Goal: Task Accomplishment & Management: Use online tool/utility

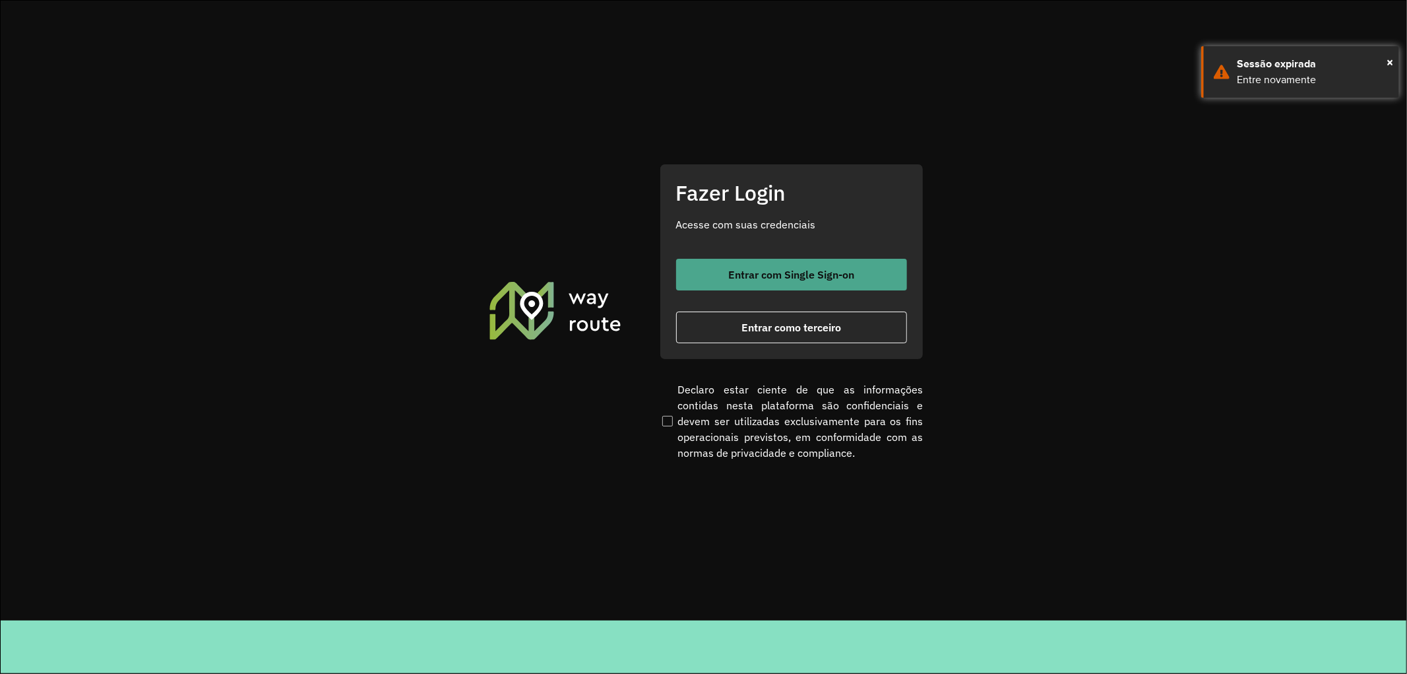
click at [816, 278] on span "Entrar com Single Sign-on" at bounding box center [791, 274] width 126 height 11
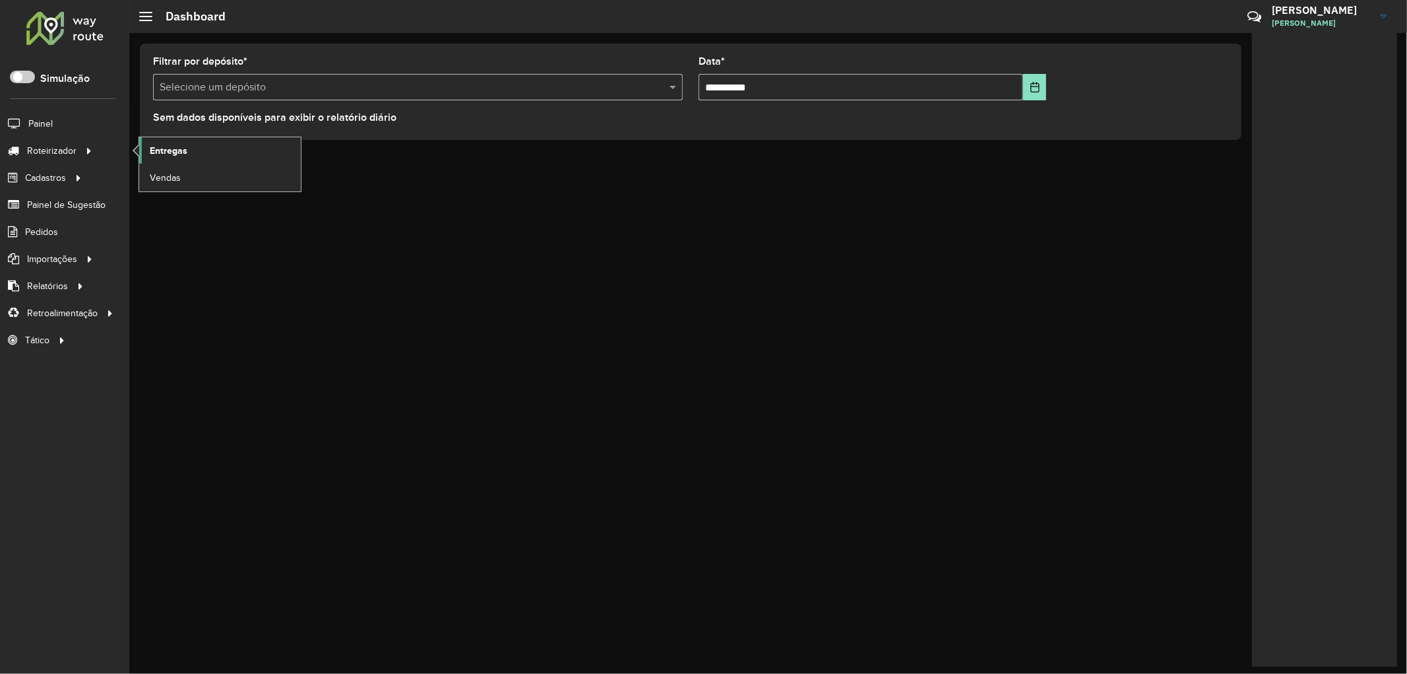
click at [173, 150] on span "Entregas" at bounding box center [169, 151] width 38 height 14
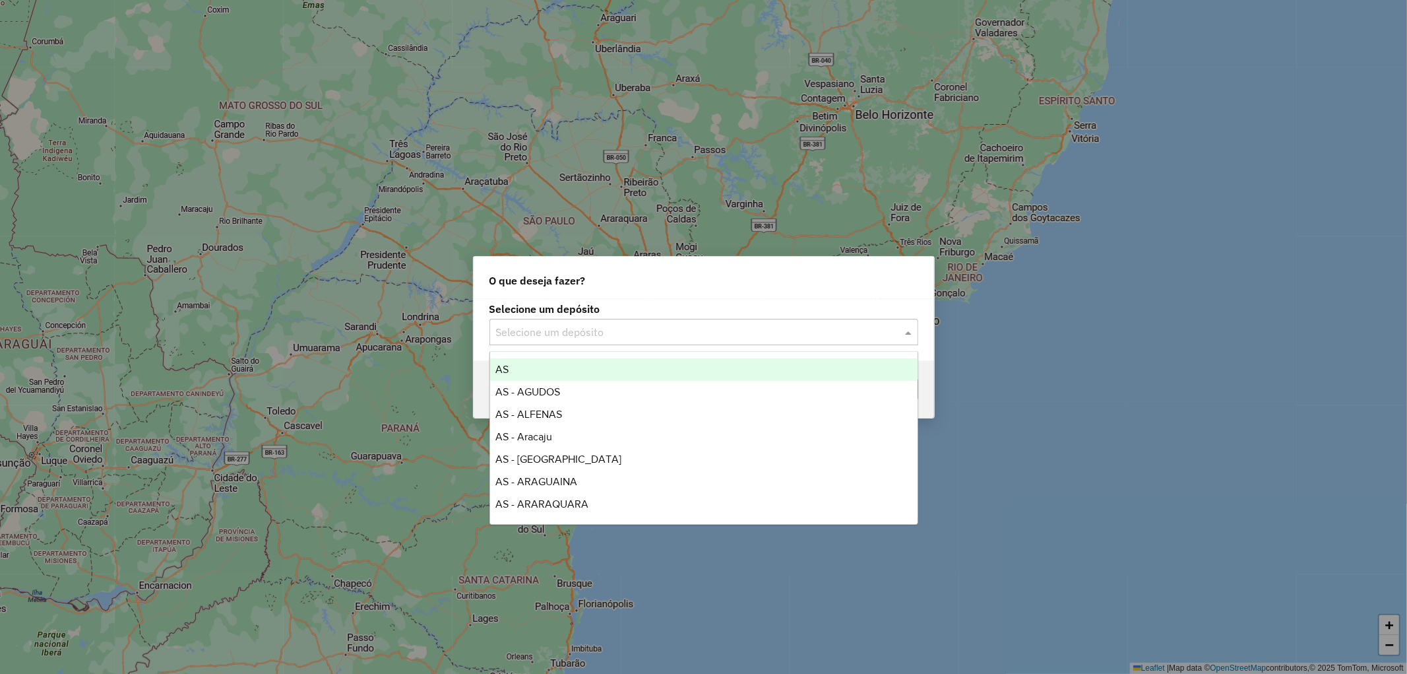
click at [640, 333] on input "text" at bounding box center [690, 333] width 389 height 16
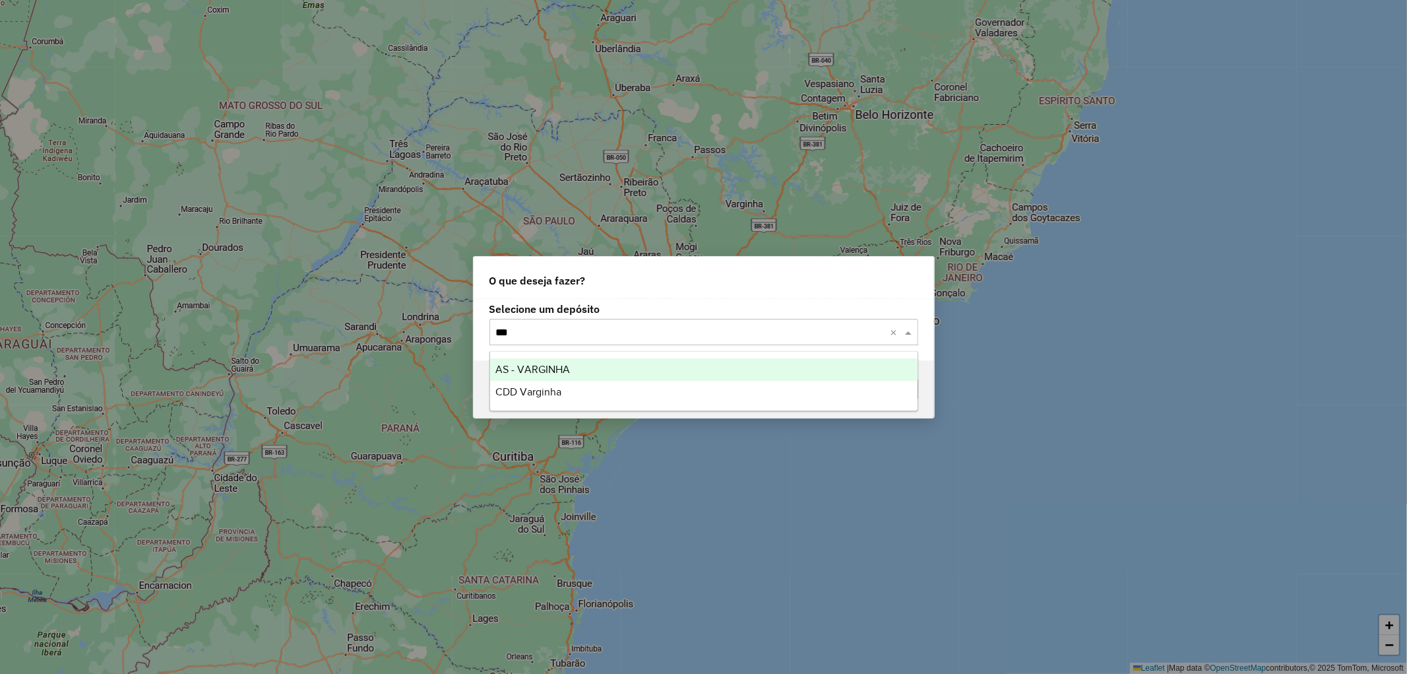
type input "****"
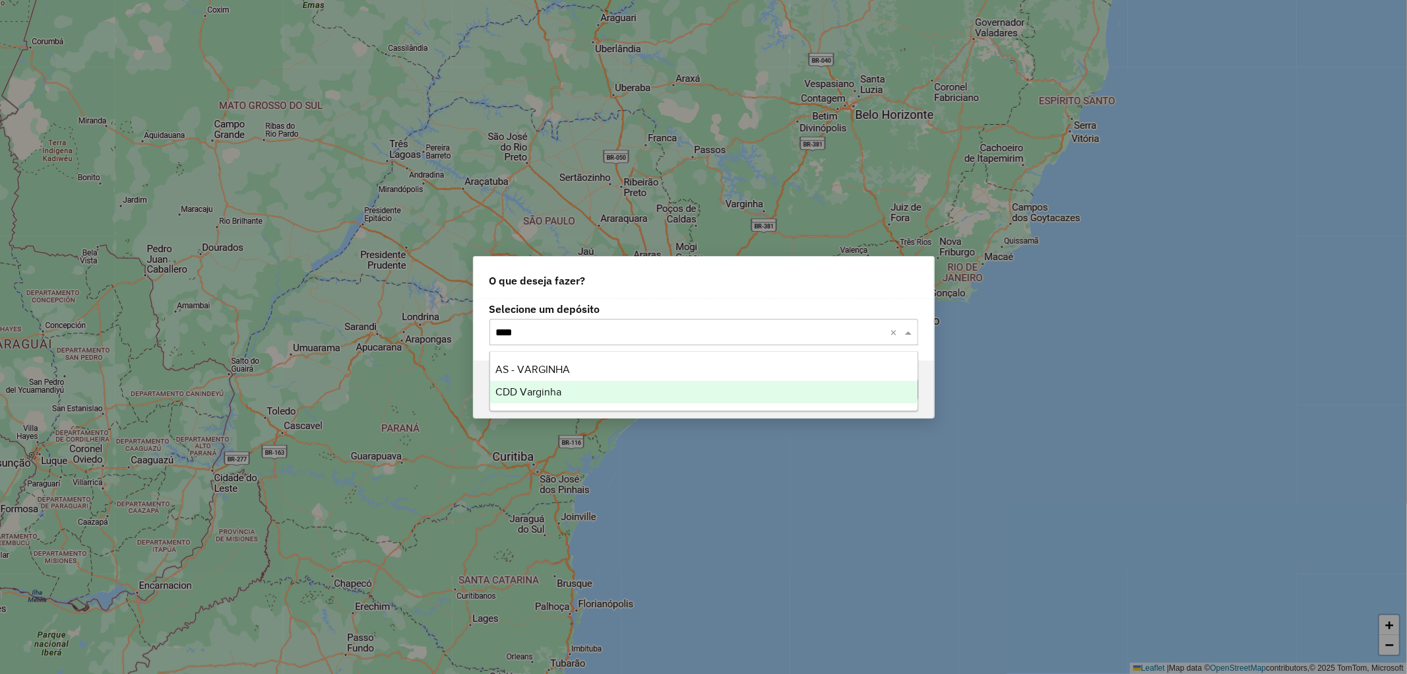
click at [516, 401] on div "CDD Varginha" at bounding box center [704, 392] width 428 height 22
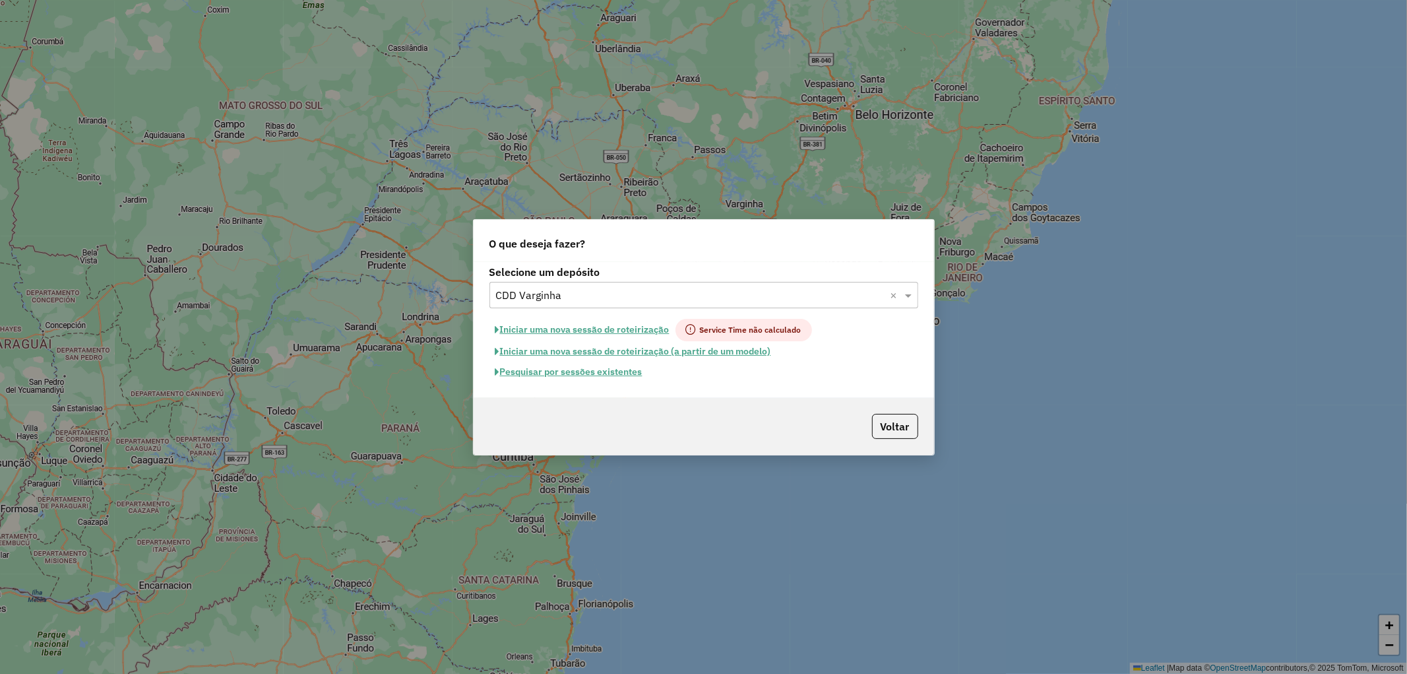
click at [531, 374] on button "Pesquisar por sessões existentes" at bounding box center [569, 372] width 159 height 20
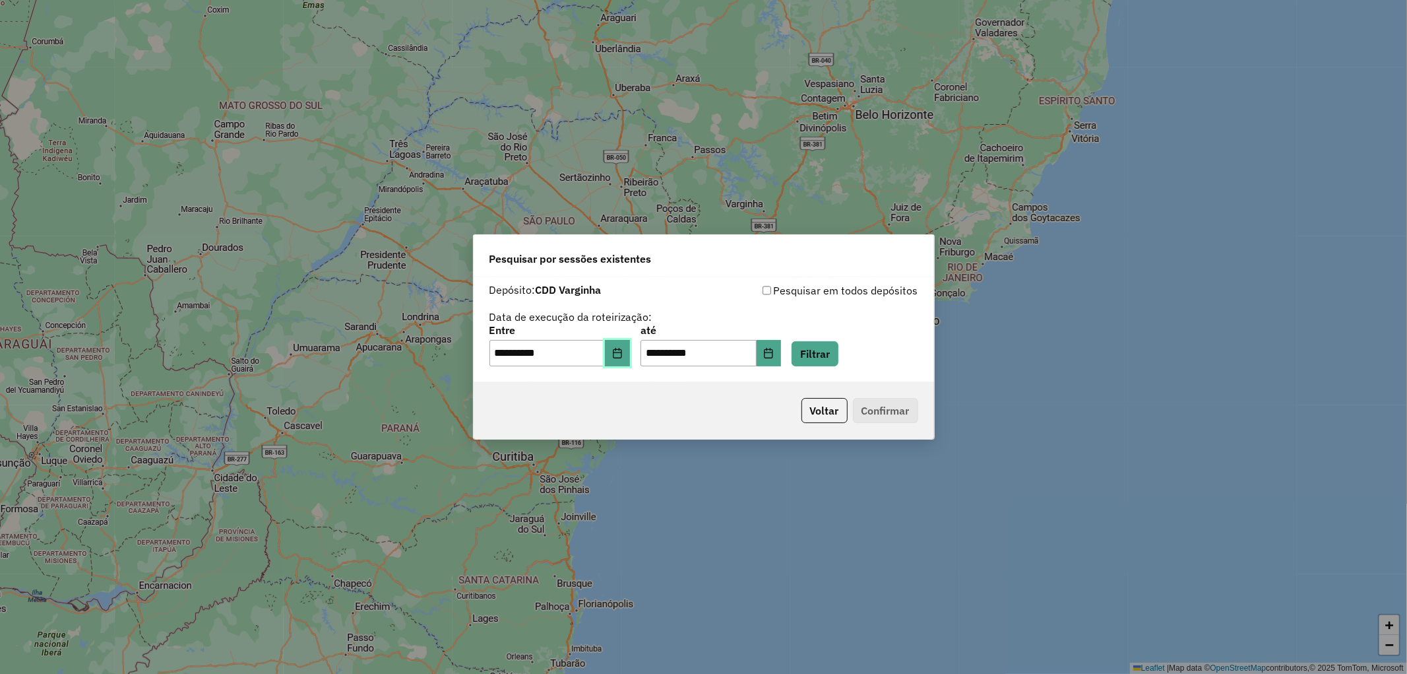
click at [622, 358] on button "Choose Date" at bounding box center [617, 353] width 25 height 26
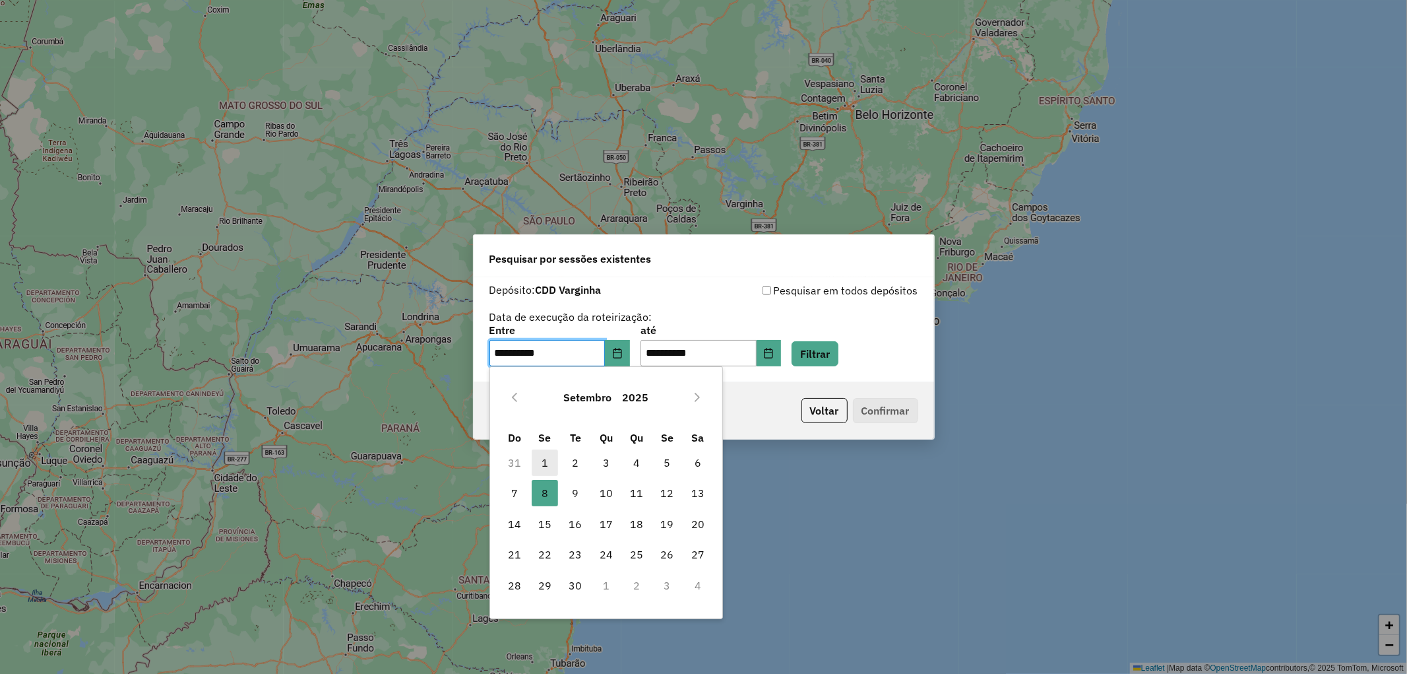
click at [543, 468] on span "1" at bounding box center [545, 462] width 26 height 26
type input "**********"
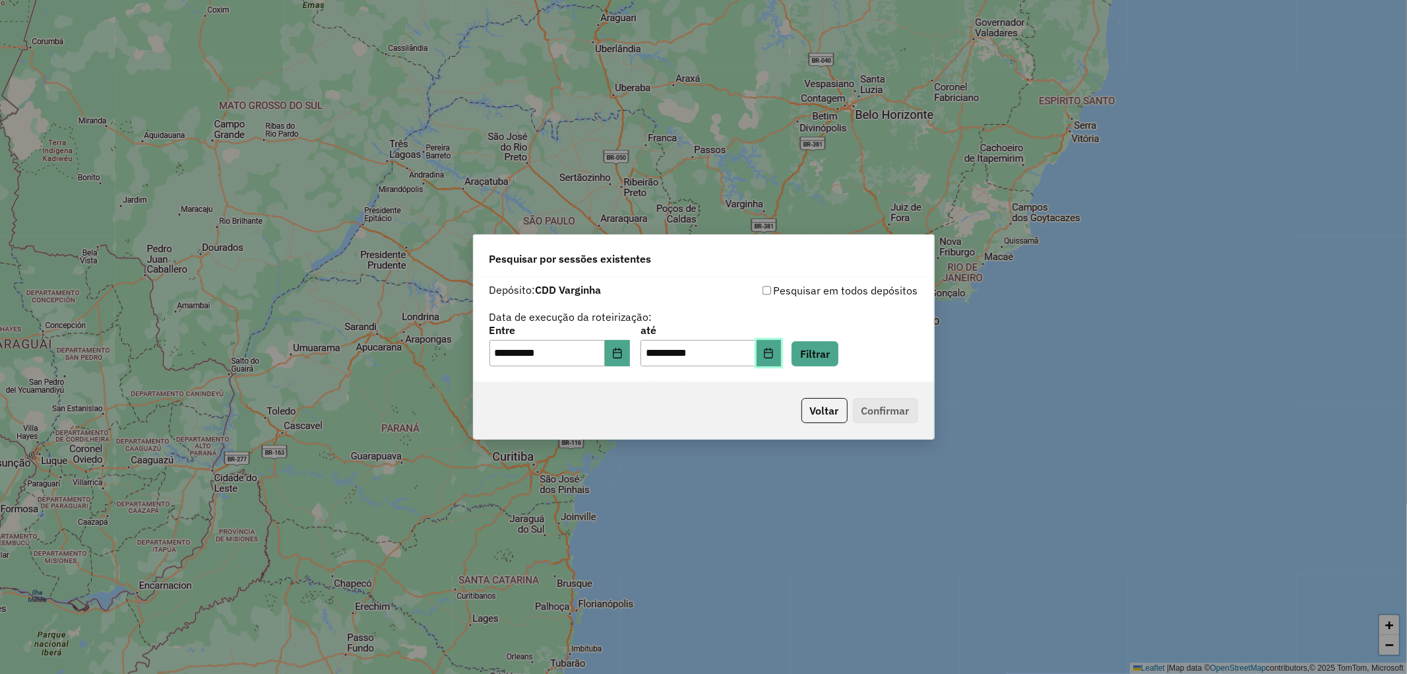
click at [782, 359] on button "Choose Date" at bounding box center [769, 353] width 25 height 26
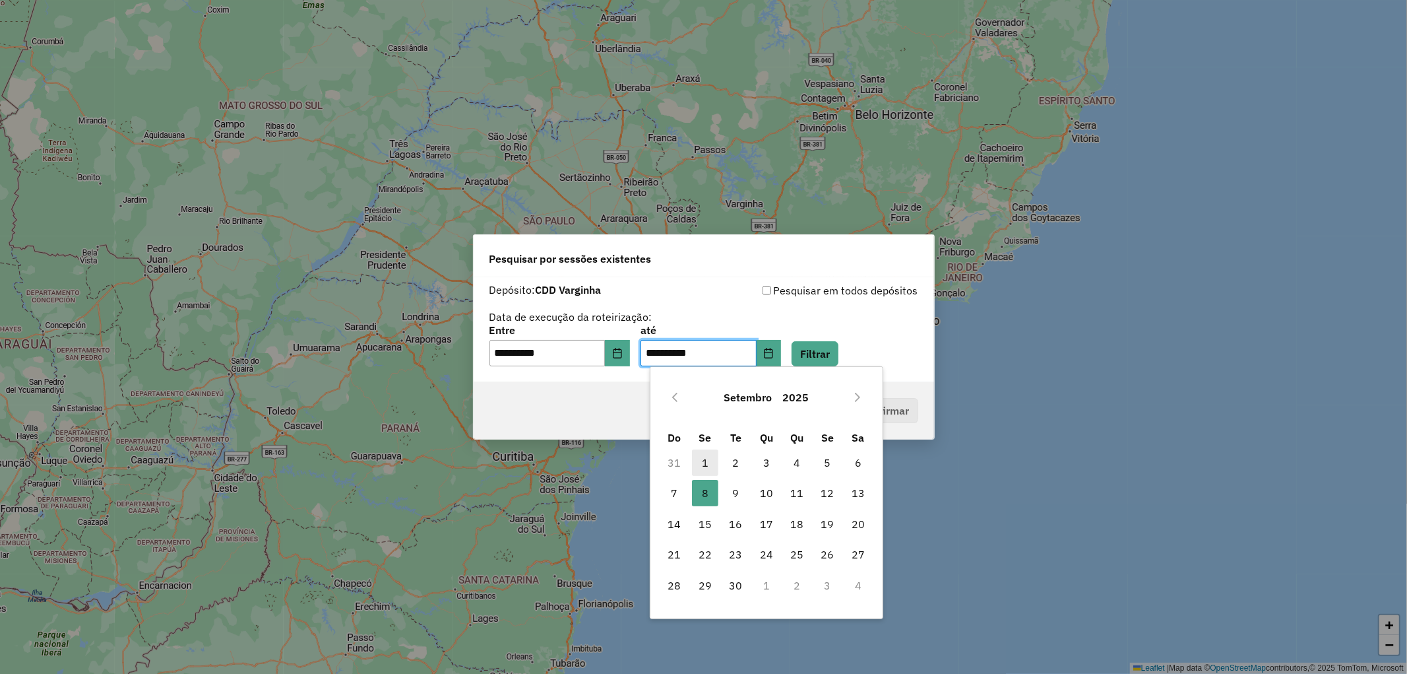
click at [714, 463] on span "1" at bounding box center [705, 462] width 26 height 26
type input "**********"
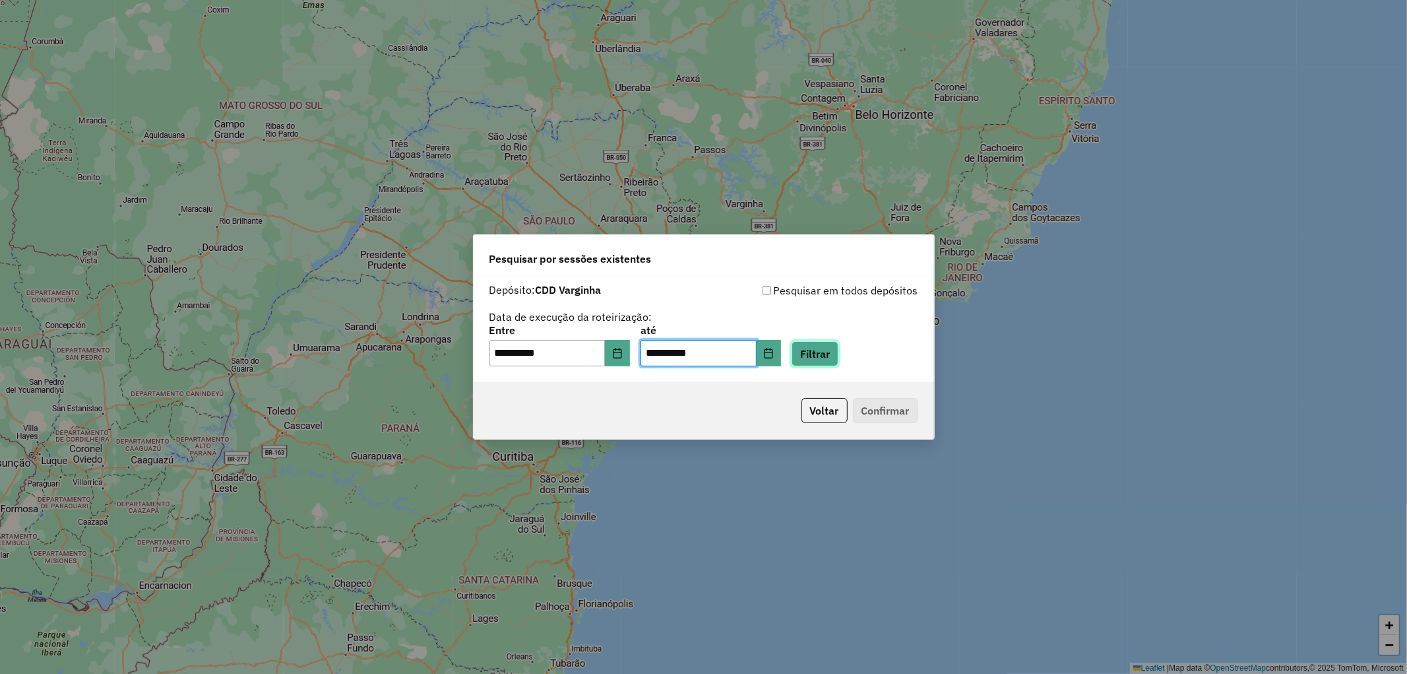
click at [839, 358] on button "Filtrar" at bounding box center [815, 353] width 47 height 25
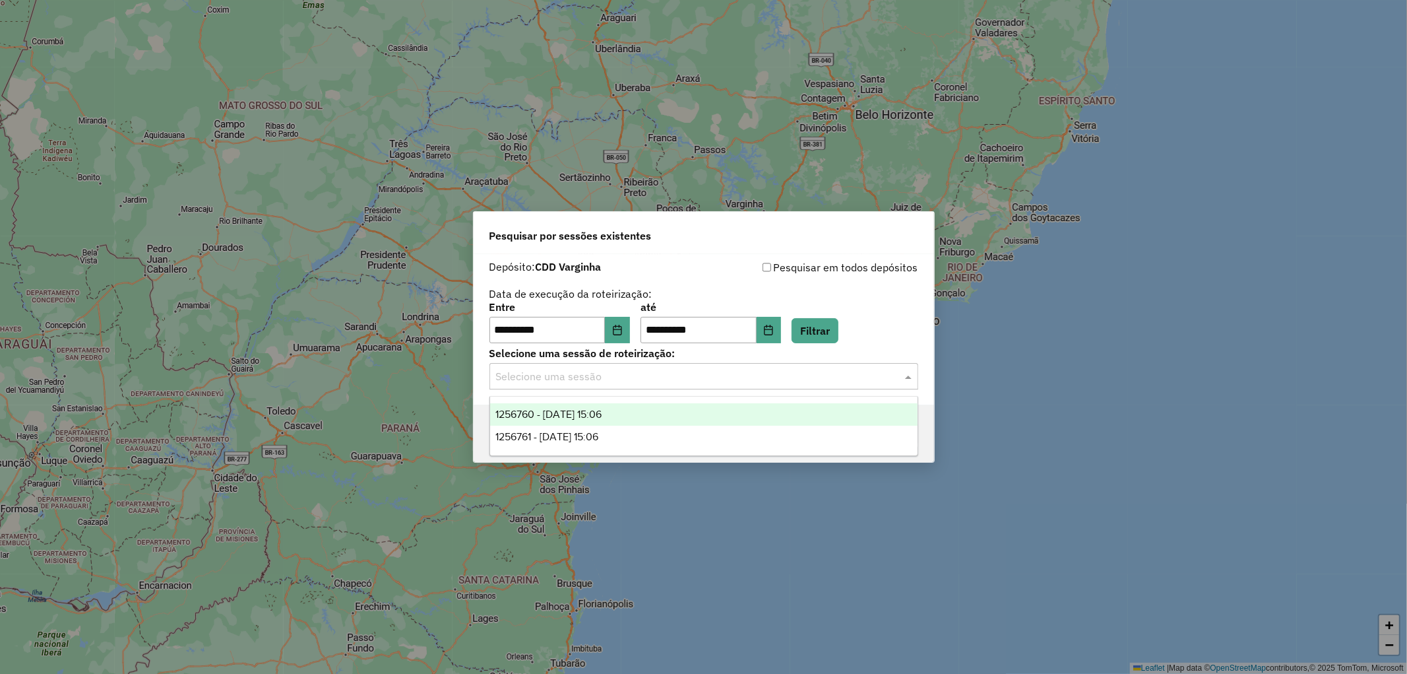
click at [631, 380] on input "text" at bounding box center [690, 377] width 389 height 16
click at [627, 420] on div "1256760 - 01/09/2025 15:06" at bounding box center [704, 414] width 428 height 22
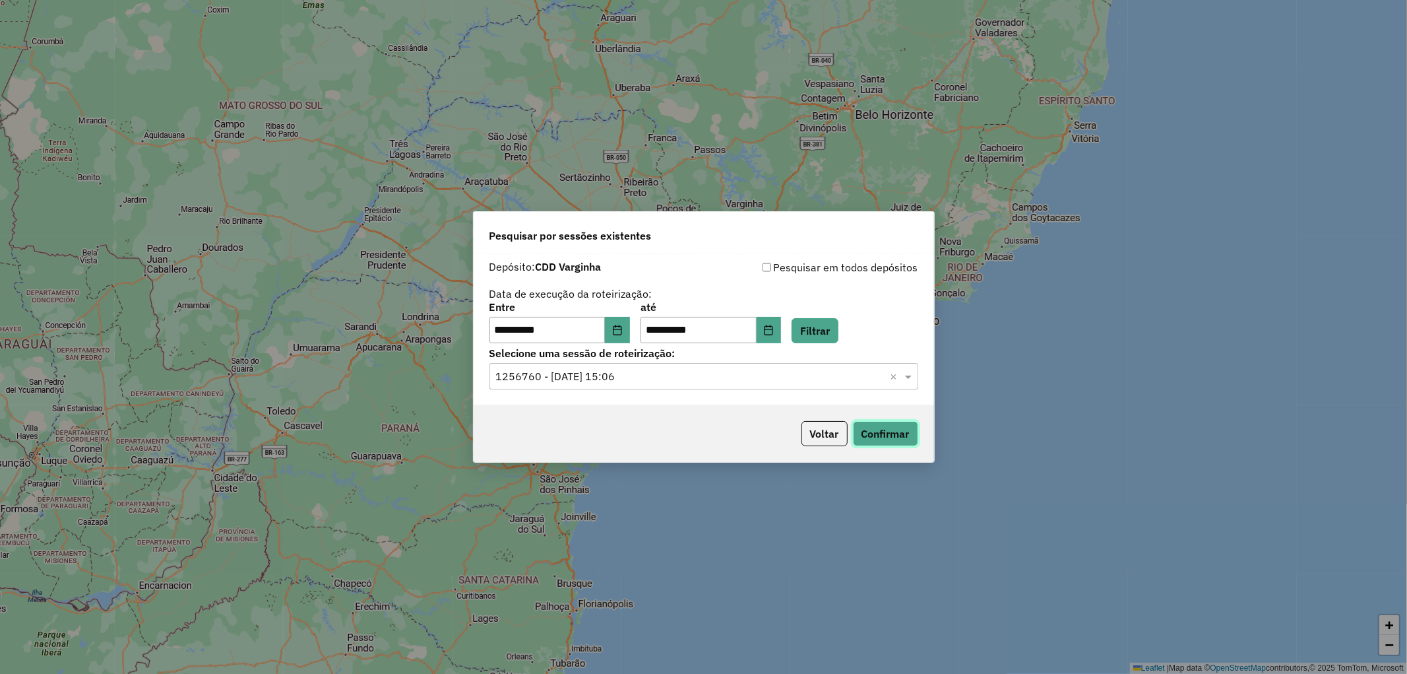
click at [878, 429] on button "Confirmar" at bounding box center [885, 433] width 65 height 25
click at [614, 375] on input "text" at bounding box center [690, 377] width 389 height 16
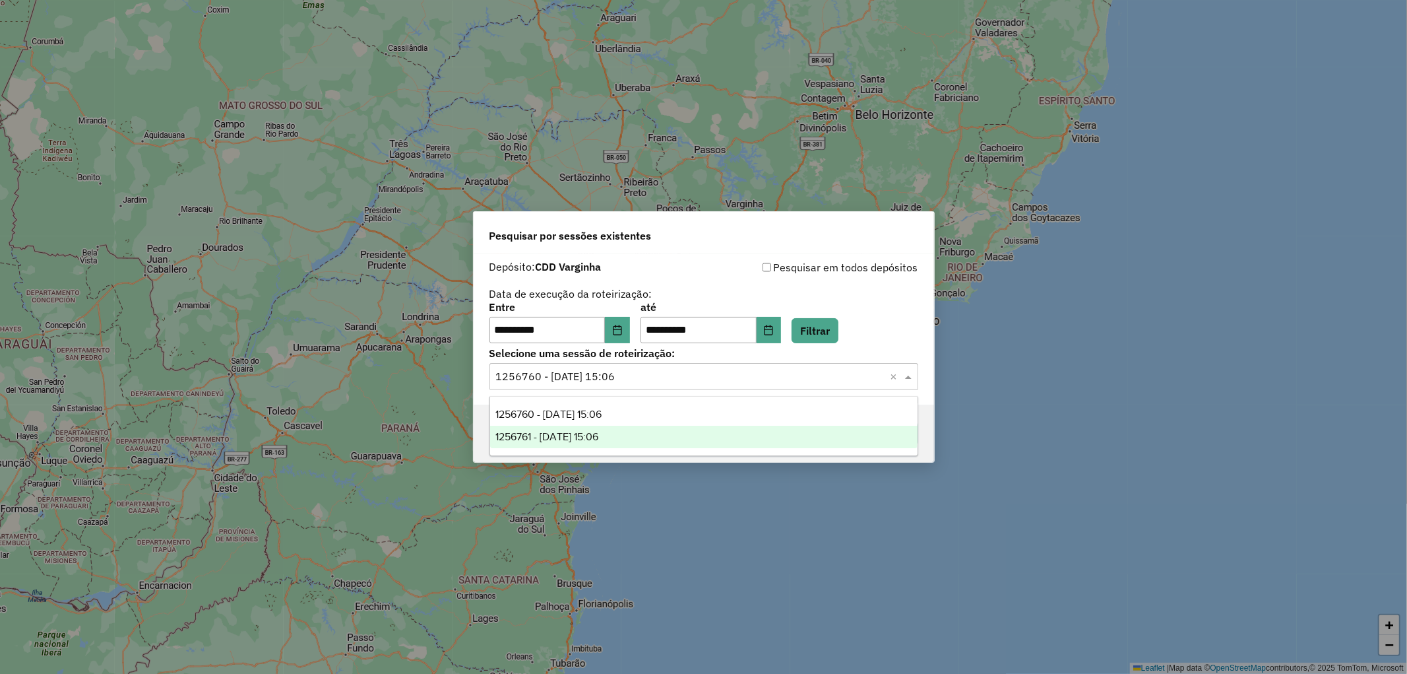
click at [624, 432] on div "1256761 - 01/09/2025 15:06" at bounding box center [704, 437] width 428 height 22
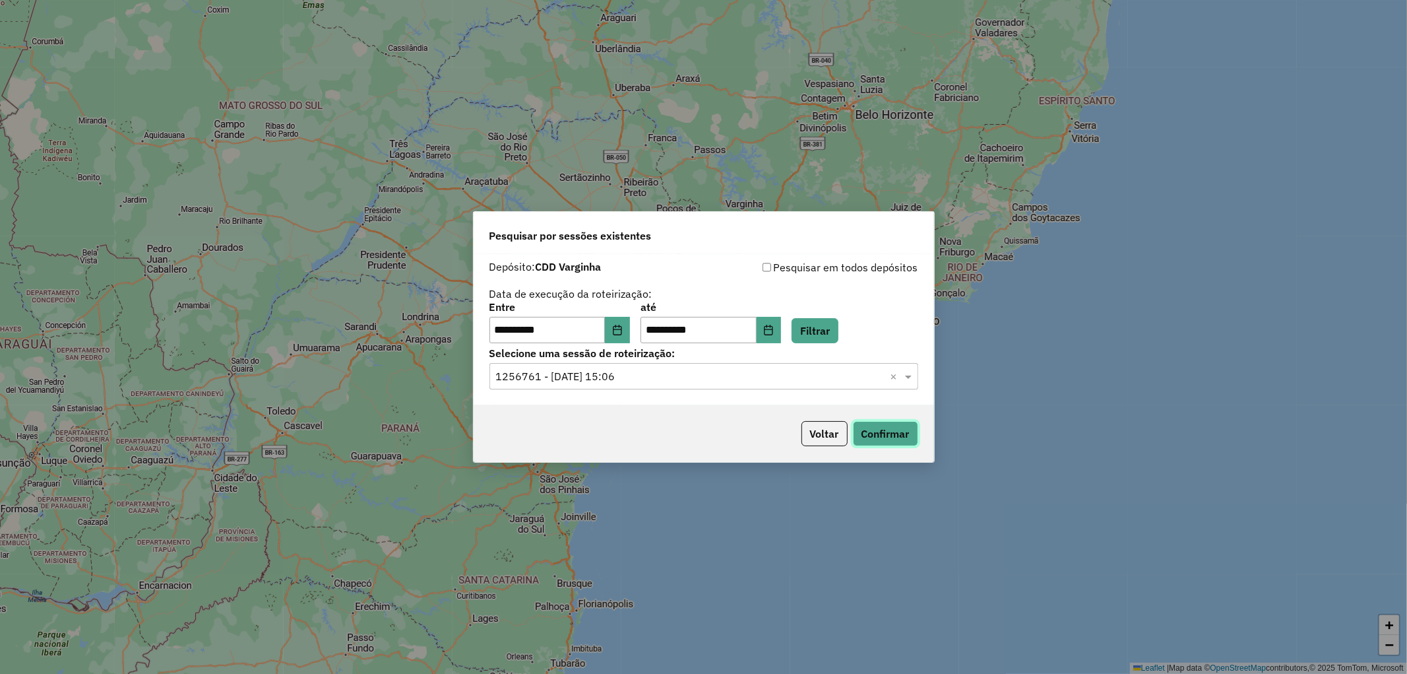
click at [905, 443] on button "Confirmar" at bounding box center [885, 433] width 65 height 25
click at [626, 337] on button "Choose Date" at bounding box center [617, 330] width 25 height 26
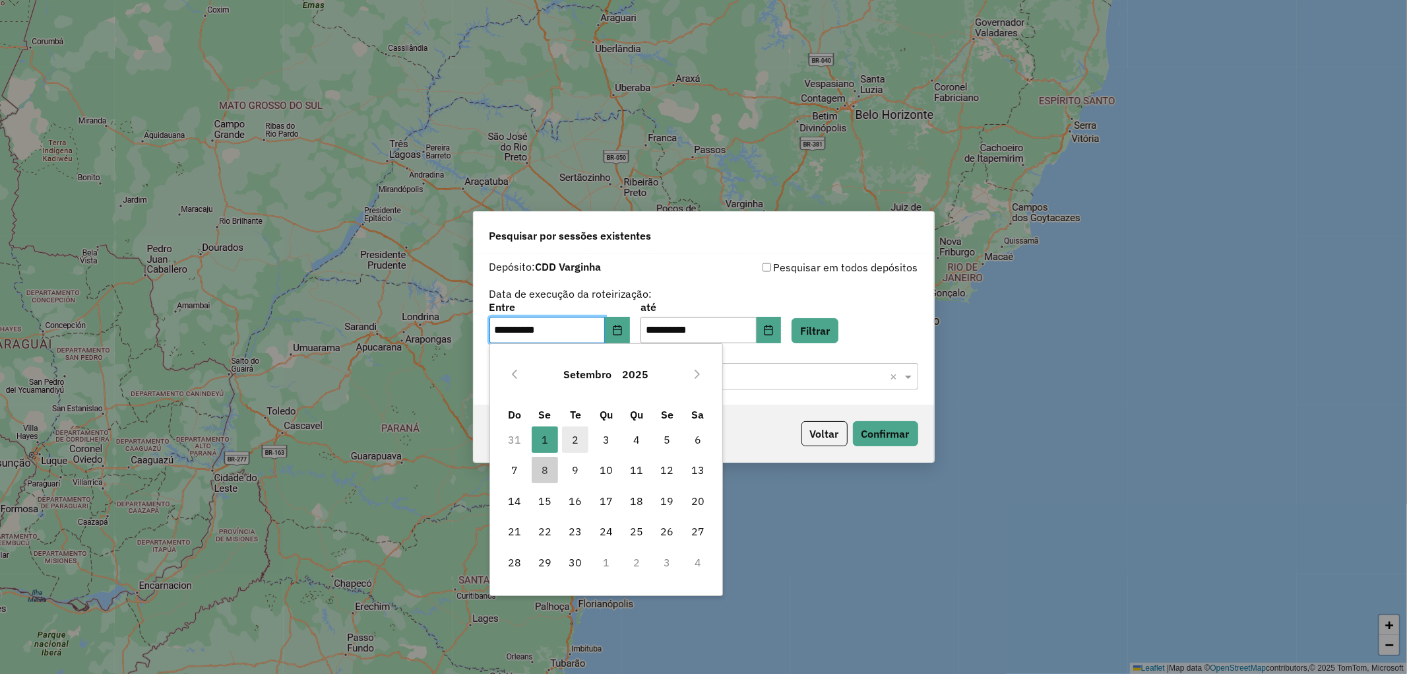
click at [573, 437] on span "2" at bounding box center [575, 439] width 26 height 26
type input "**********"
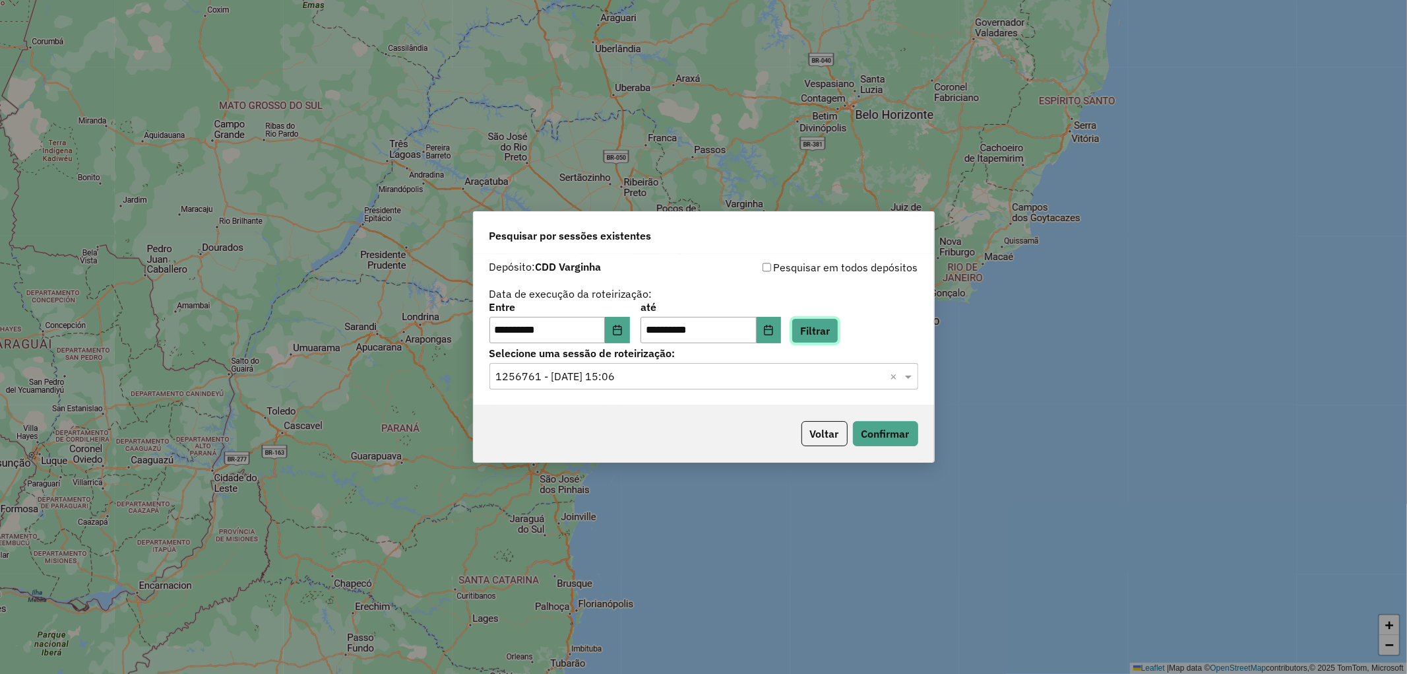
click at [839, 333] on button "Filtrar" at bounding box center [815, 330] width 47 height 25
click at [780, 377] on input "text" at bounding box center [690, 377] width 389 height 16
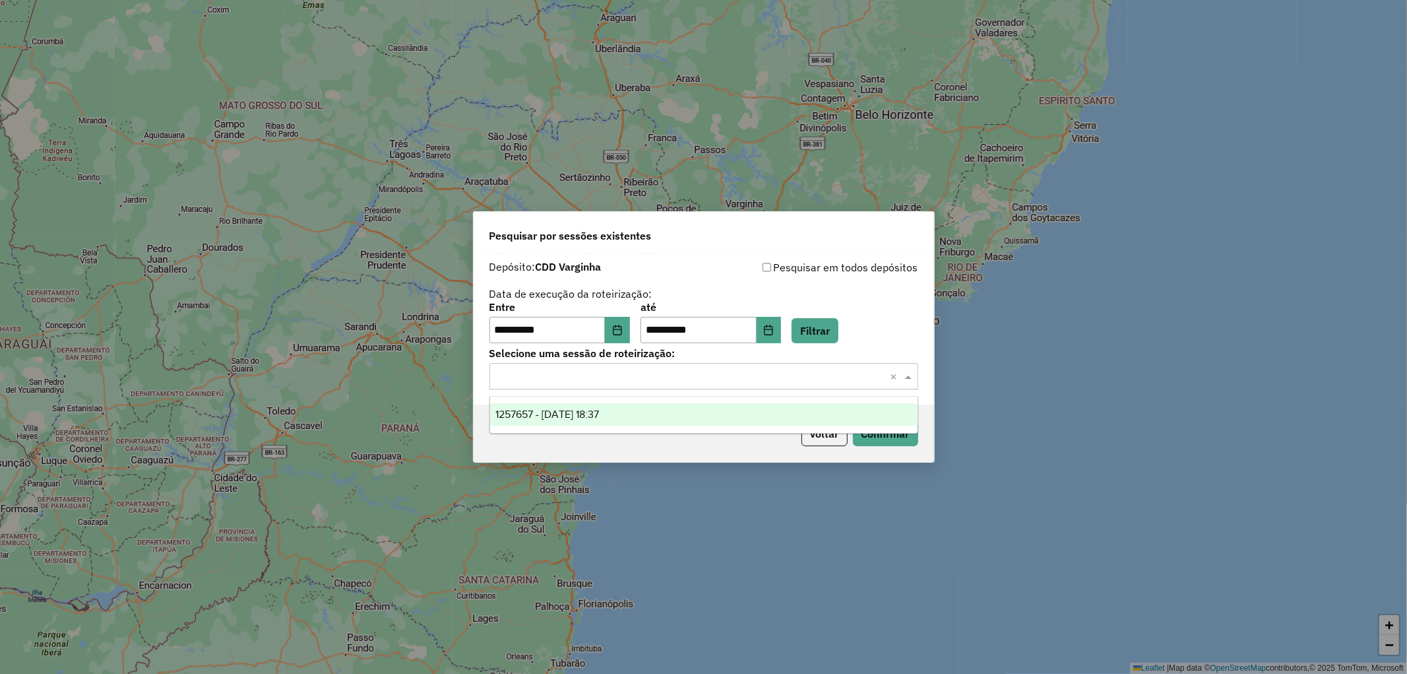
click at [652, 423] on div "1257657 - 02/09/2025 18:37" at bounding box center [704, 414] width 428 height 22
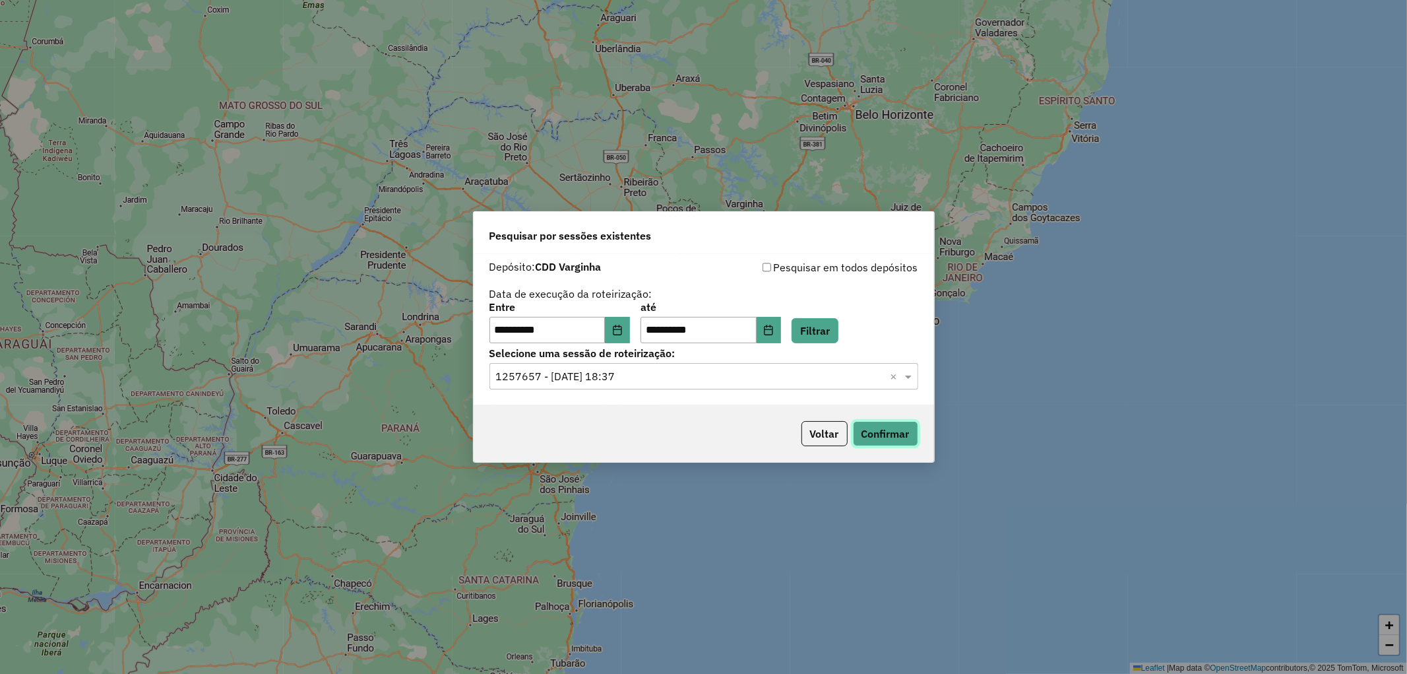
click at [887, 427] on button "Confirmar" at bounding box center [885, 433] width 65 height 25
click at [620, 334] on button "Choose Date" at bounding box center [617, 330] width 25 height 26
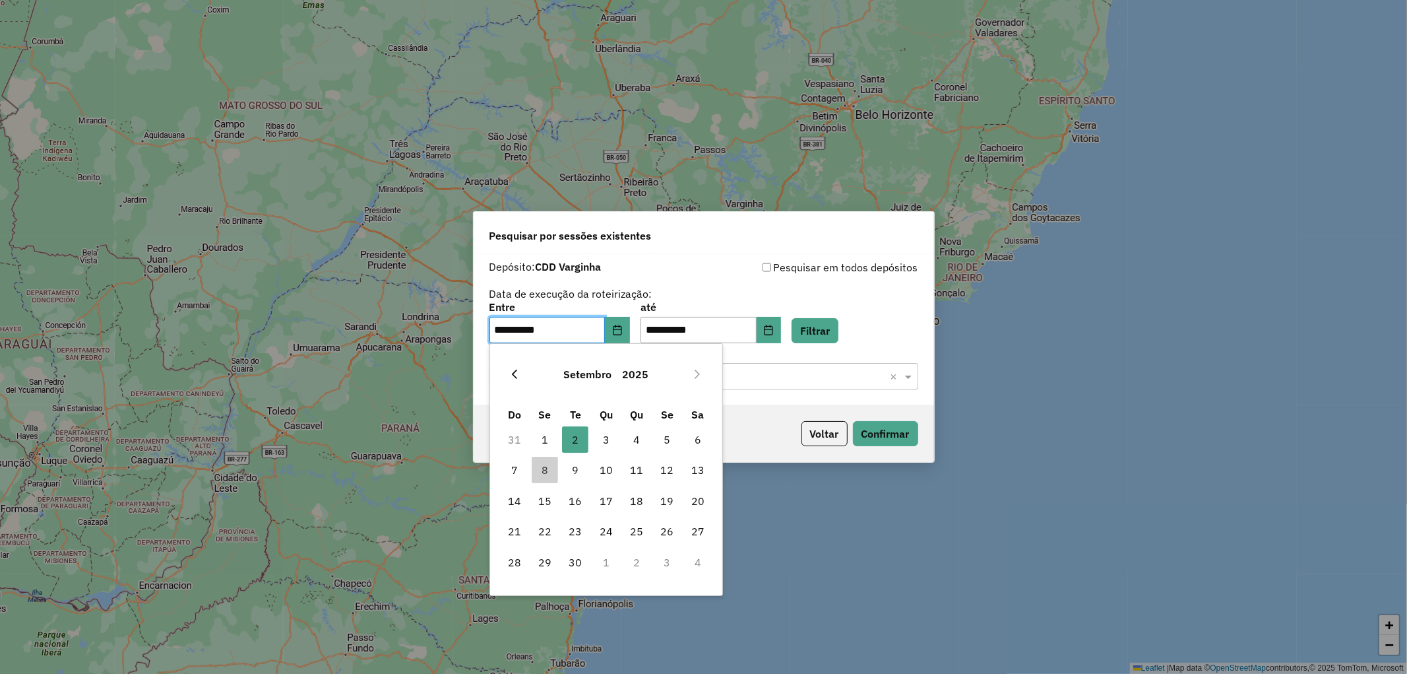
click at [509, 377] on icon "Previous Month" at bounding box center [514, 374] width 11 height 11
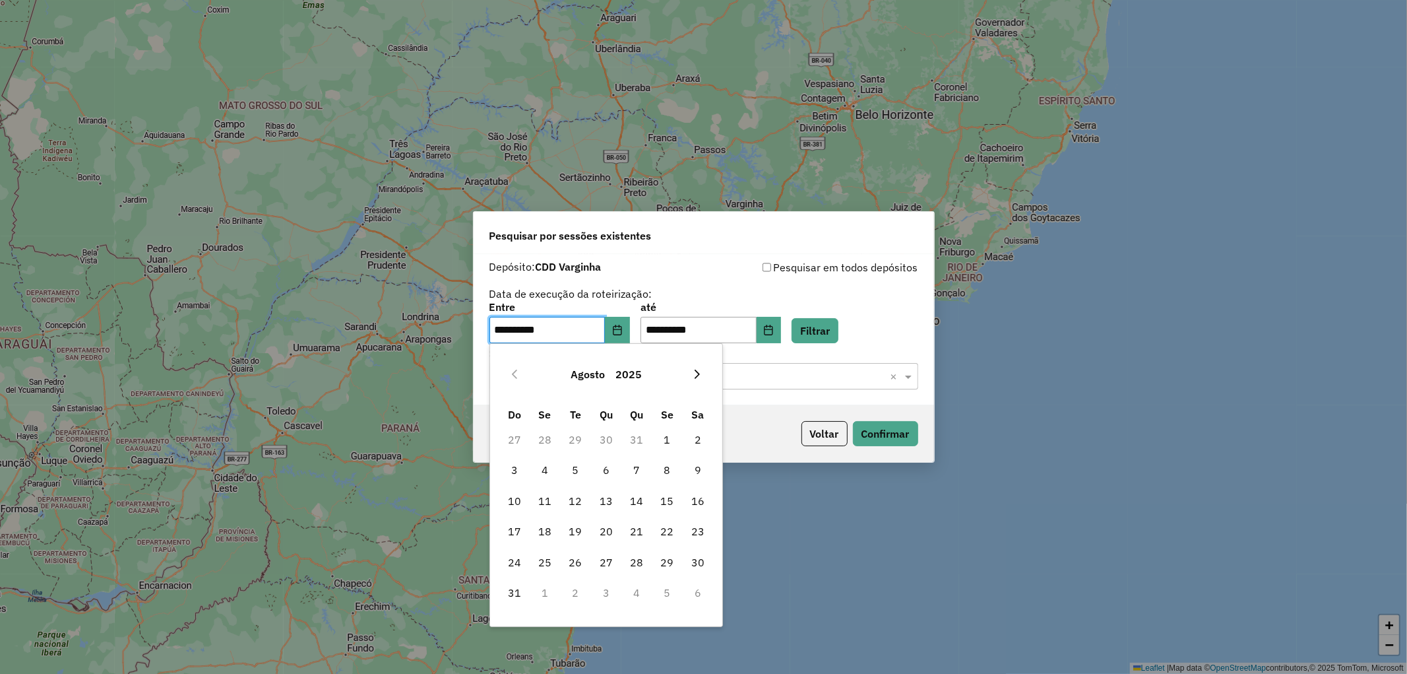
click at [701, 372] on icon "Next Month" at bounding box center [697, 374] width 11 height 11
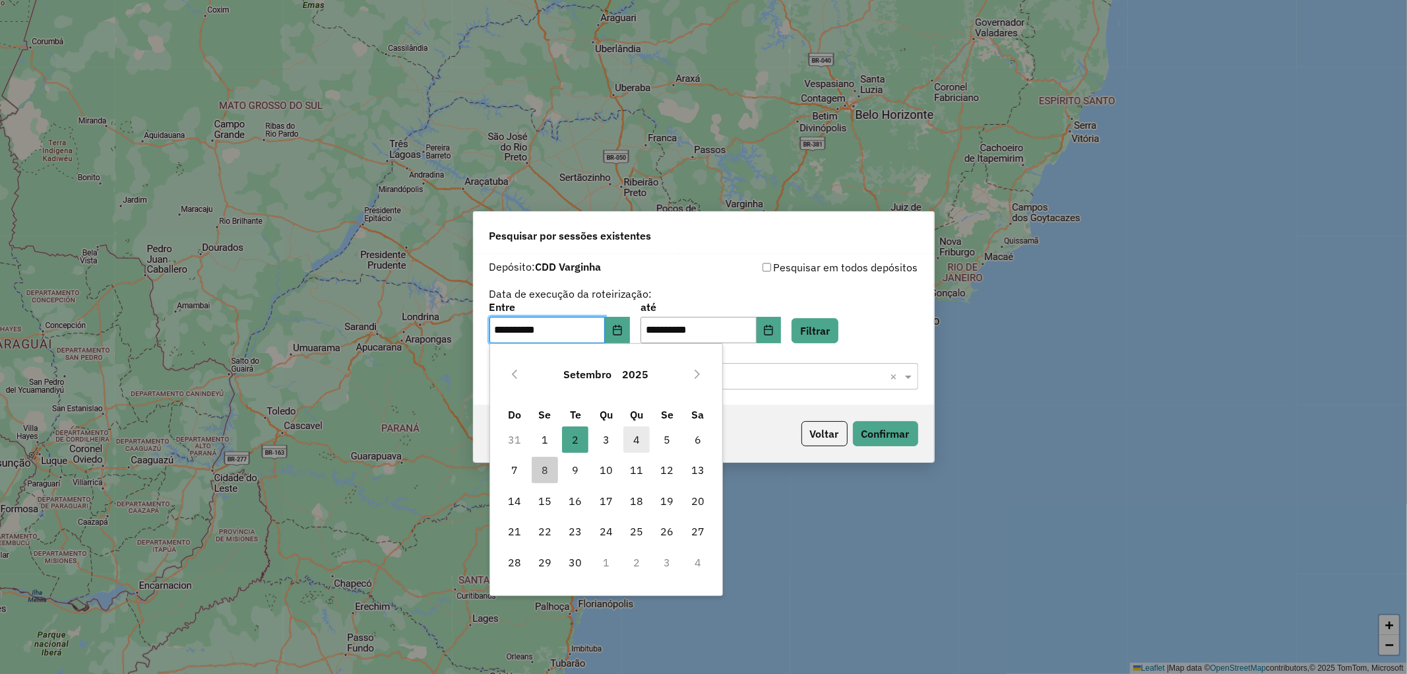
click at [627, 439] on span "4" at bounding box center [637, 439] width 26 height 26
type input "**********"
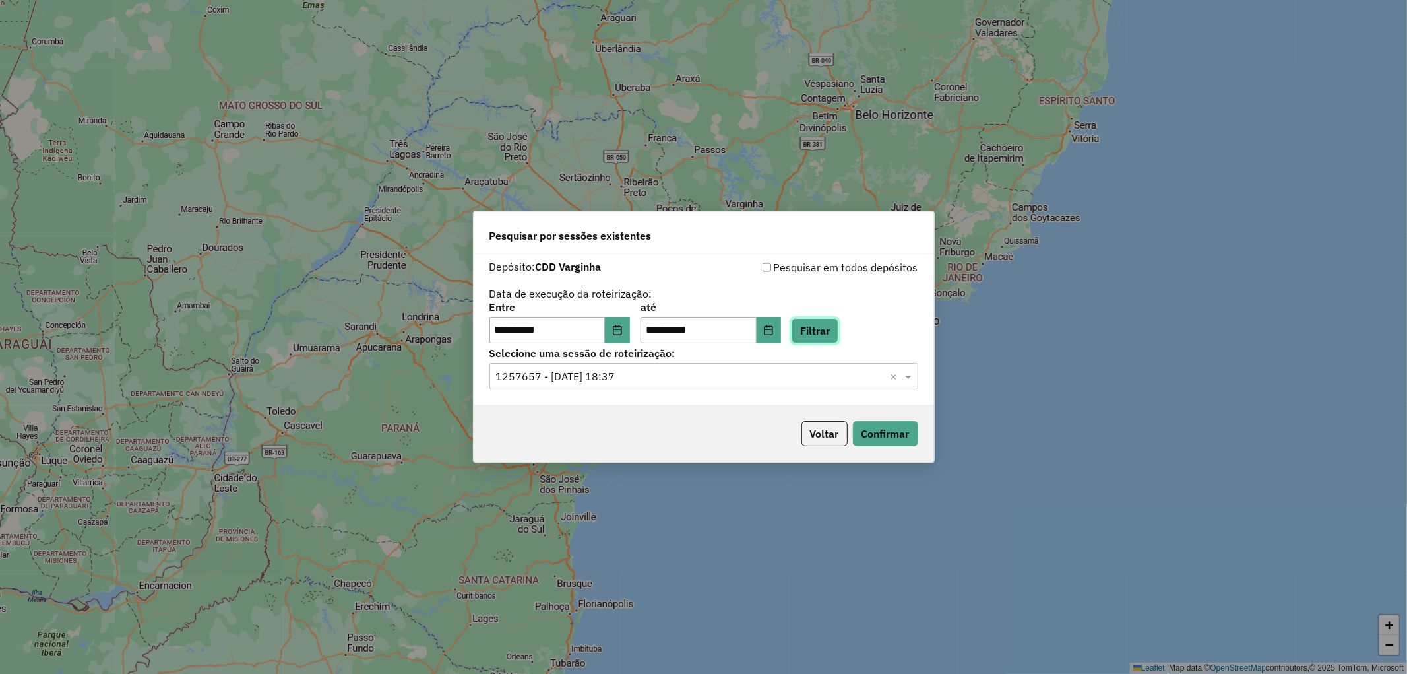
click at [837, 333] on button "Filtrar" at bounding box center [815, 330] width 47 height 25
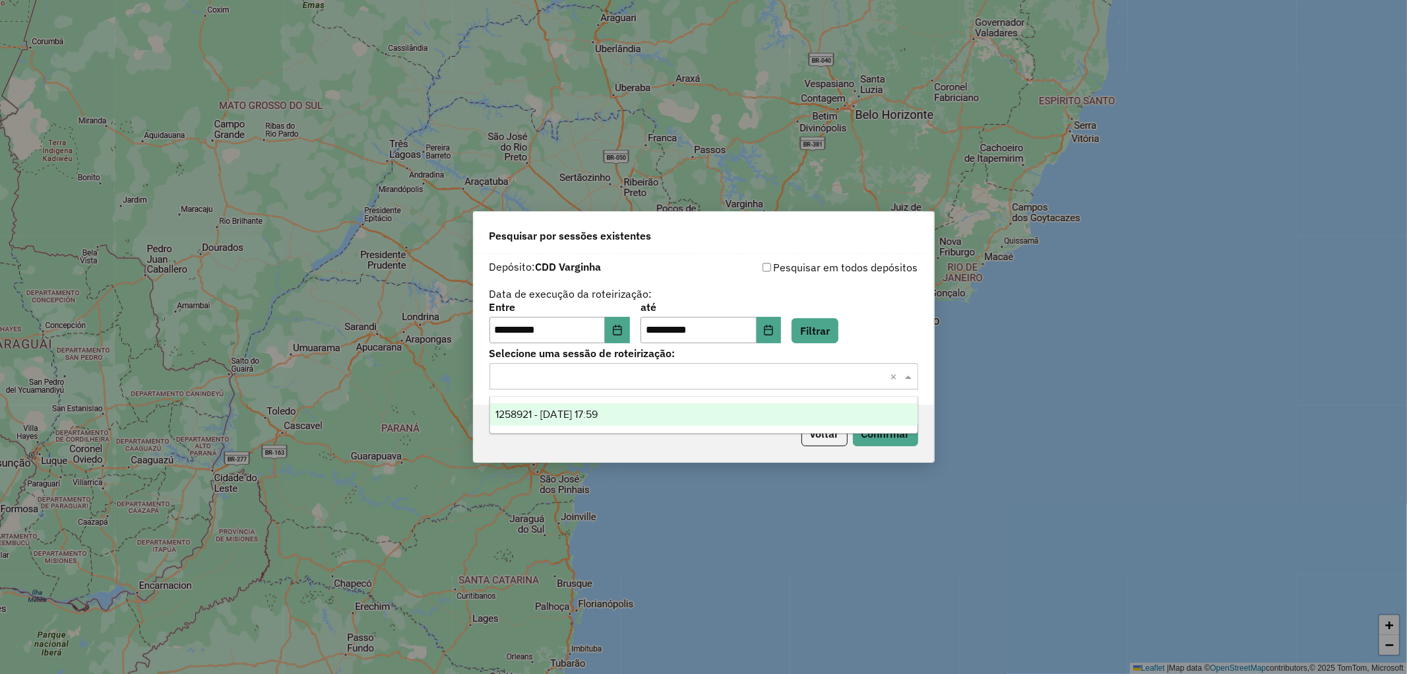
click at [737, 369] on input "text" at bounding box center [690, 377] width 389 height 16
click at [674, 411] on div "1258921 - 04/09/2025 17:59" at bounding box center [704, 414] width 428 height 22
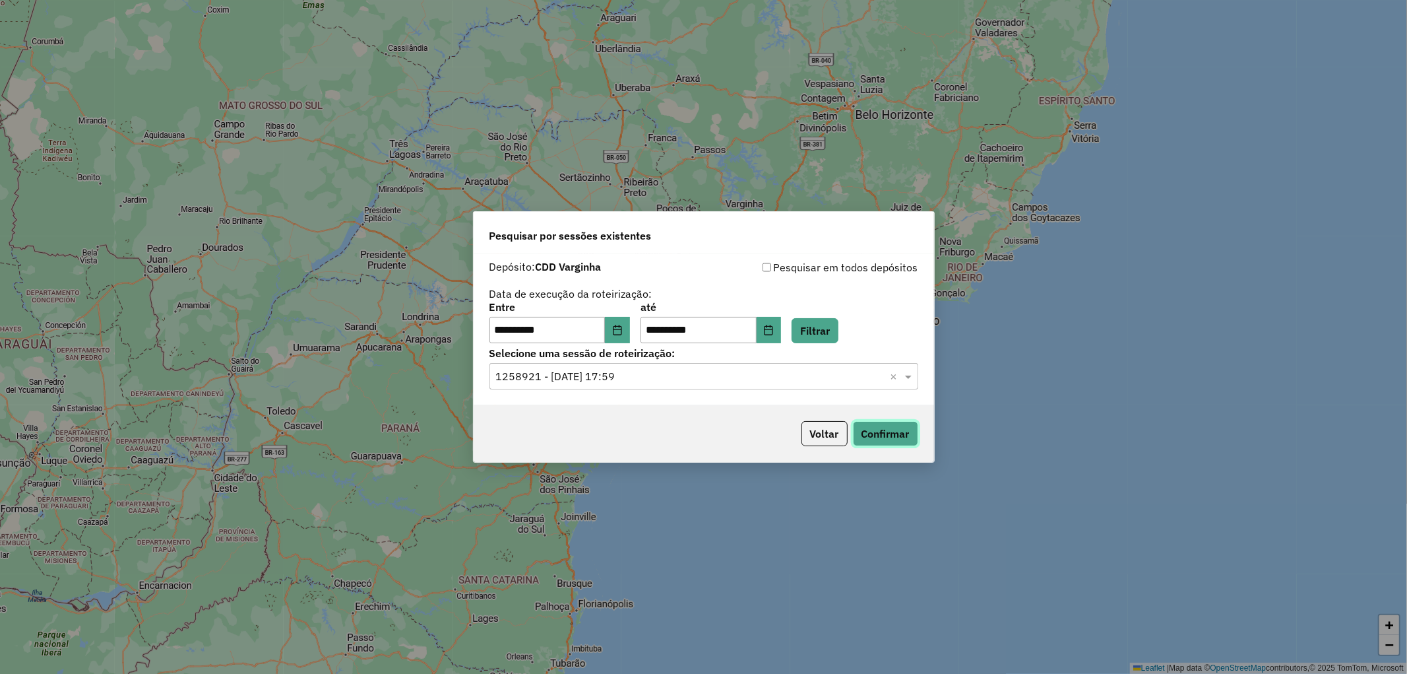
click at [872, 434] on button "Confirmar" at bounding box center [885, 433] width 65 height 25
click at [629, 339] on button "Choose Date" at bounding box center [617, 330] width 25 height 26
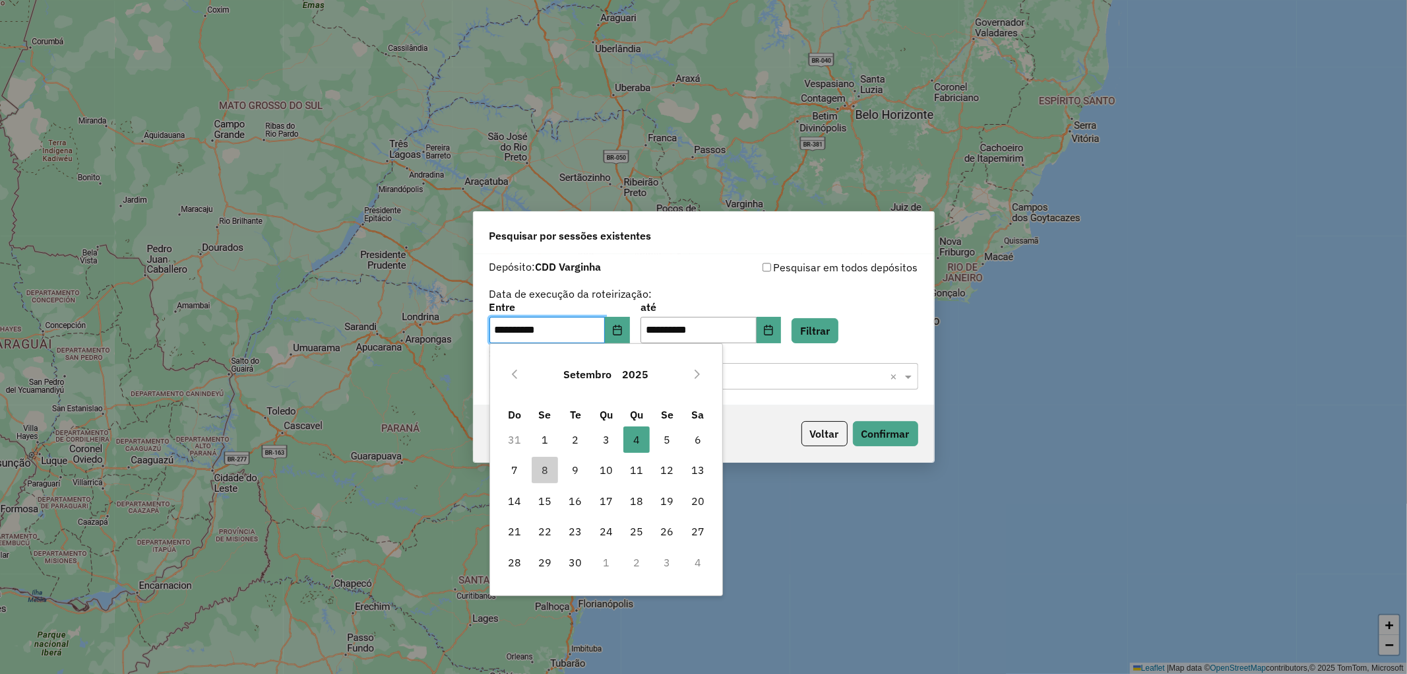
click at [666, 453] on td "5" at bounding box center [667, 439] width 30 height 30
click at [669, 444] on span "5" at bounding box center [668, 439] width 26 height 26
type input "**********"
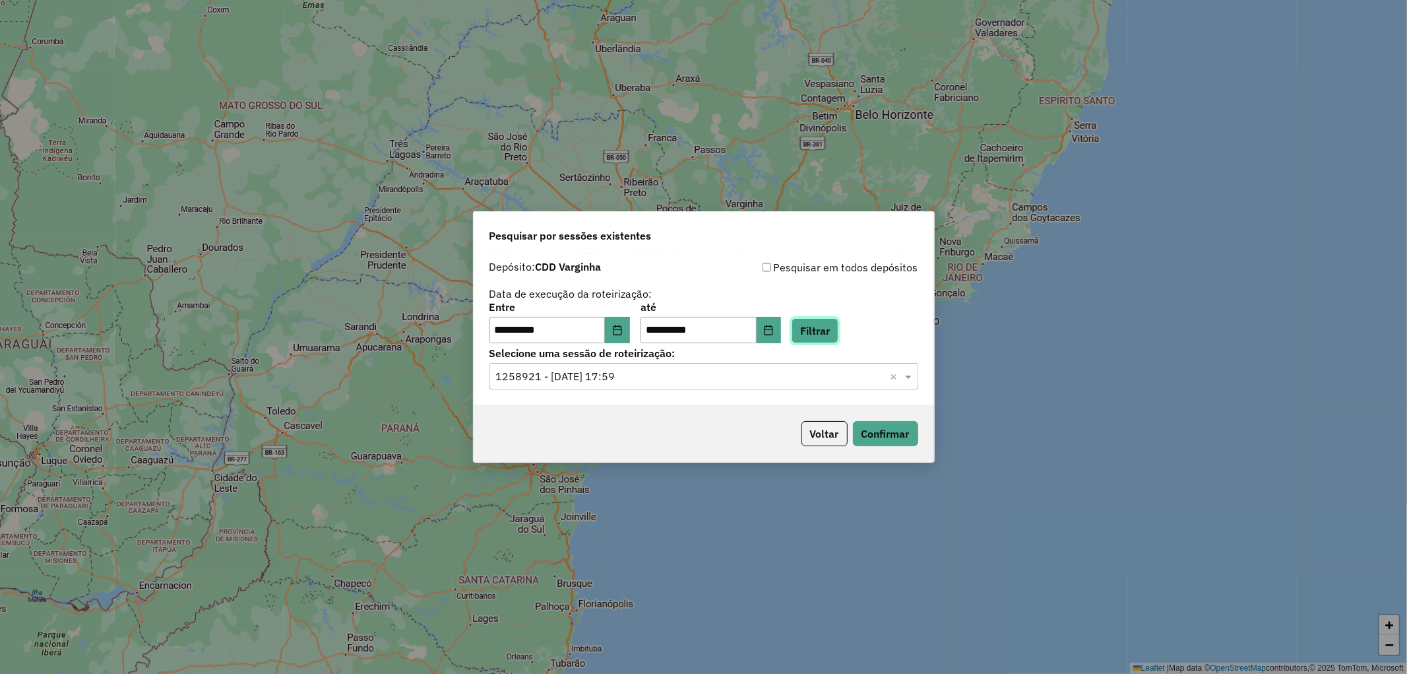
click at [830, 328] on button "Filtrar" at bounding box center [815, 330] width 47 height 25
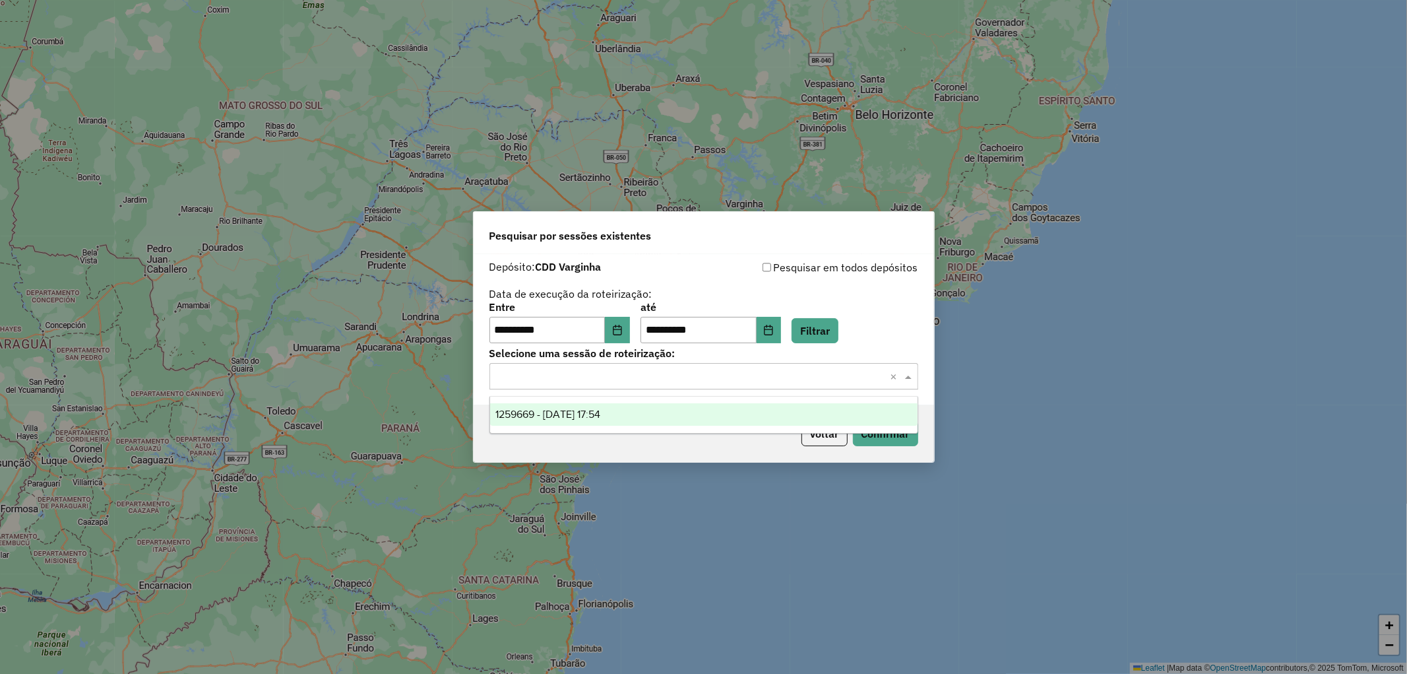
click at [682, 375] on input "text" at bounding box center [690, 377] width 389 height 16
click at [662, 409] on div "1259669 - 05/09/2025 17:54" at bounding box center [704, 414] width 428 height 22
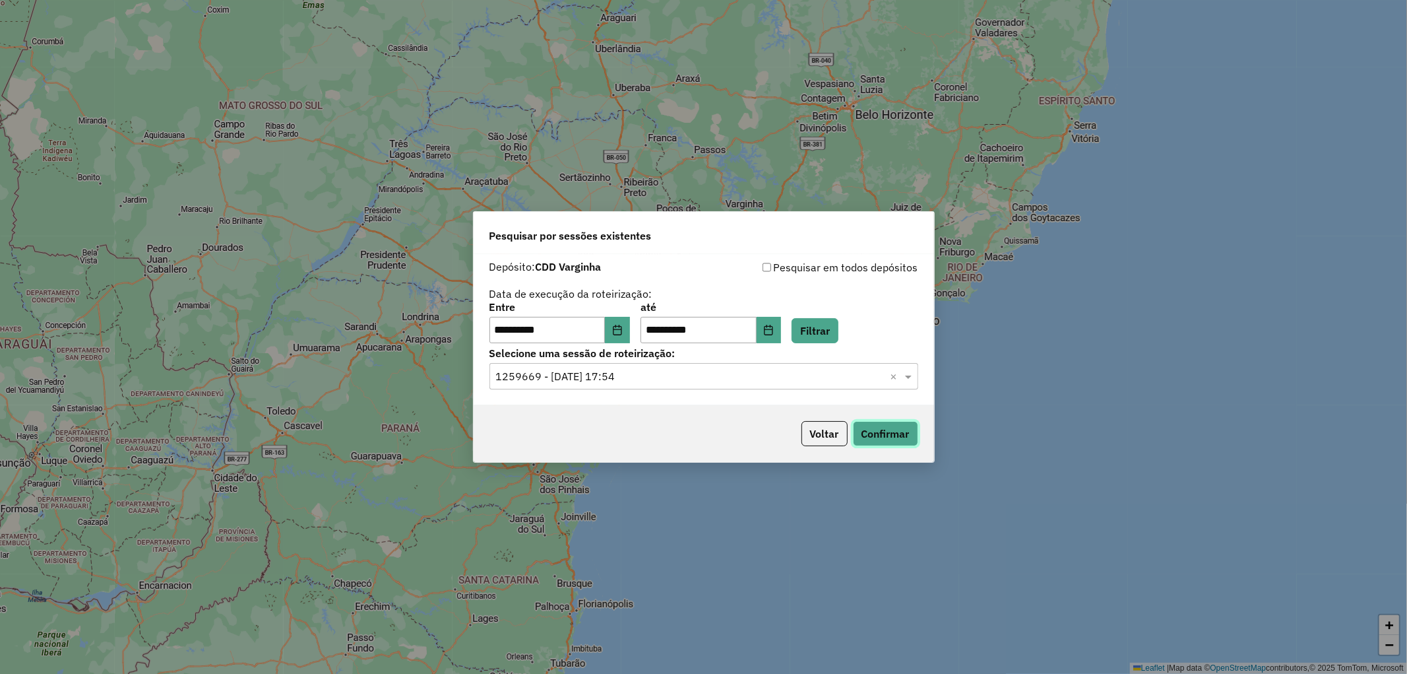
click at [887, 436] on button "Confirmar" at bounding box center [885, 433] width 65 height 25
click at [622, 331] on icon "Choose Date" at bounding box center [617, 330] width 9 height 11
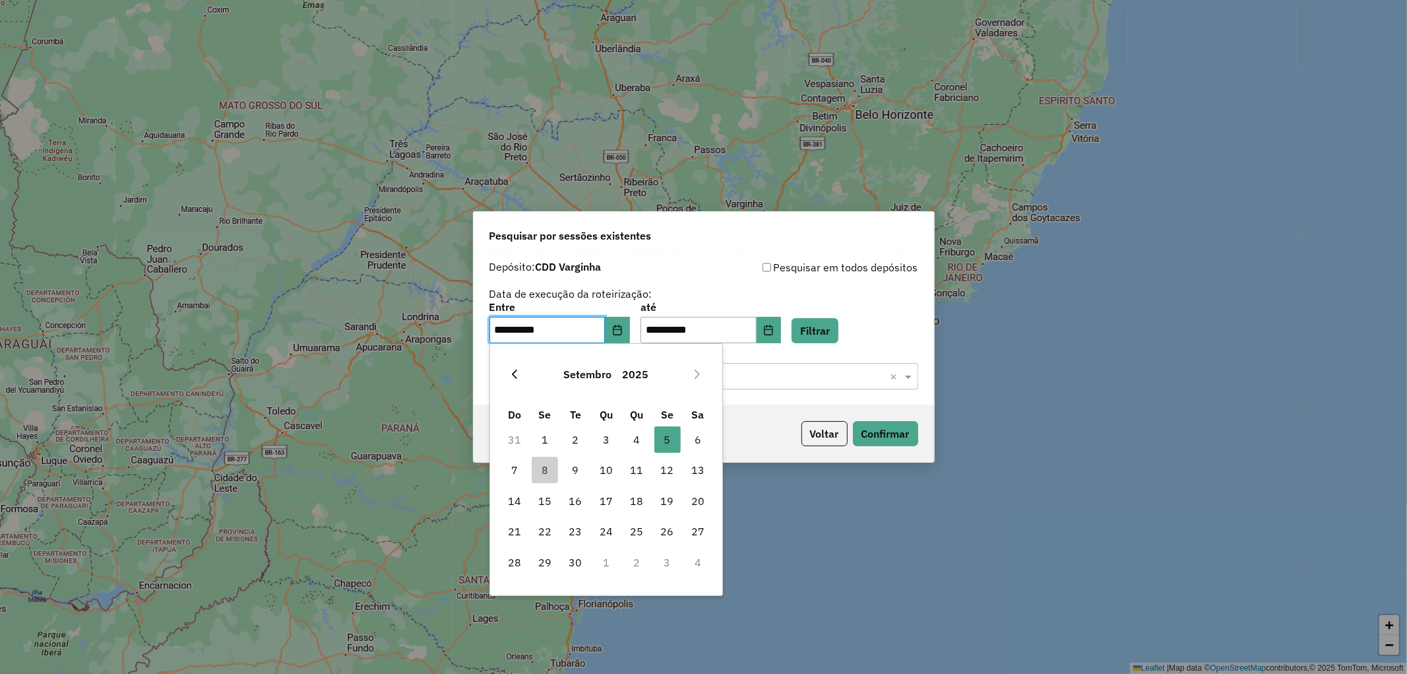
click at [519, 381] on button "Previous Month" at bounding box center [514, 374] width 21 height 21
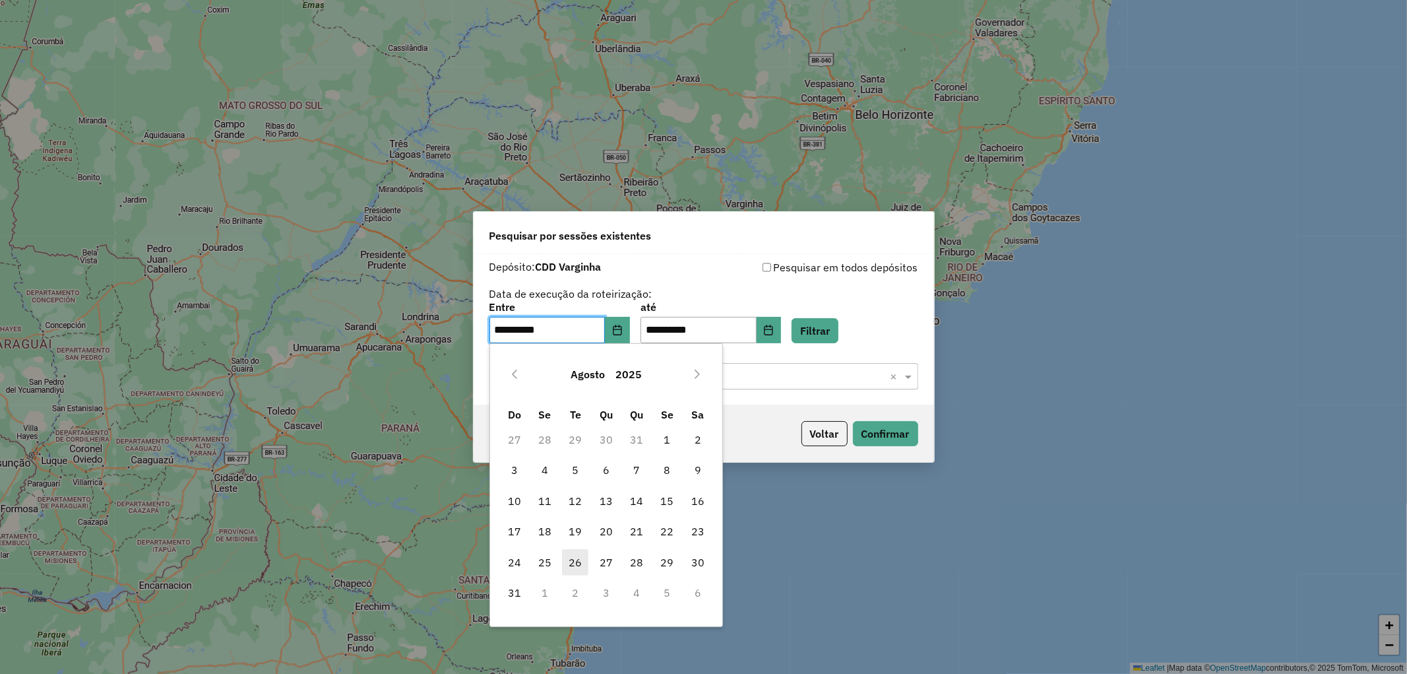
click at [579, 564] on span "26" at bounding box center [575, 562] width 26 height 26
type input "**********"
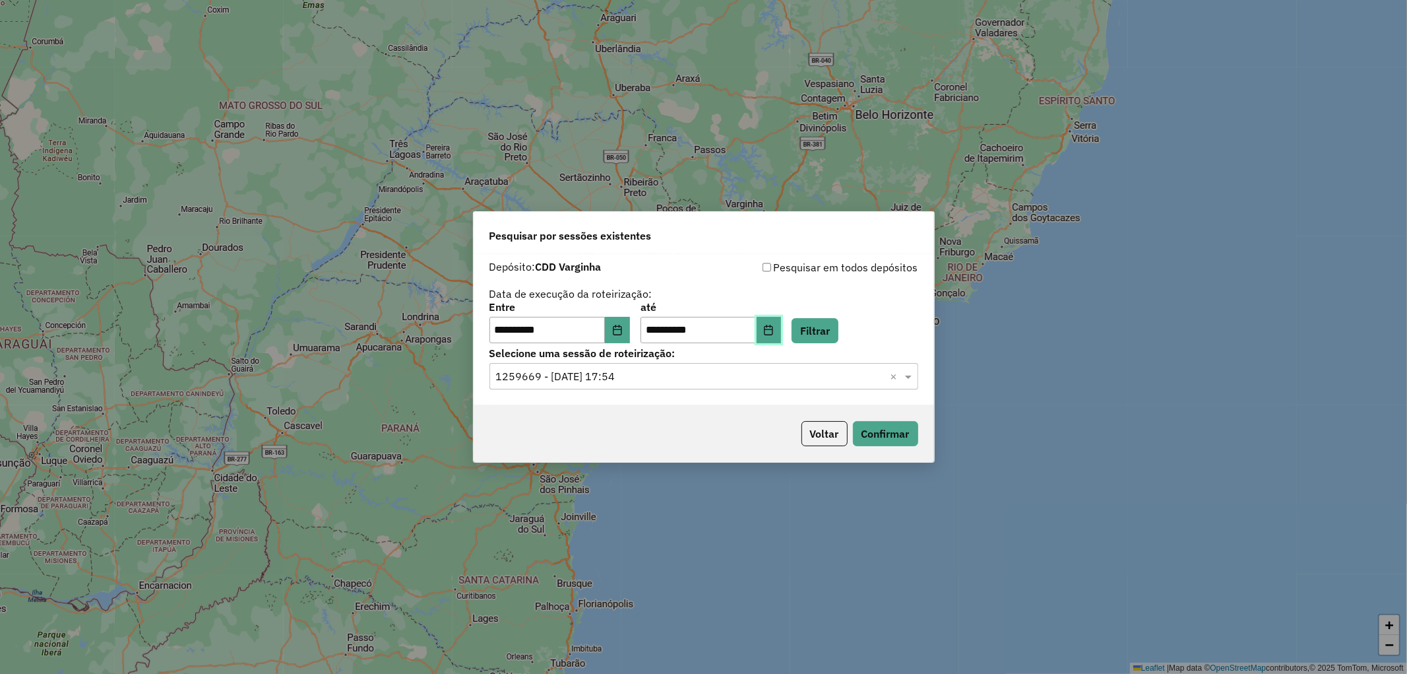
click at [774, 330] on icon "Choose Date" at bounding box center [768, 330] width 11 height 11
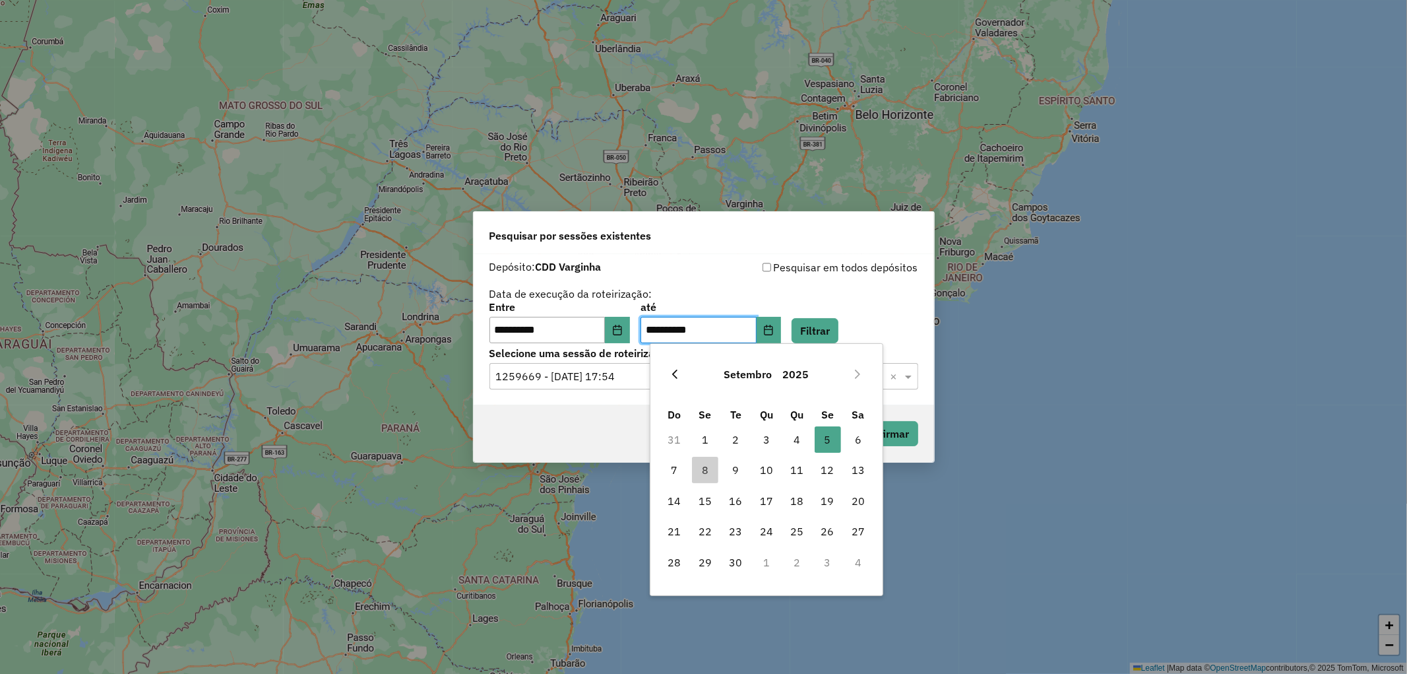
click at [678, 369] on icon "Previous Month" at bounding box center [675, 374] width 11 height 11
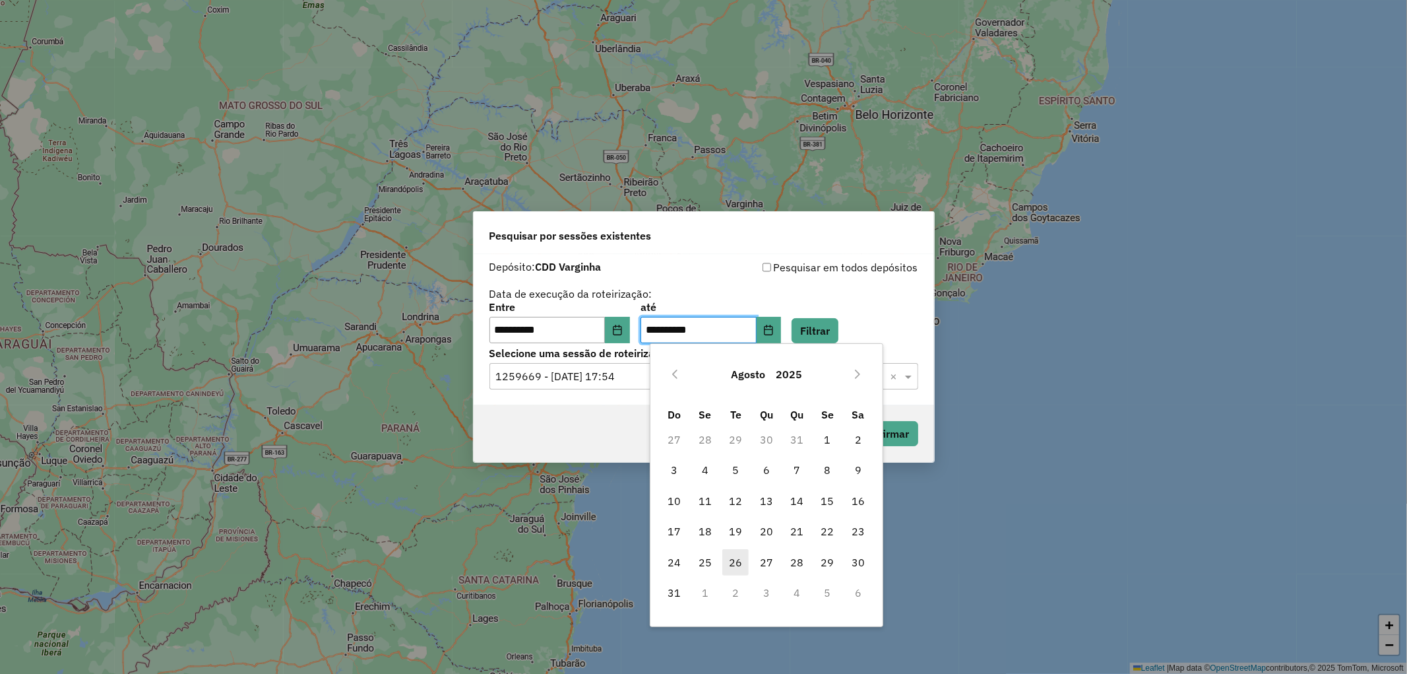
click at [742, 556] on span "26" at bounding box center [736, 562] width 26 height 26
type input "**********"
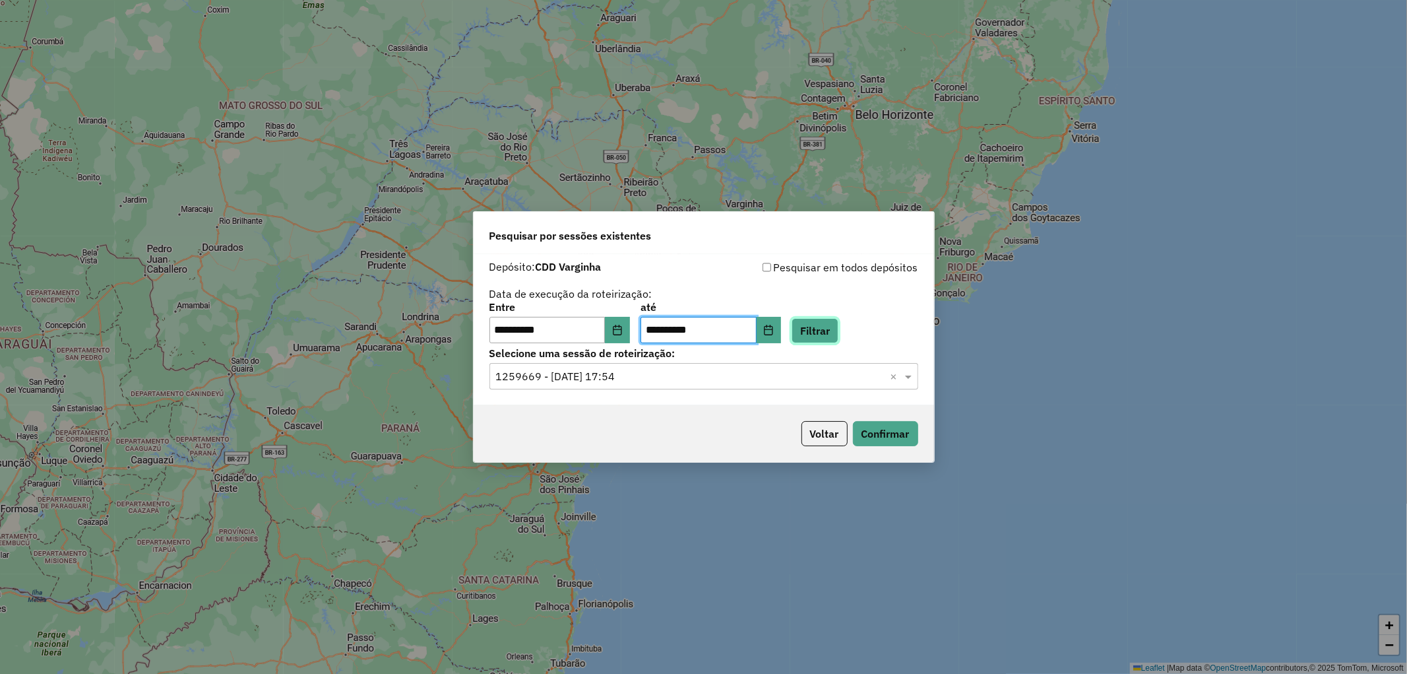
click at [839, 326] on button "Filtrar" at bounding box center [815, 330] width 47 height 25
click at [659, 374] on input "text" at bounding box center [690, 377] width 389 height 16
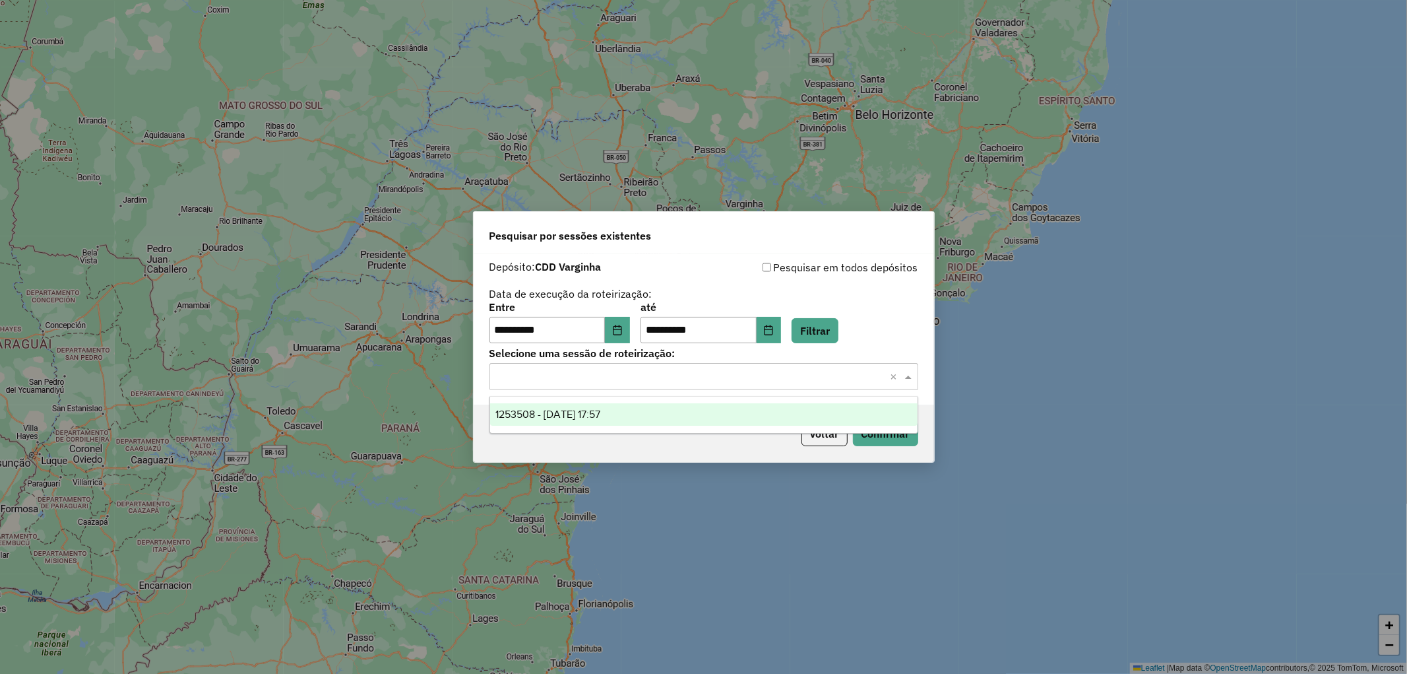
click at [637, 416] on div "1253508 - 26/08/2025 17:57" at bounding box center [704, 414] width 428 height 22
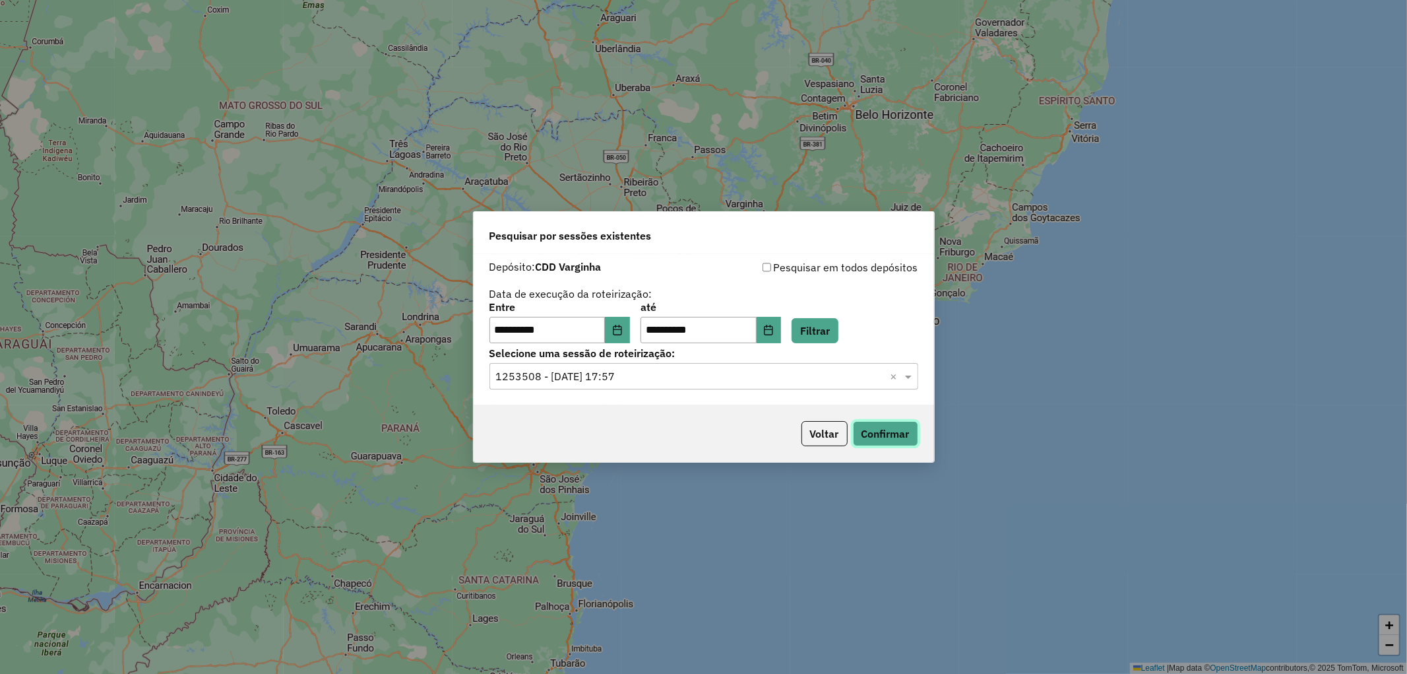
click at [863, 432] on button "Confirmar" at bounding box center [885, 433] width 65 height 25
click at [623, 325] on icon "Choose Date" at bounding box center [617, 330] width 11 height 11
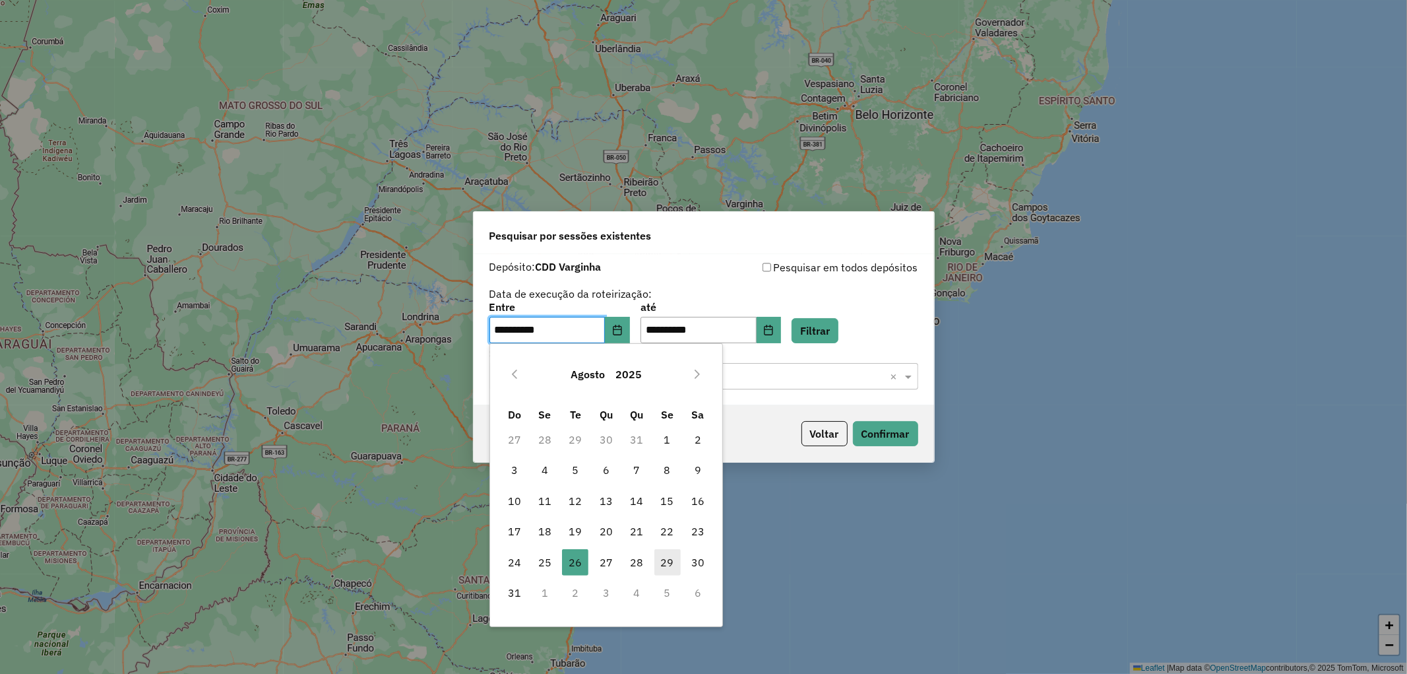
click at [663, 560] on span "29" at bounding box center [668, 562] width 26 height 26
type input "**********"
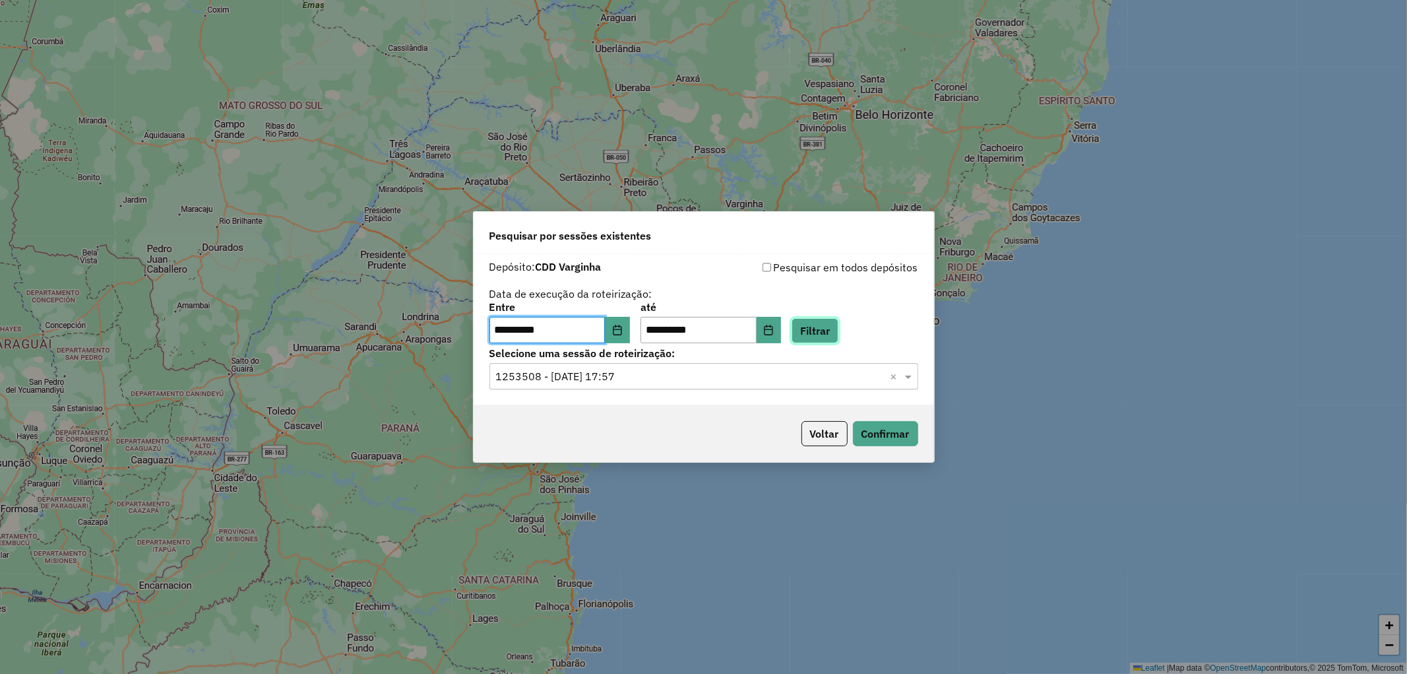
click at [815, 332] on button "Filtrar" at bounding box center [815, 330] width 47 height 25
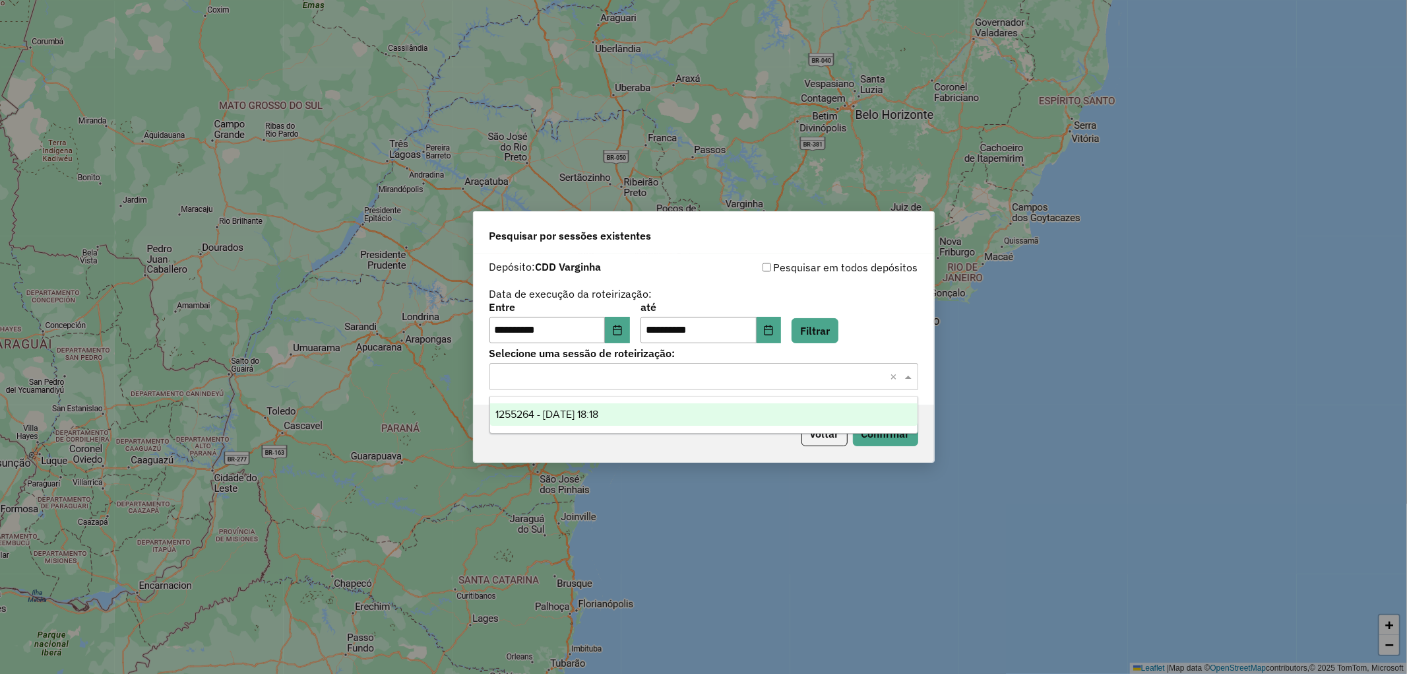
click at [654, 377] on input "text" at bounding box center [690, 377] width 389 height 16
click at [629, 413] on div "1255264 - 29/08/2025 18:18" at bounding box center [704, 414] width 428 height 22
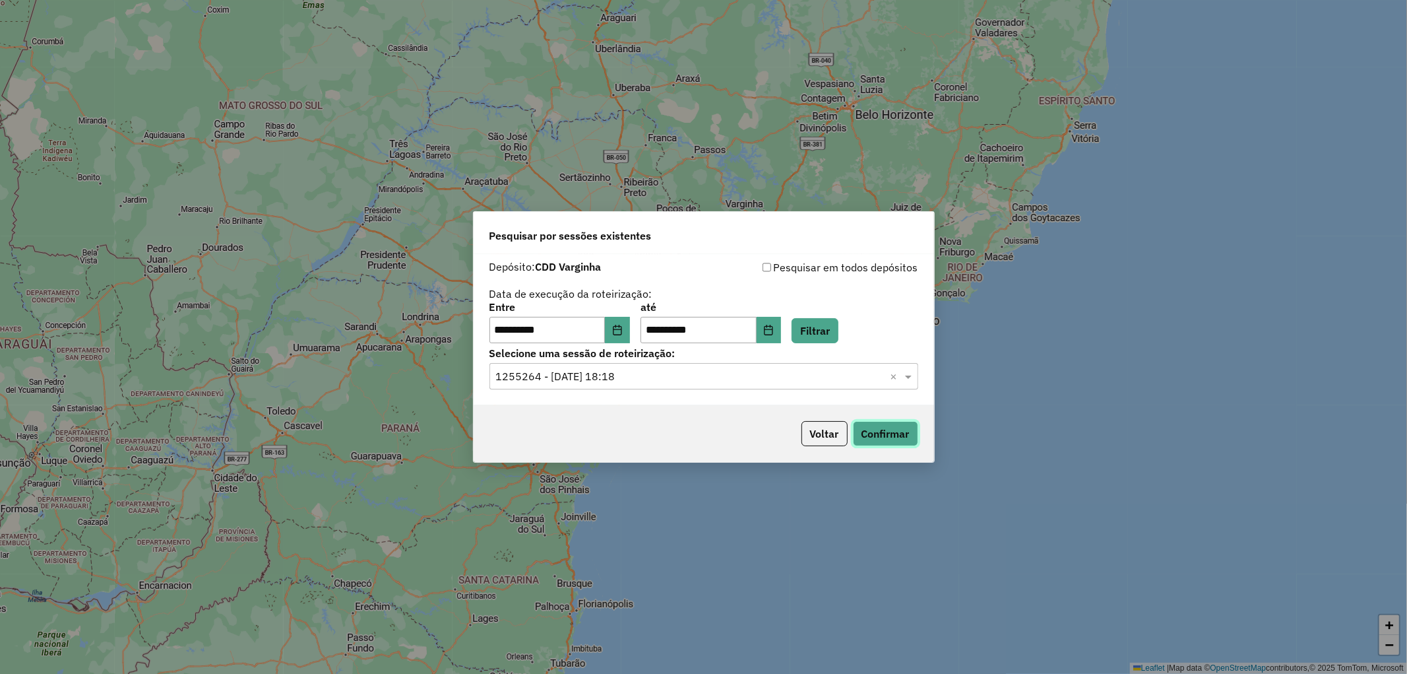
click at [869, 430] on button "Confirmar" at bounding box center [885, 433] width 65 height 25
click at [619, 334] on button "Choose Date" at bounding box center [617, 330] width 25 height 26
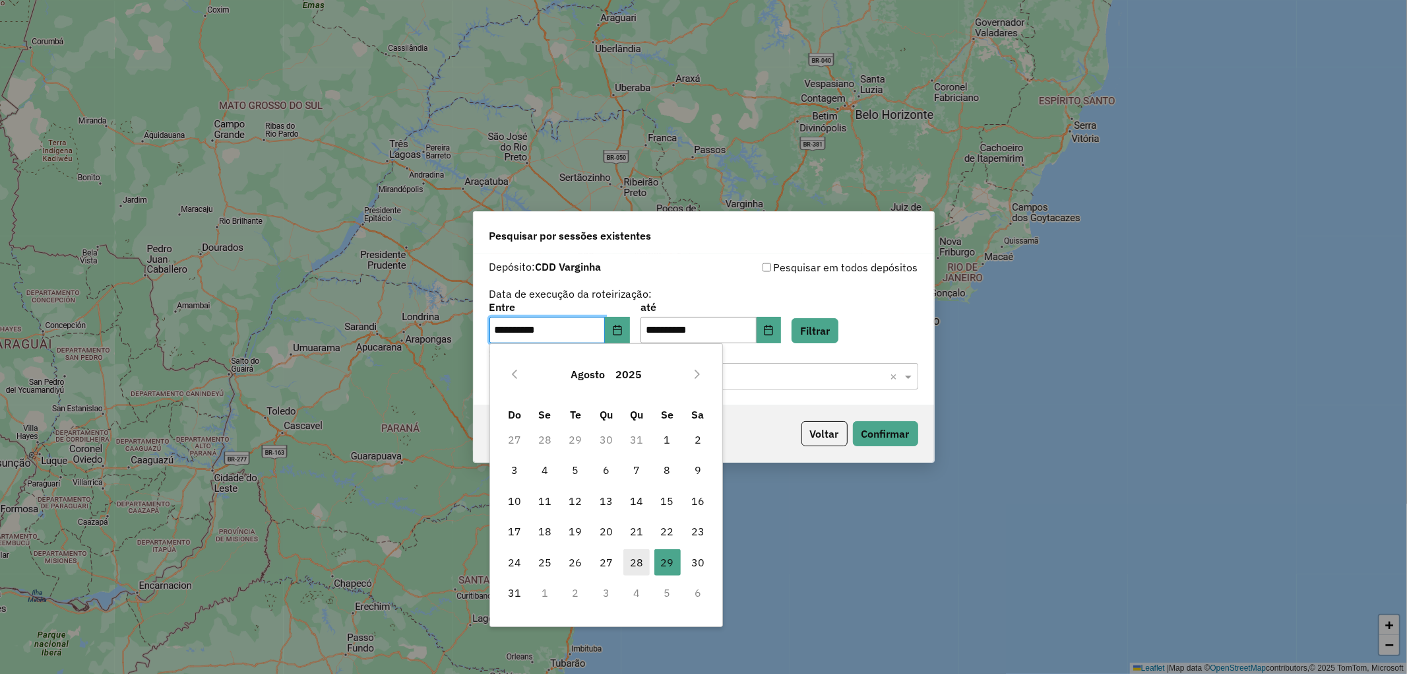
click at [641, 561] on span "28" at bounding box center [637, 562] width 26 height 26
type input "**********"
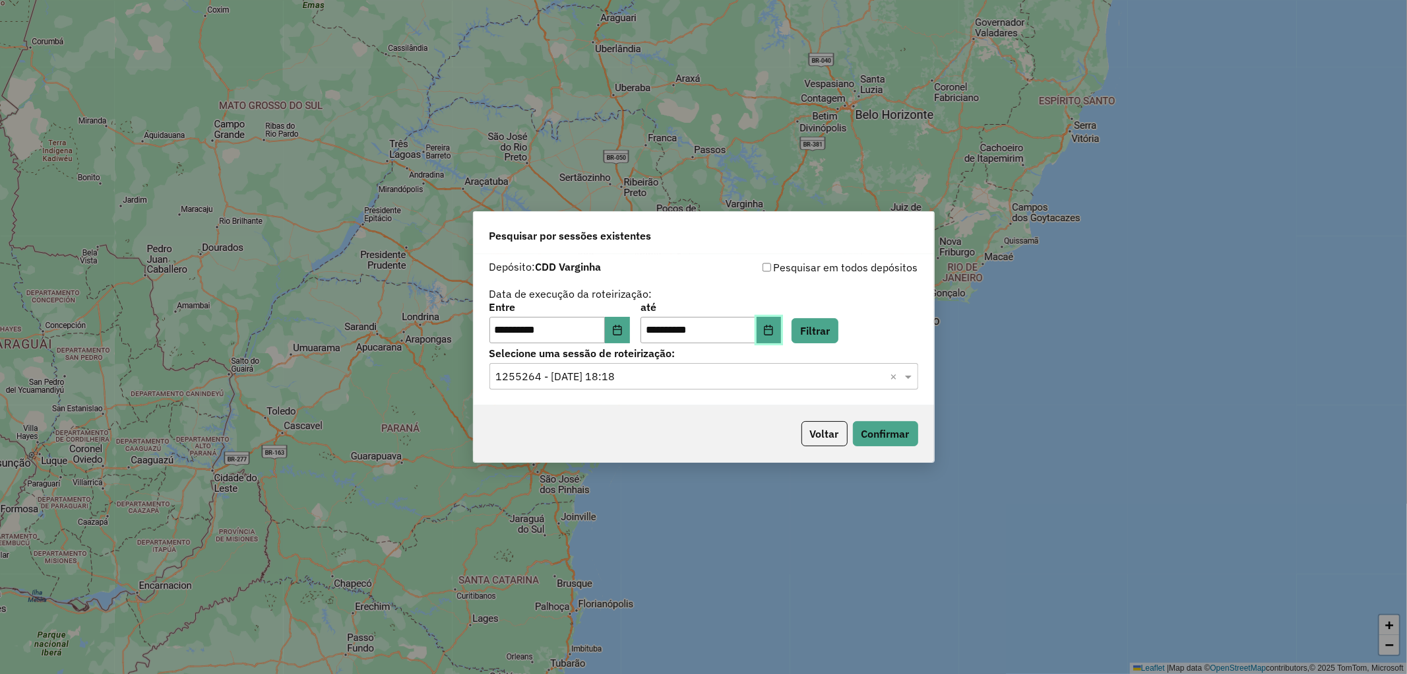
click at [782, 323] on button "Choose Date" at bounding box center [769, 330] width 25 height 26
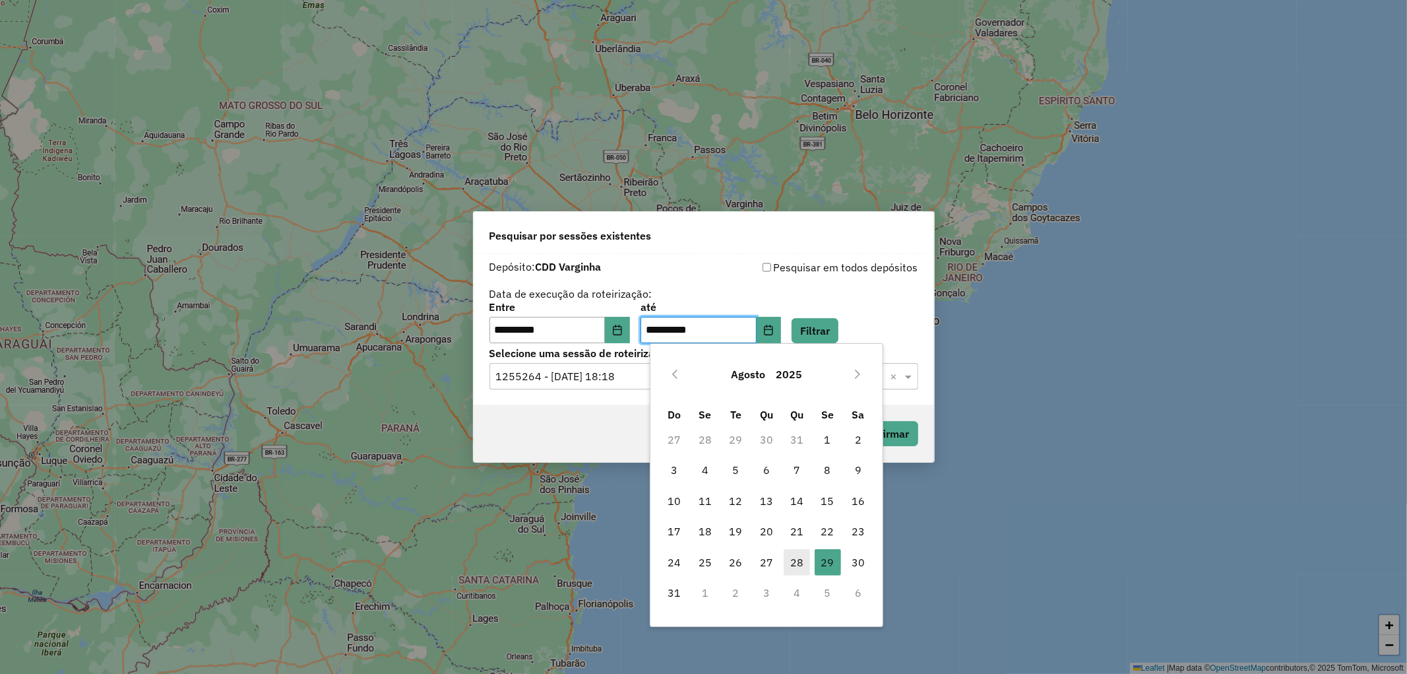
click at [796, 562] on span "28" at bounding box center [797, 562] width 26 height 26
type input "**********"
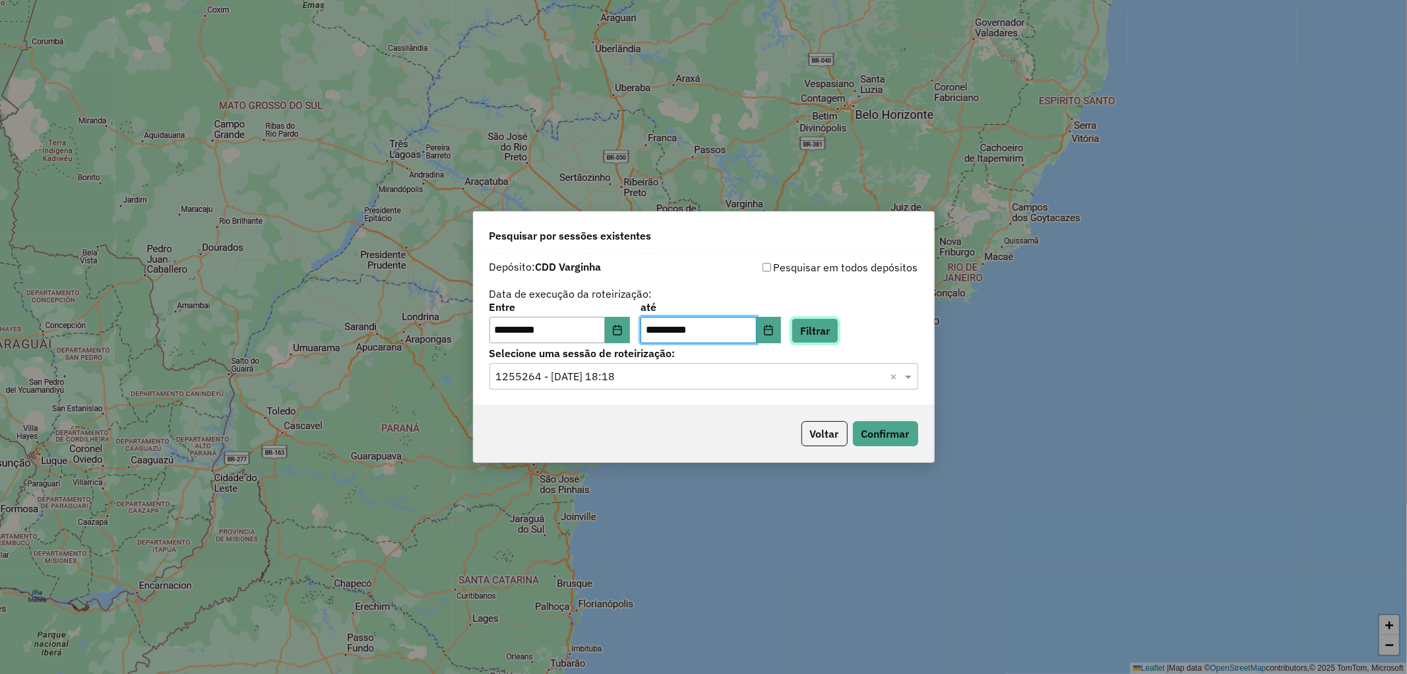
click at [833, 327] on button "Filtrar" at bounding box center [815, 330] width 47 height 25
click at [627, 375] on hb-app "**********" at bounding box center [703, 337] width 1407 height 674
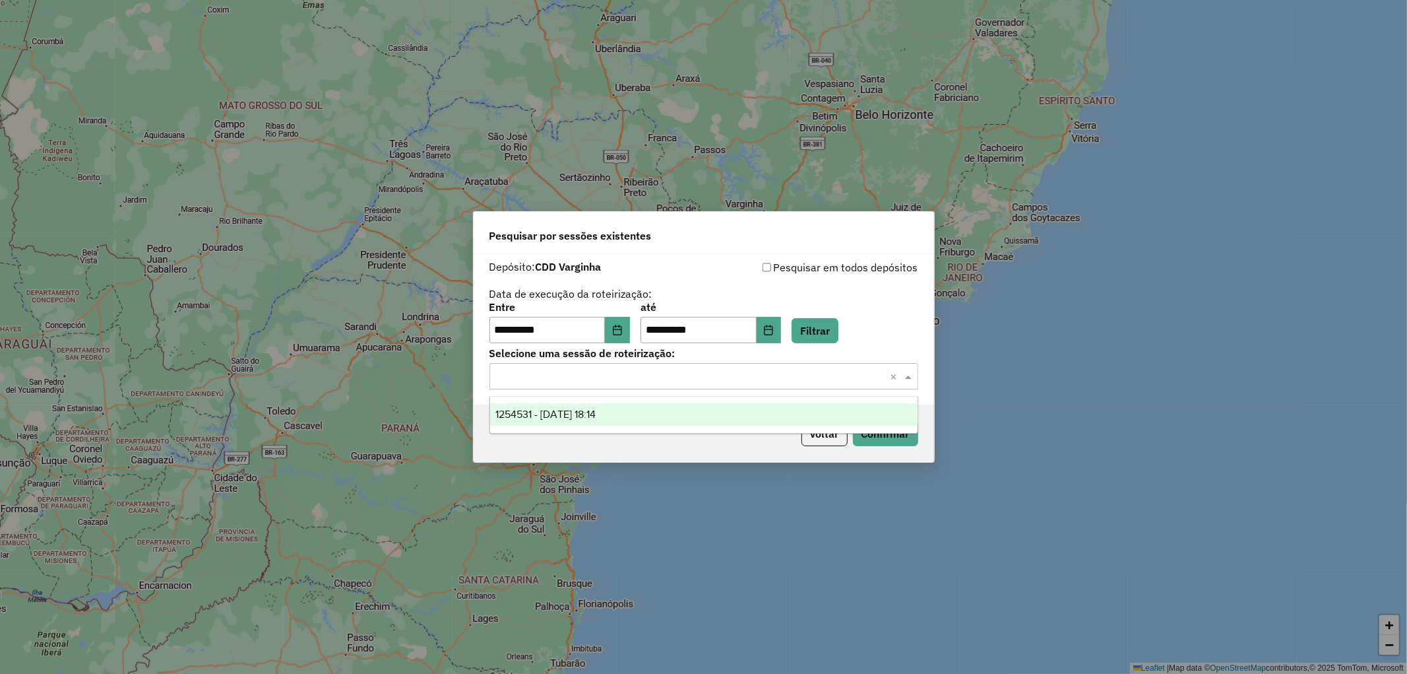
click at [614, 374] on input "text" at bounding box center [690, 377] width 389 height 16
click at [596, 411] on span "1254531 - 28/08/2025 18:14" at bounding box center [546, 413] width 100 height 11
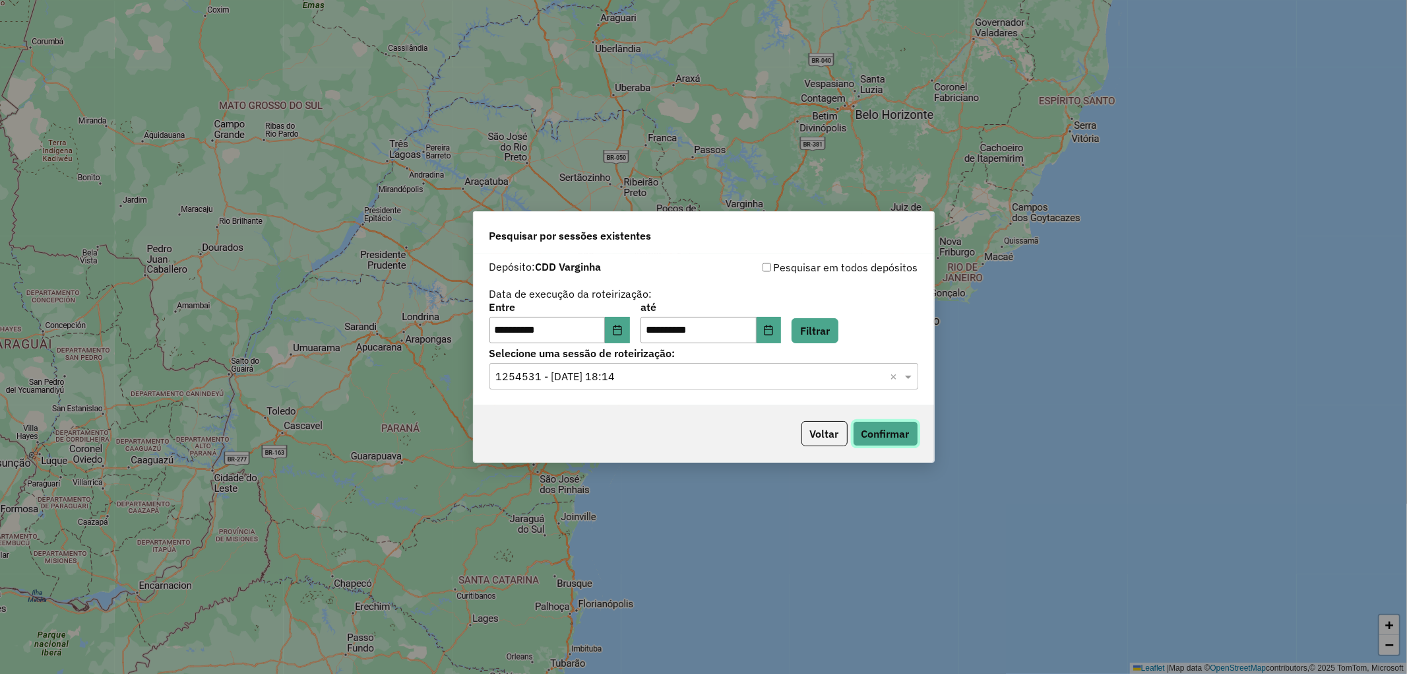
click at [891, 435] on button "Confirmar" at bounding box center [885, 433] width 65 height 25
click at [629, 338] on button "Choose Date" at bounding box center [617, 330] width 25 height 26
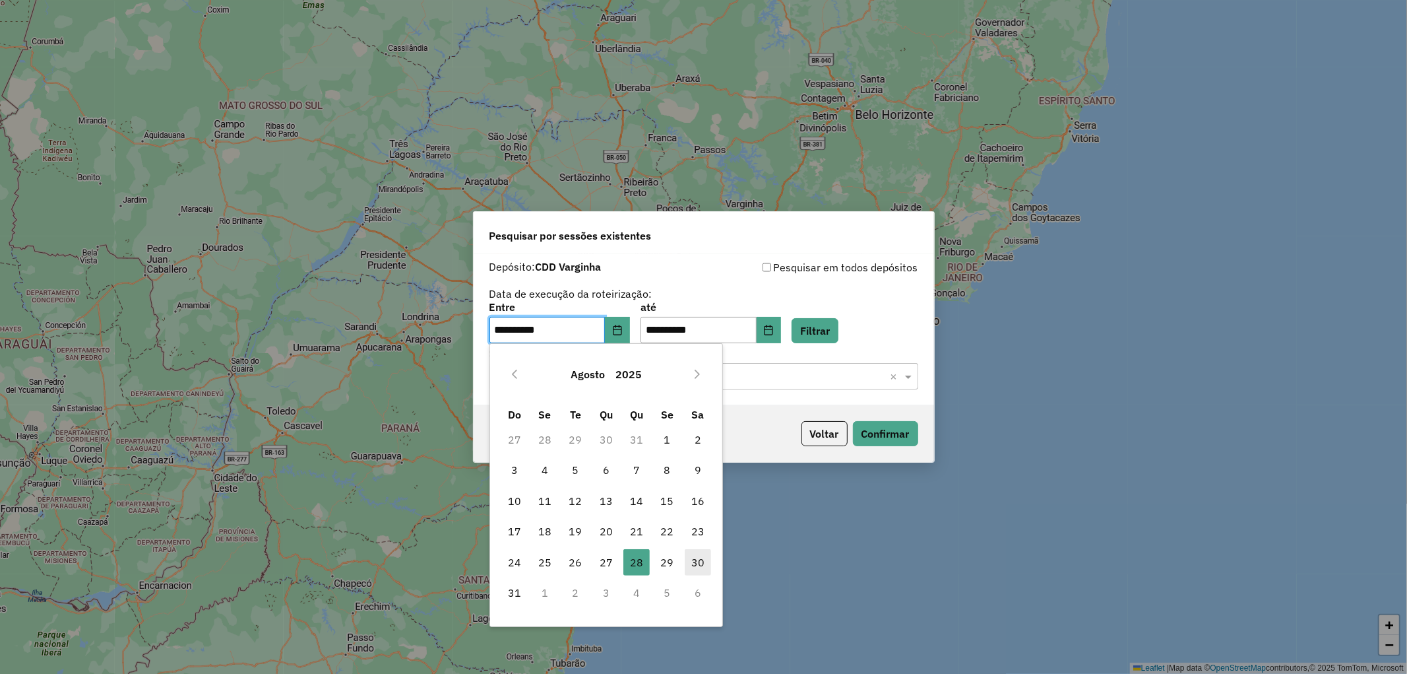
click at [702, 563] on span "30" at bounding box center [698, 562] width 26 height 26
type input "**********"
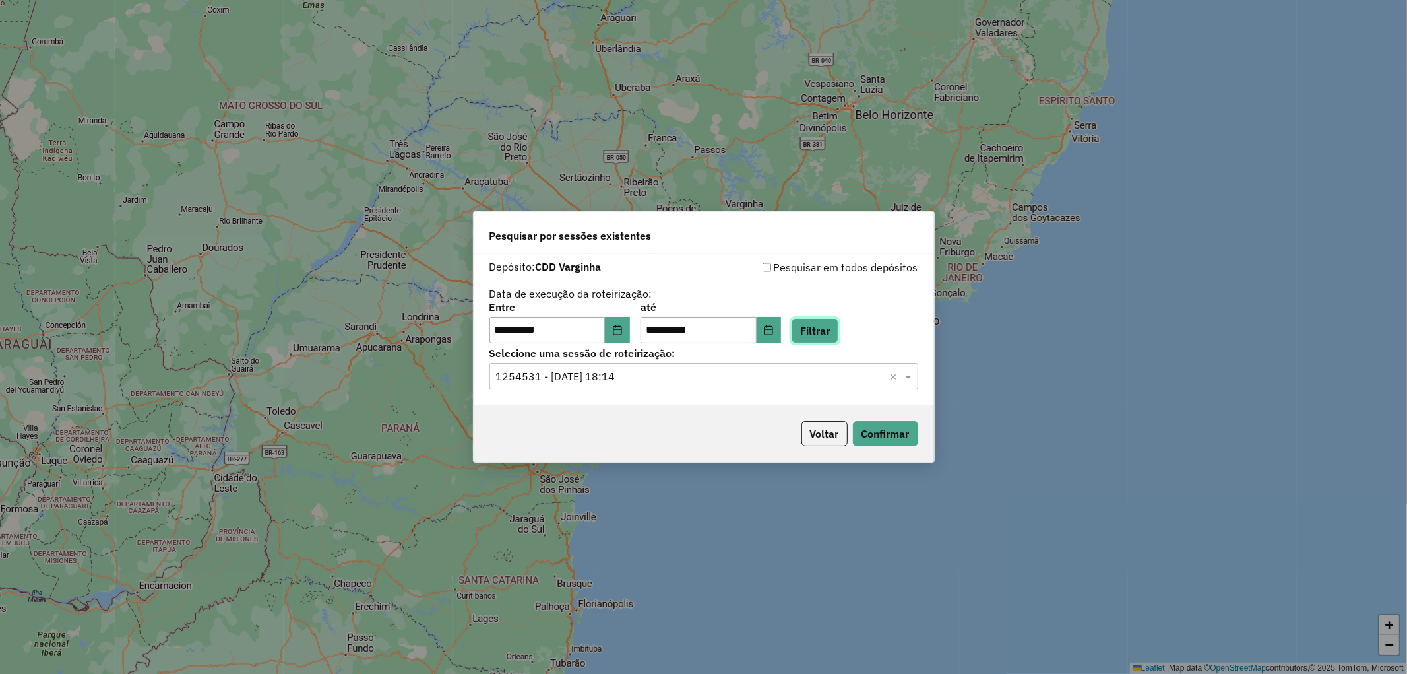
click at [823, 331] on button "Filtrar" at bounding box center [815, 330] width 47 height 25
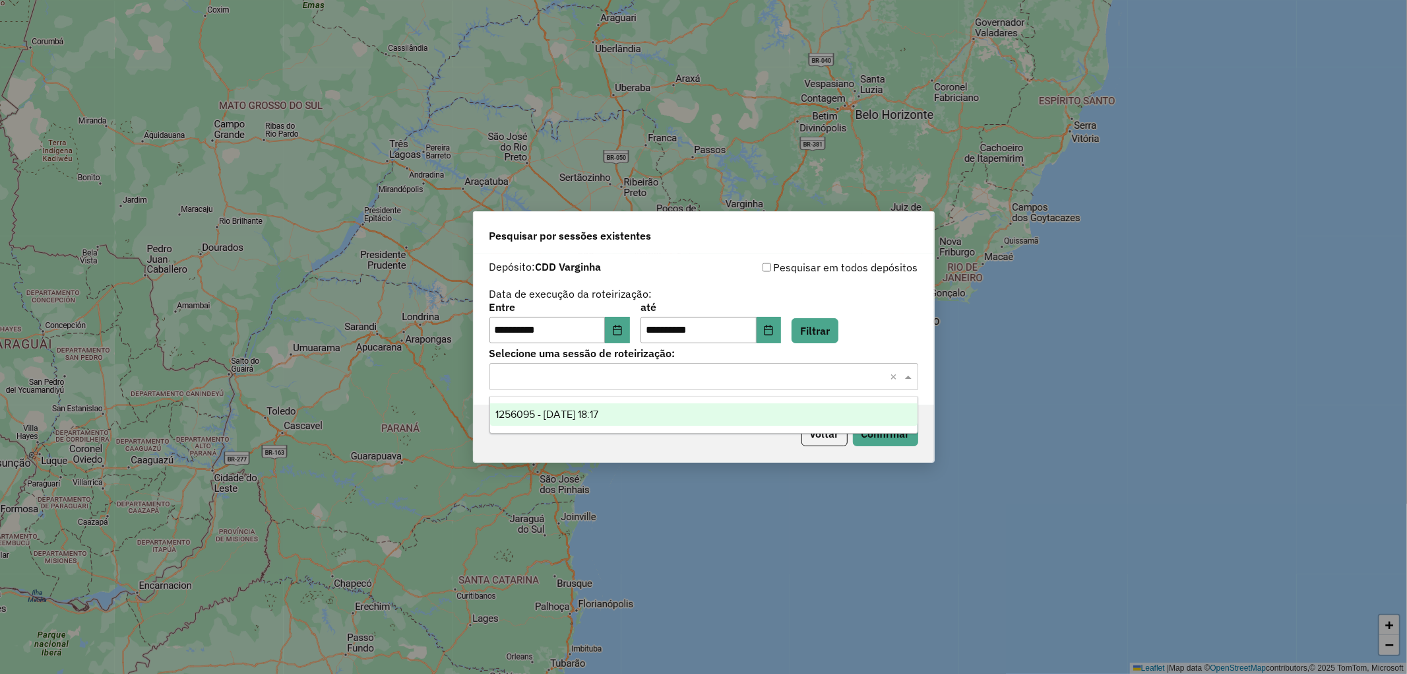
click at [632, 379] on input "text" at bounding box center [690, 377] width 389 height 16
click at [598, 416] on span "1256095 - 30/08/2025 18:17" at bounding box center [547, 413] width 103 height 11
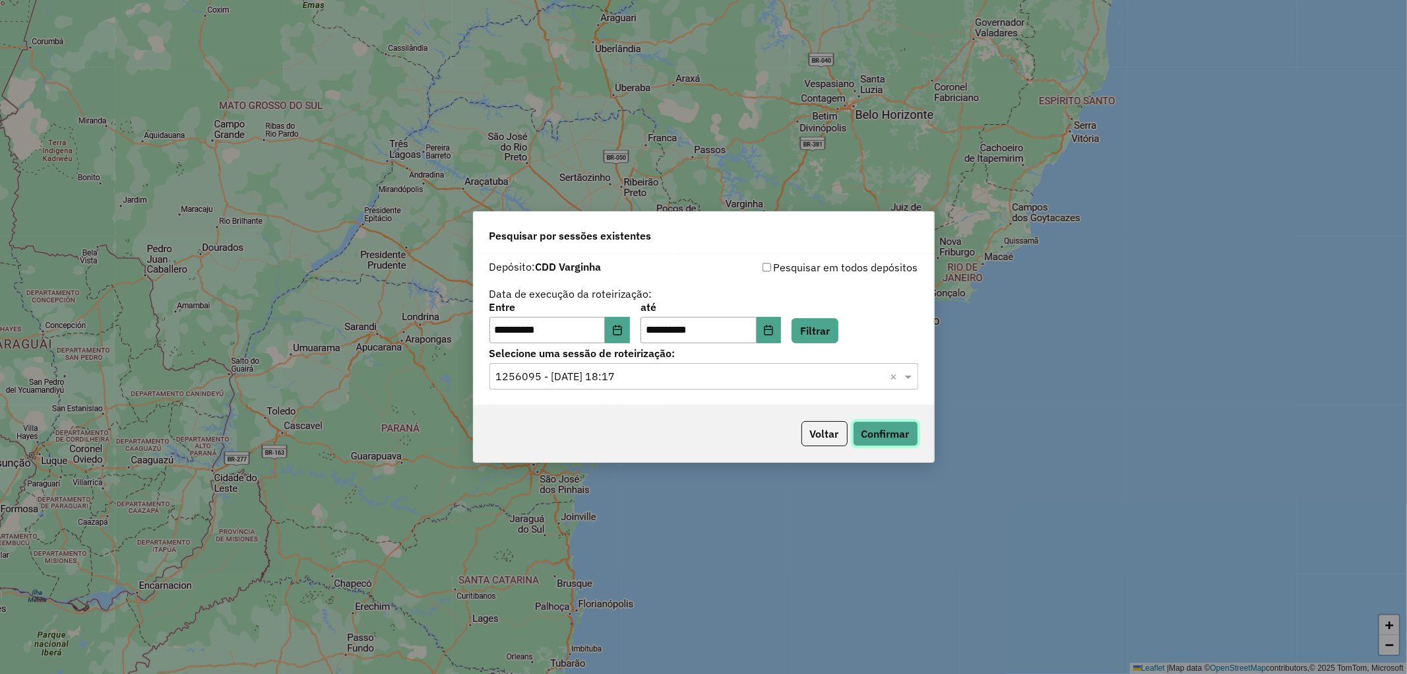
click at [880, 437] on button "Confirmar" at bounding box center [885, 433] width 65 height 25
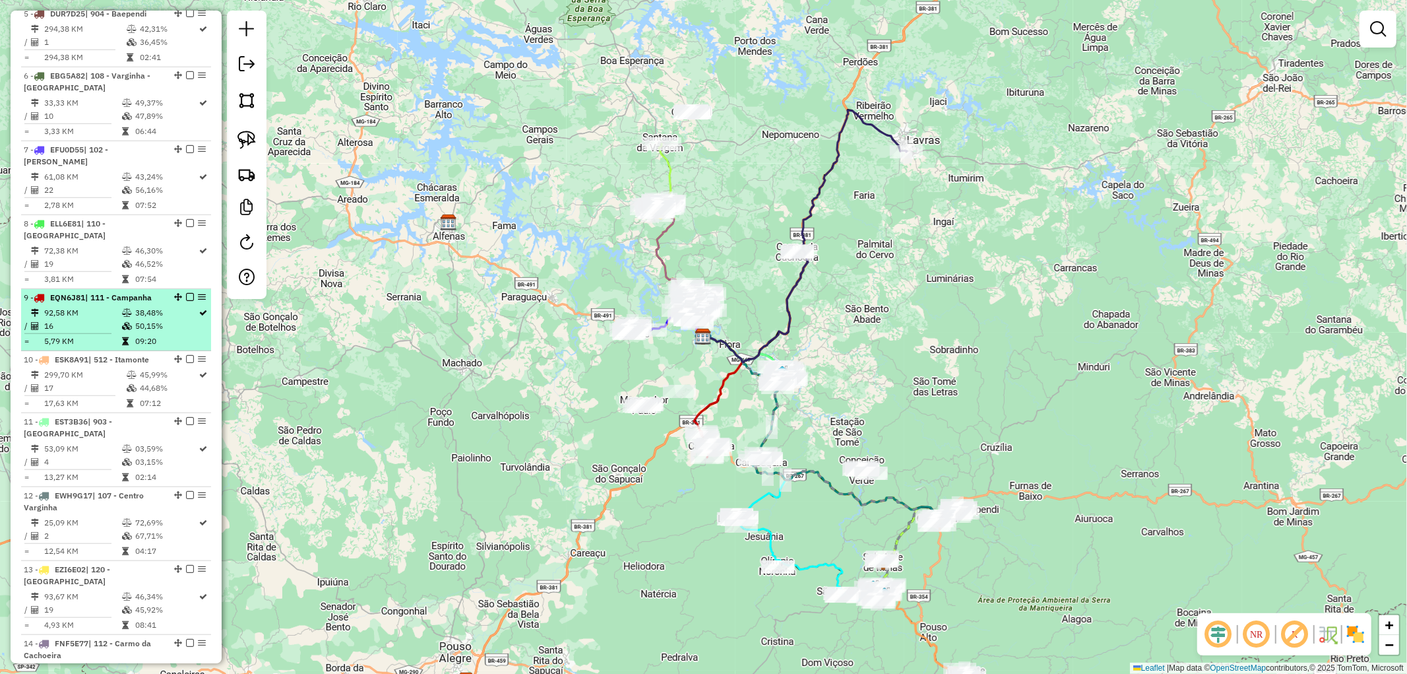
scroll to position [1173, 0]
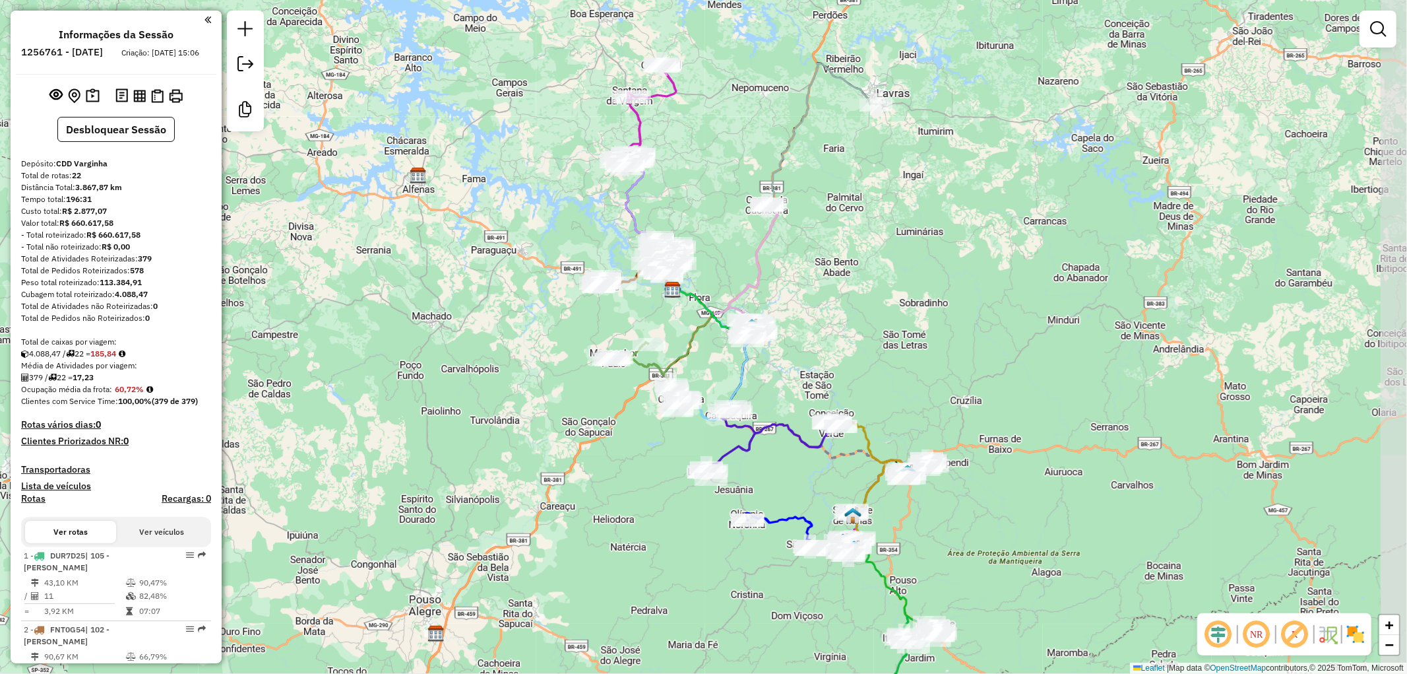
drag, startPoint x: 944, startPoint y: 423, endPoint x: 911, endPoint y: 370, distance: 63.2
click at [911, 370] on div "Janela de atendimento Grade de atendimento Capacidade Transportadoras Veículos …" at bounding box center [703, 337] width 1407 height 674
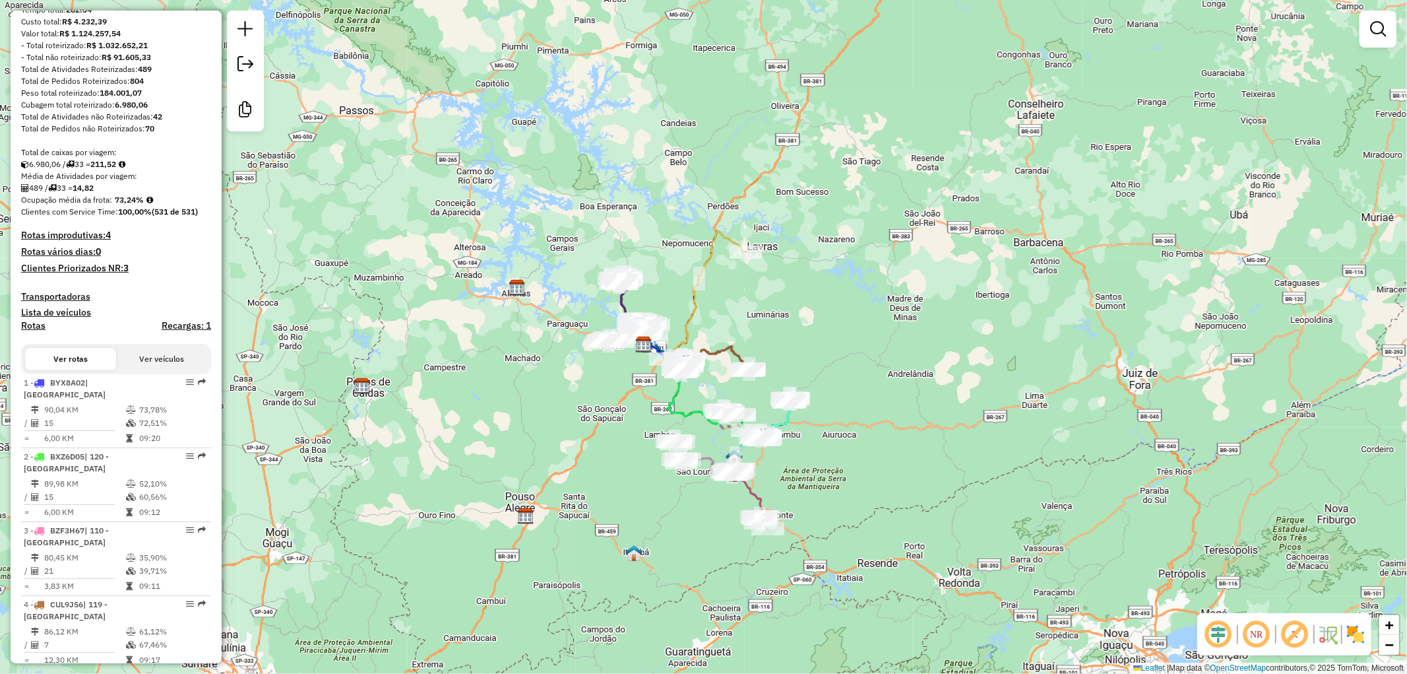
scroll to position [220, 0]
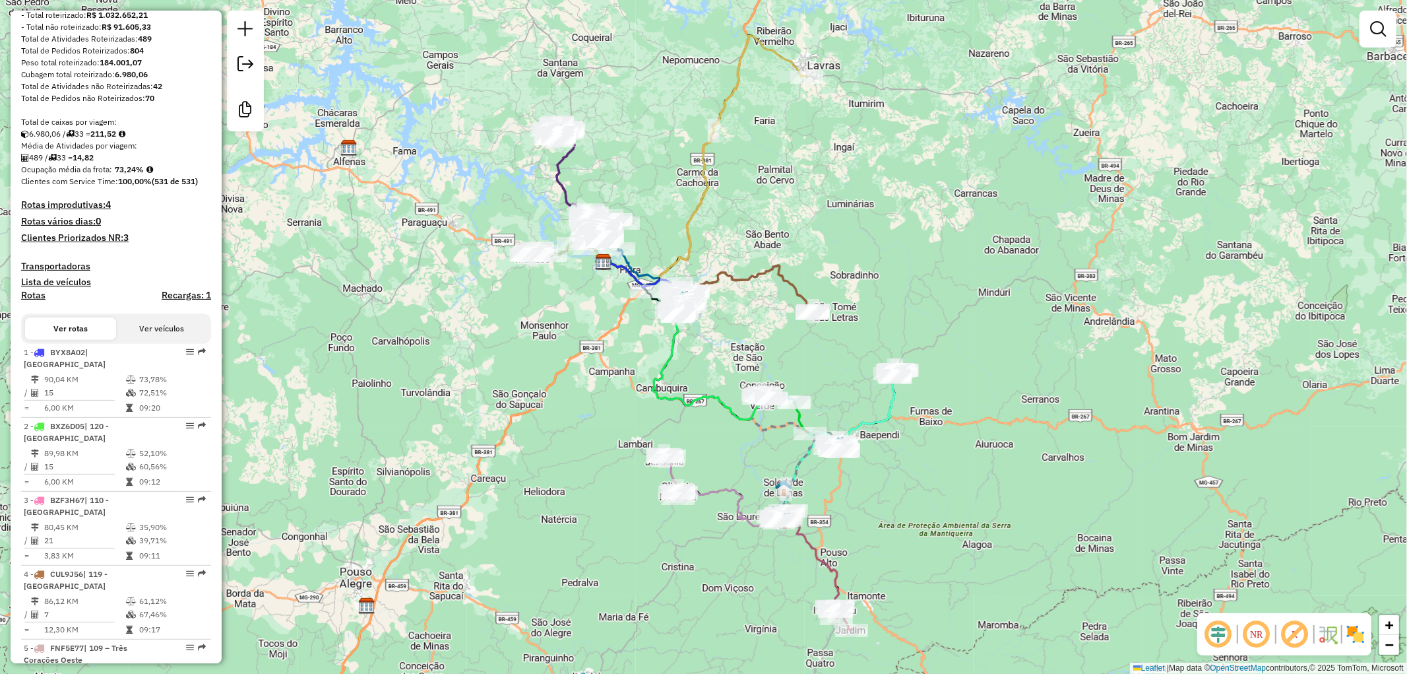
click at [1292, 631] on em at bounding box center [1295, 634] width 32 height 32
drag, startPoint x: 1219, startPoint y: 630, endPoint x: 1254, endPoint y: 640, distance: 35.7
click at [1219, 629] on em at bounding box center [1219, 634] width 32 height 32
click at [1358, 631] on img at bounding box center [1355, 634] width 21 height 21
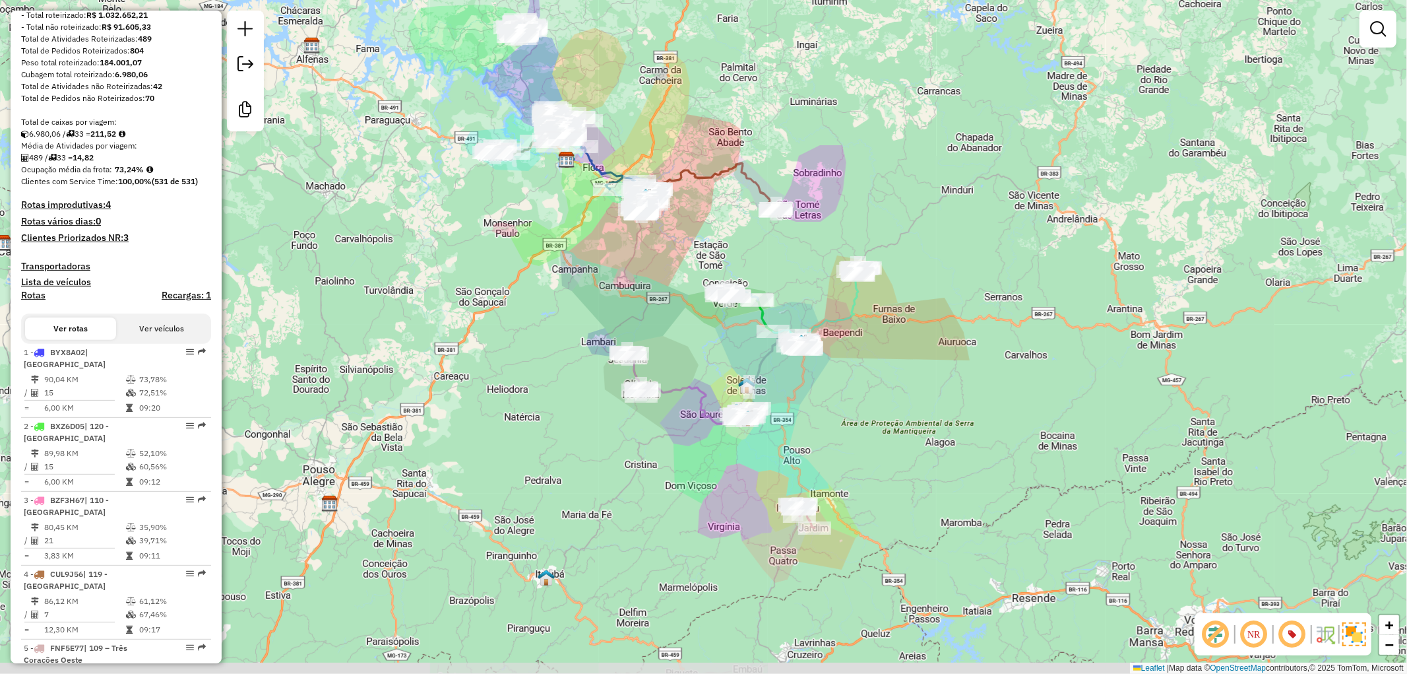
drag, startPoint x: 942, startPoint y: 581, endPoint x: 905, endPoint y: 479, distance: 108.7
click at [905, 479] on div "Janela de atendimento Grade de atendimento Capacidade Transportadoras Veículos …" at bounding box center [703, 337] width 1407 height 674
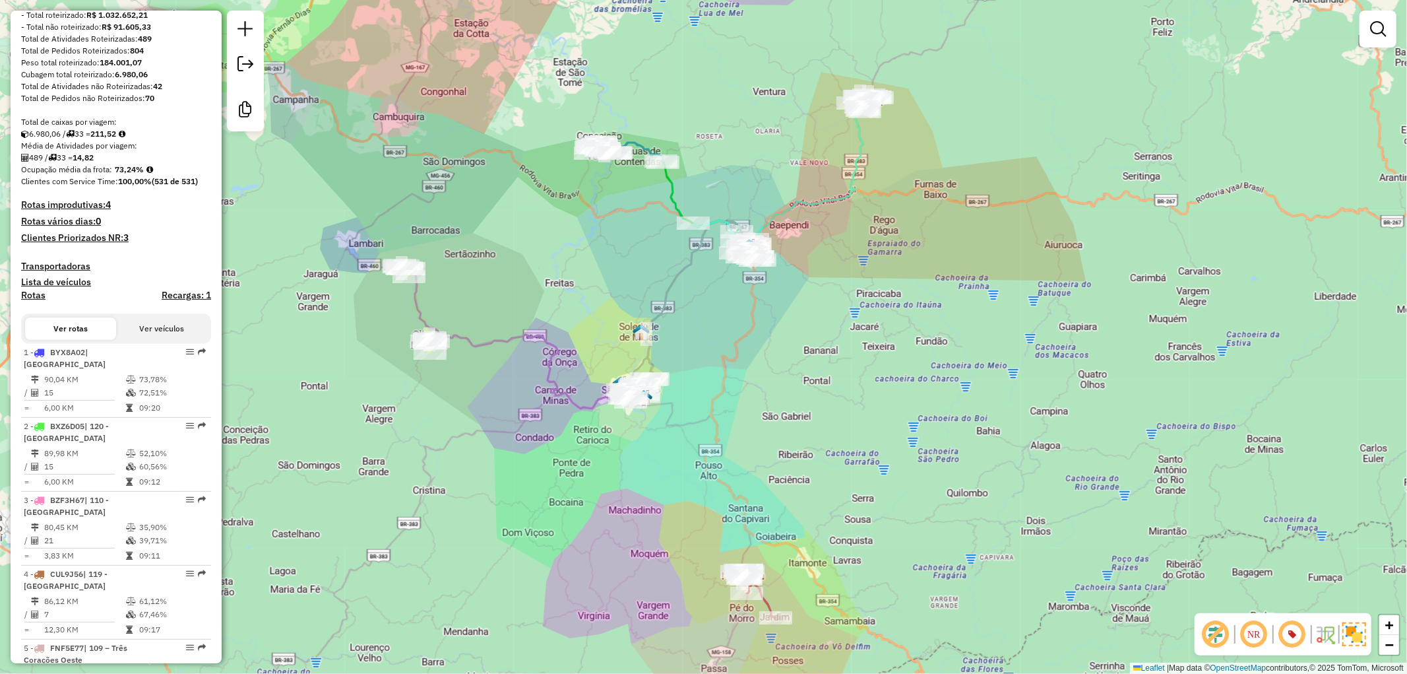
drag, startPoint x: 862, startPoint y: 433, endPoint x: 849, endPoint y: 398, distance: 37.6
click at [849, 398] on div "Janela de atendimento Grade de atendimento Capacidade Transportadoras Veículos …" at bounding box center [703, 337] width 1407 height 674
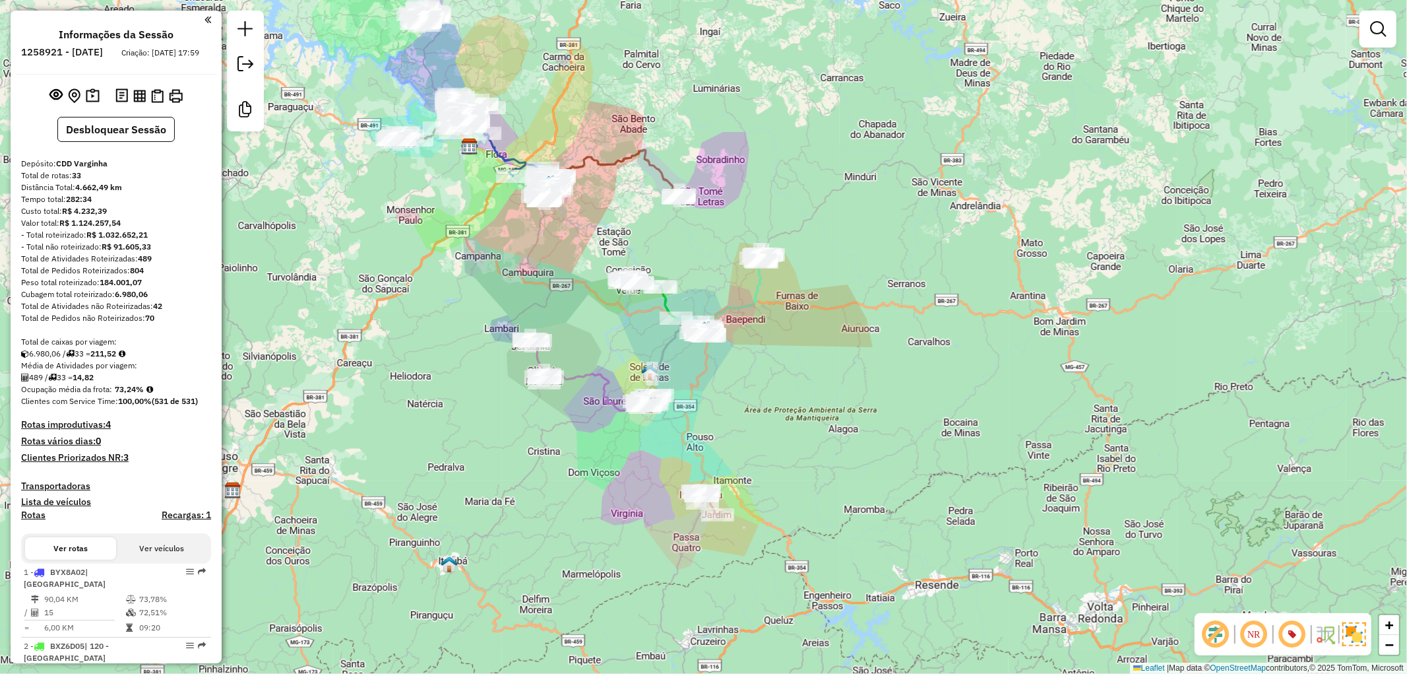
drag, startPoint x: 676, startPoint y: 169, endPoint x: 667, endPoint y: 228, distance: 59.4
click at [667, 228] on div "Janela de atendimento Grade de atendimento Capacidade Transportadoras Veículos …" at bounding box center [703, 337] width 1407 height 674
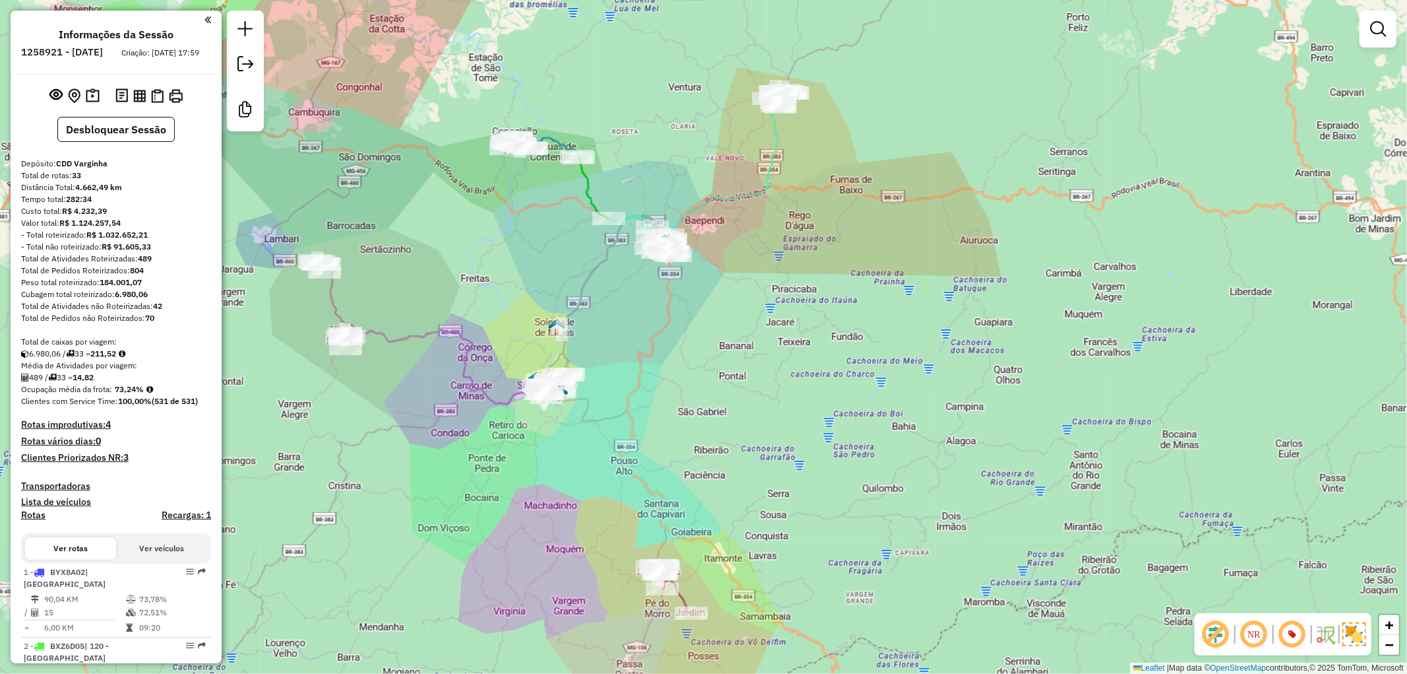
drag, startPoint x: 681, startPoint y: 414, endPoint x: 698, endPoint y: 380, distance: 38.4
click at [698, 380] on div "Janela de atendimento Grade de atendimento Capacidade Transportadoras Veículos …" at bounding box center [703, 337] width 1407 height 674
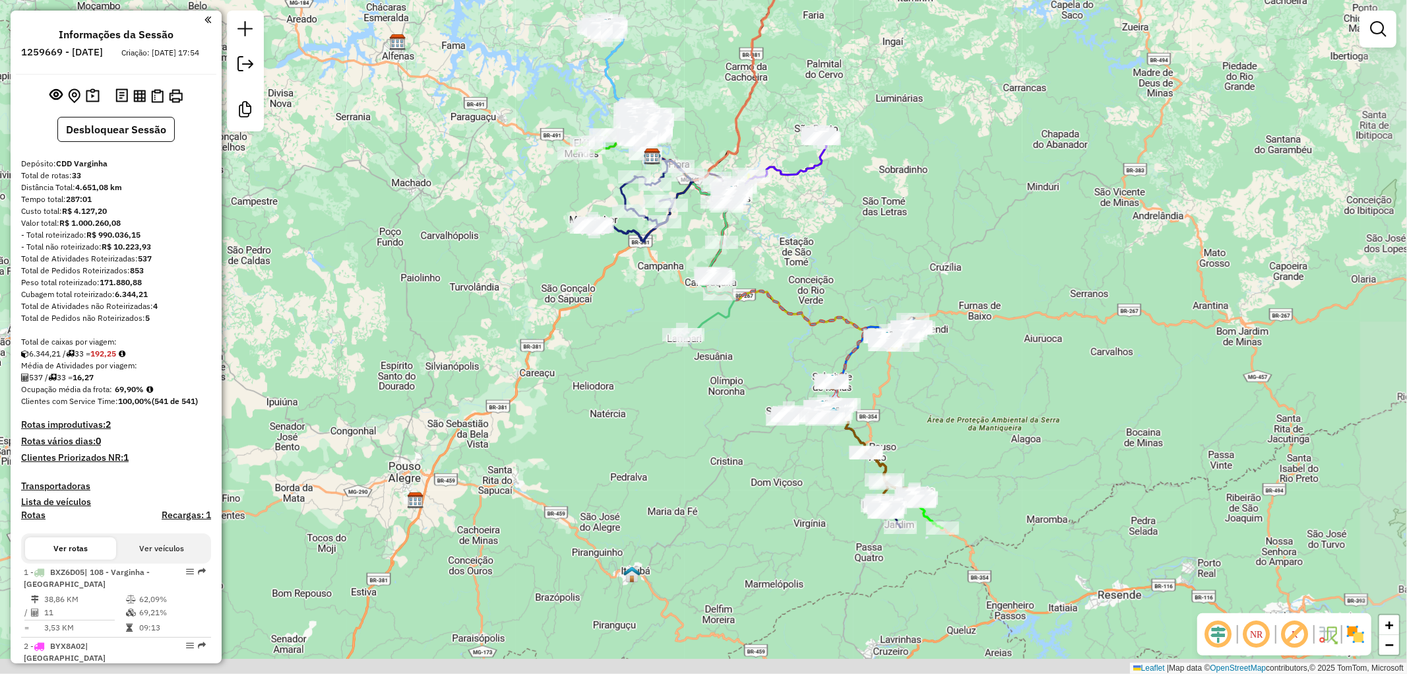
drag, startPoint x: 709, startPoint y: 578, endPoint x: 658, endPoint y: 398, distance: 187.2
click at [658, 398] on div "Janela de atendimento Grade de atendimento Capacidade Transportadoras Veículos …" at bounding box center [703, 337] width 1407 height 674
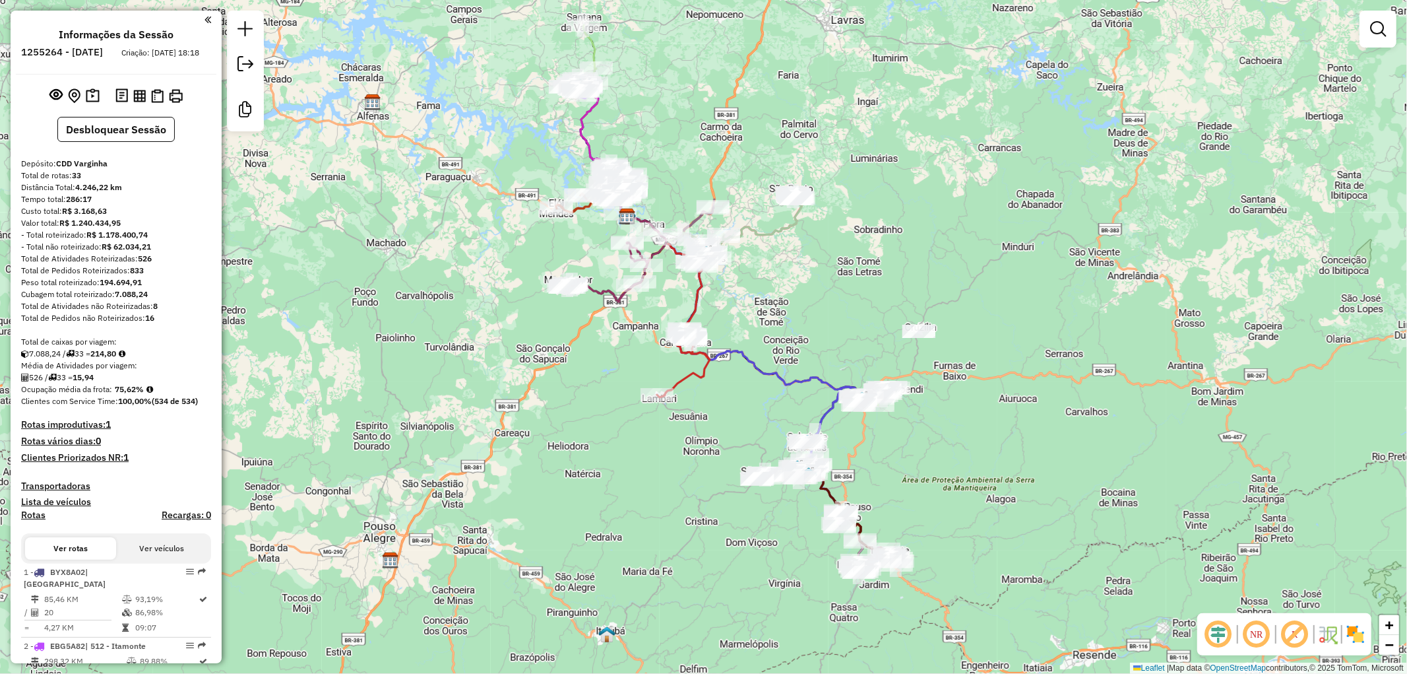
drag, startPoint x: 628, startPoint y: 539, endPoint x: 552, endPoint y: 419, distance: 142.1
click at [552, 419] on div "Janela de atendimento Grade de atendimento Capacidade Transportadoras Veículos …" at bounding box center [703, 337] width 1407 height 674
click at [1295, 629] on em at bounding box center [1295, 634] width 32 height 32
click at [1212, 629] on em at bounding box center [1219, 634] width 32 height 32
click at [1355, 627] on img at bounding box center [1355, 634] width 21 height 21
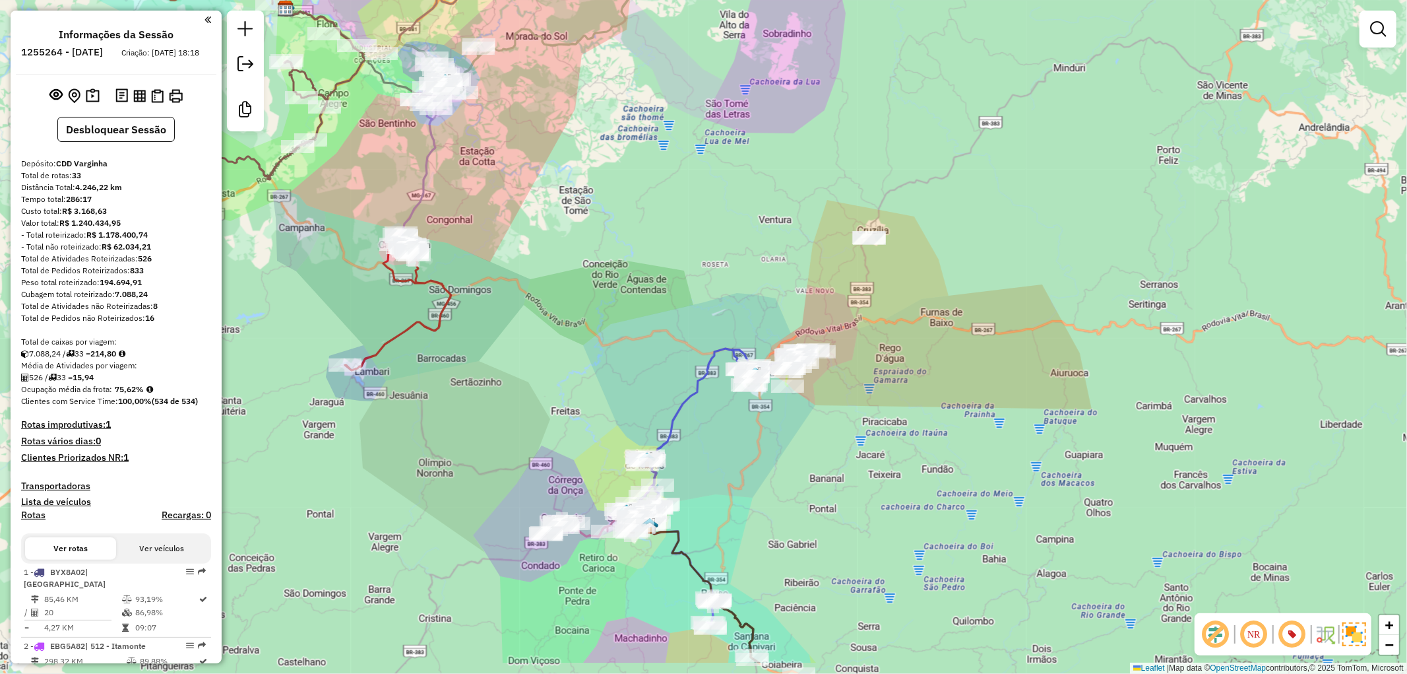
drag, startPoint x: 952, startPoint y: 490, endPoint x: 948, endPoint y: 412, distance: 78.6
click at [948, 412] on div "Janela de atendimento Grade de atendimento Capacidade Transportadoras Veículos …" at bounding box center [703, 337] width 1407 height 674
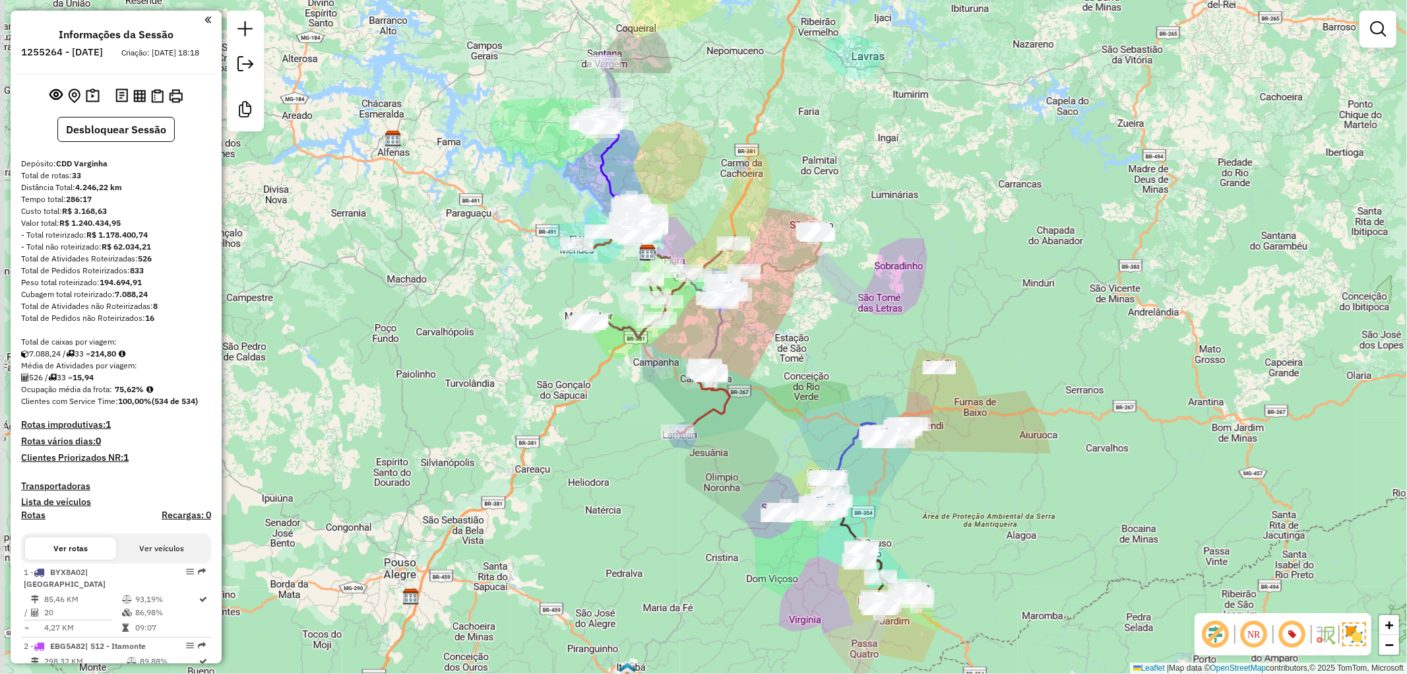
drag, startPoint x: 596, startPoint y: 363, endPoint x: 627, endPoint y: 406, distance: 52.9
click at [627, 406] on div "Janela de atendimento Grade de atendimento Capacidade Transportadoras Veículos …" at bounding box center [703, 337] width 1407 height 674
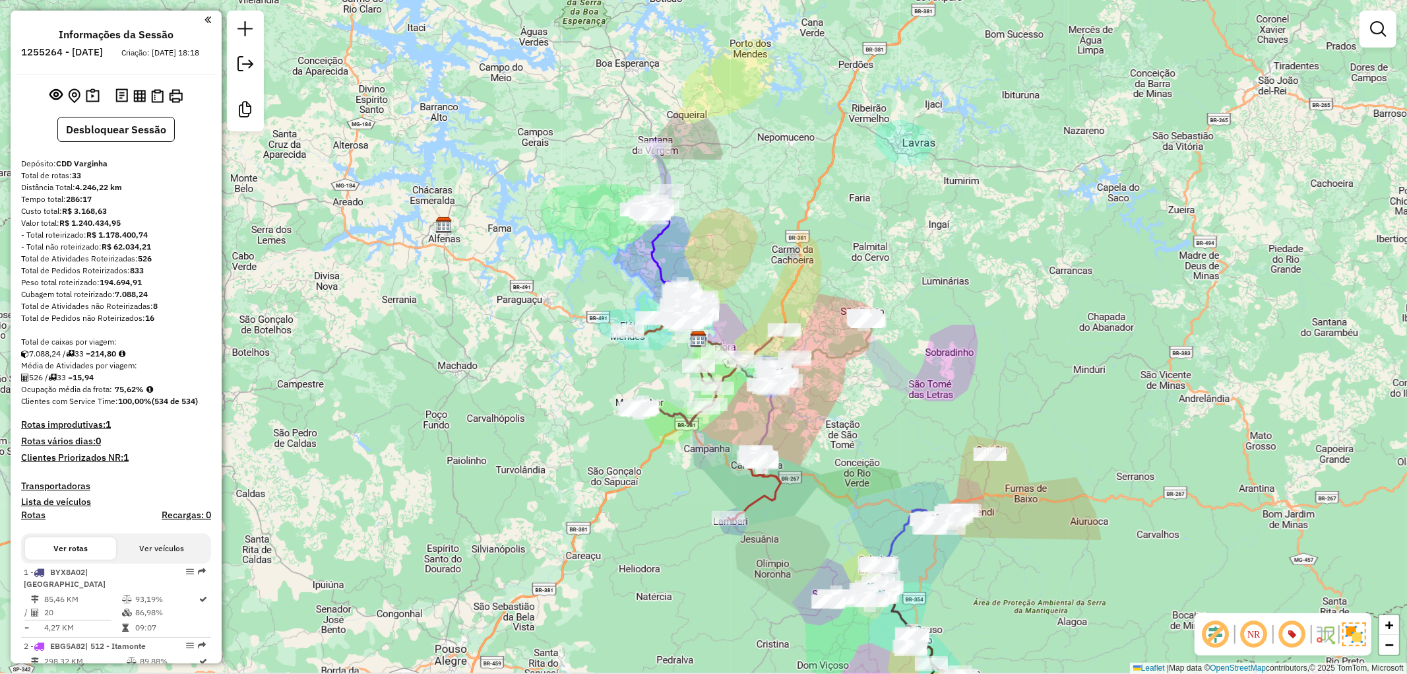
drag, startPoint x: 510, startPoint y: 282, endPoint x: 549, endPoint y: 347, distance: 75.5
click at [549, 347] on div "Janela de atendimento Grade de atendimento Capacidade Transportadoras Veículos …" at bounding box center [703, 337] width 1407 height 674
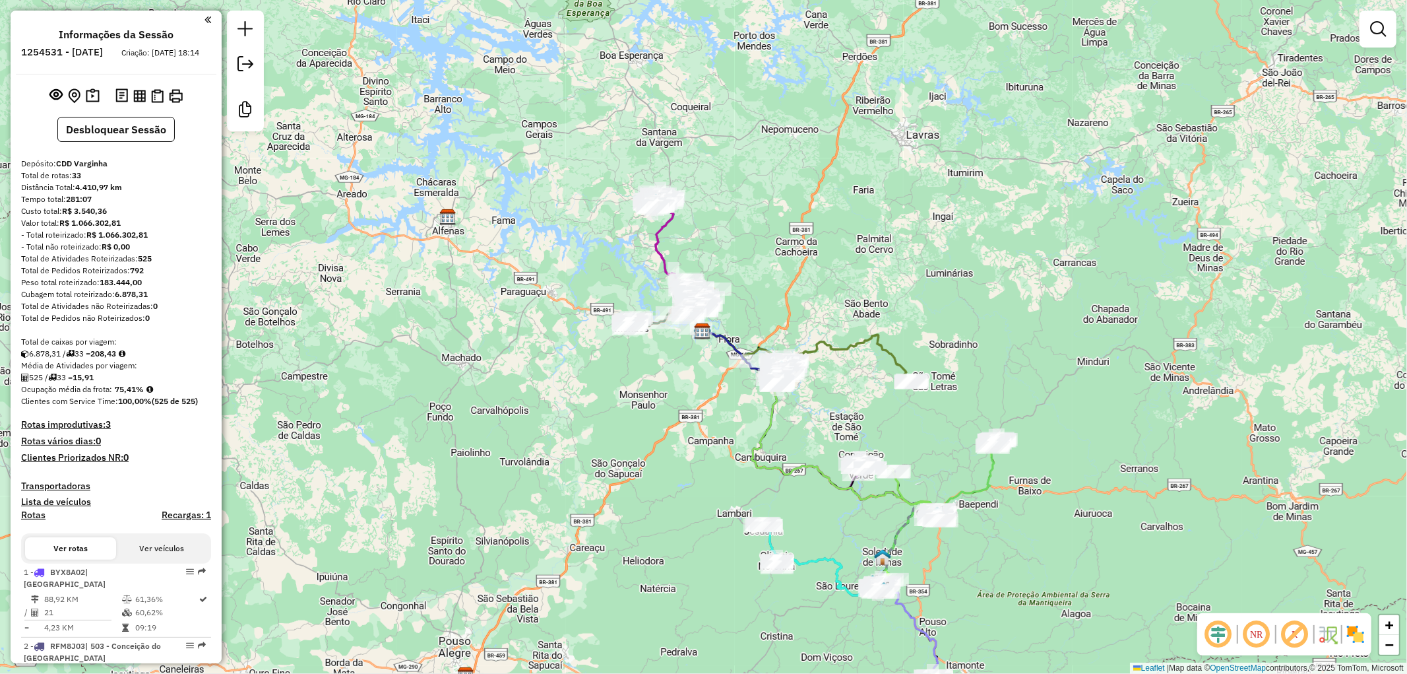
drag, startPoint x: 647, startPoint y: 444, endPoint x: 648, endPoint y: 431, distance: 13.2
click at [648, 431] on div "Janela de atendimento Grade de atendimento Capacidade Transportadoras Veículos …" at bounding box center [703, 337] width 1407 height 674
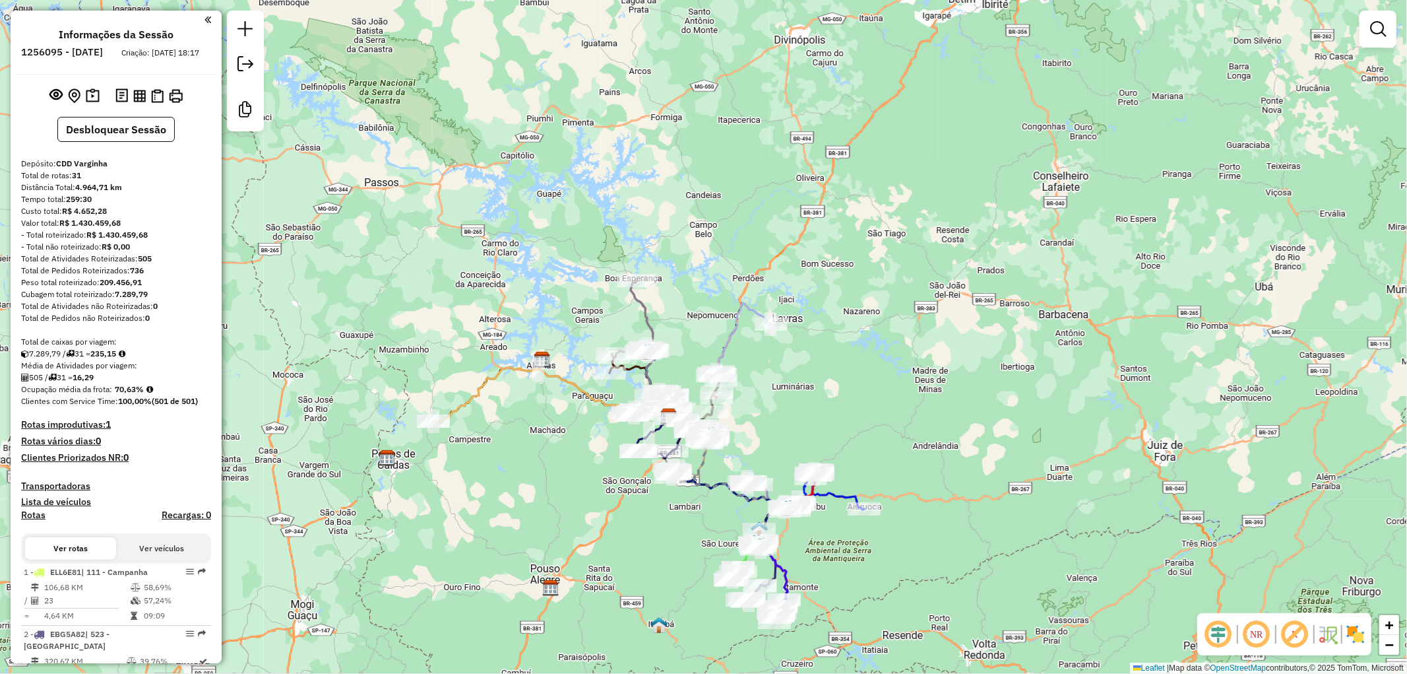
click at [1289, 628] on em at bounding box center [1295, 634] width 32 height 32
click at [1361, 633] on img at bounding box center [1355, 634] width 21 height 21
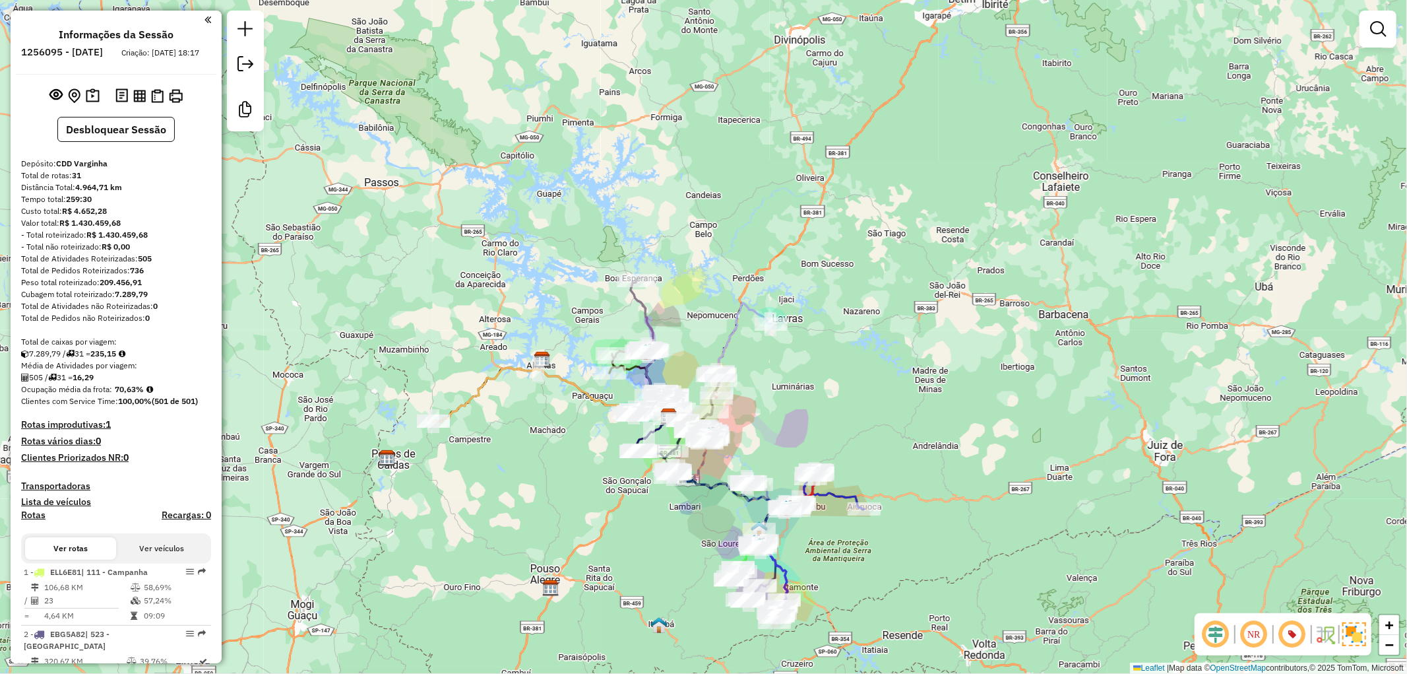
click at [1211, 637] on em at bounding box center [1216, 634] width 32 height 32
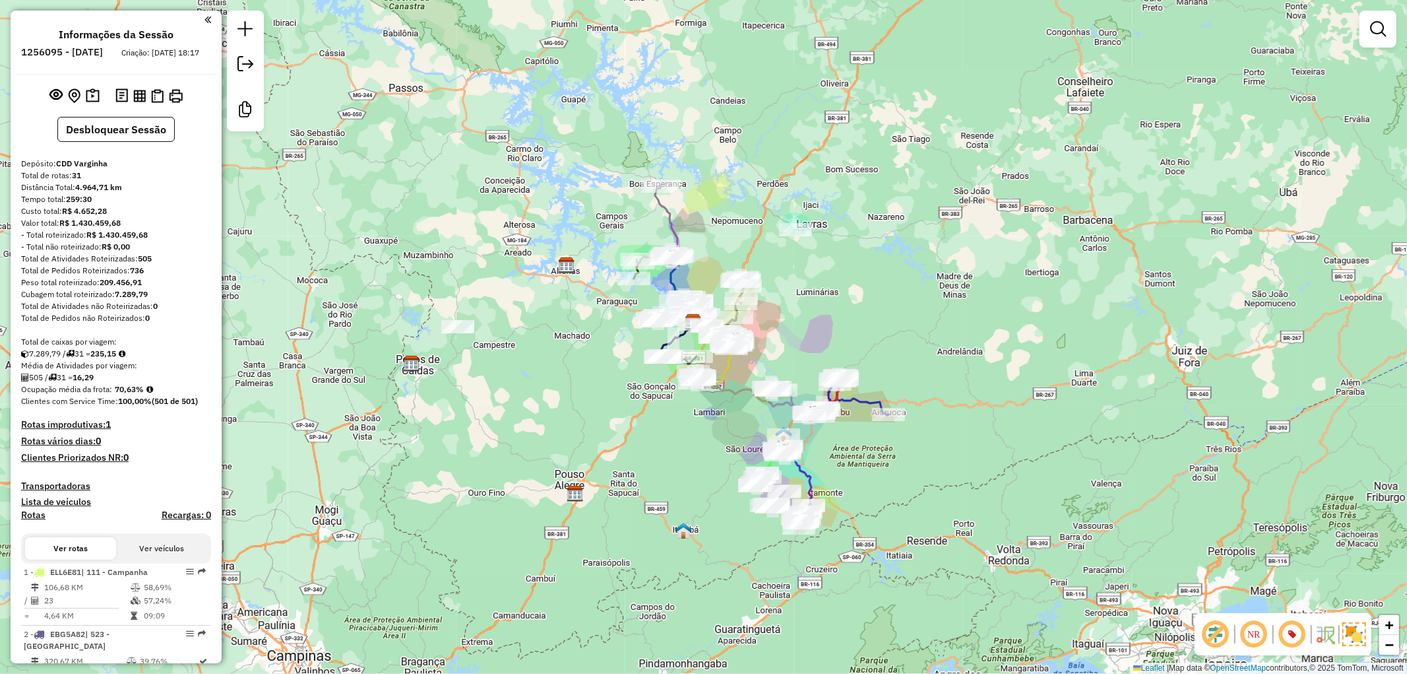
drag, startPoint x: 639, startPoint y: 523, endPoint x: 682, endPoint y: 399, distance: 131.9
click at [682, 399] on div "Janela de atendimento Grade de atendimento Capacidade Transportadoras Veículos …" at bounding box center [703, 337] width 1407 height 674
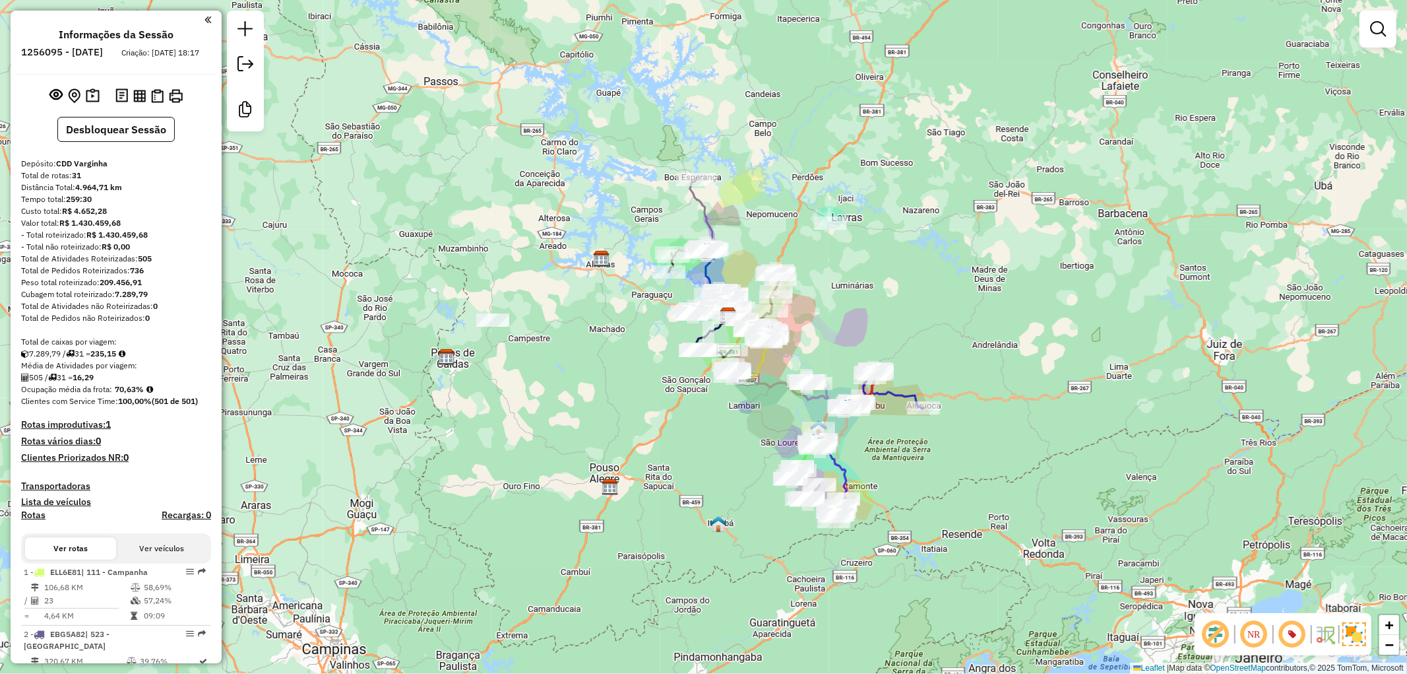
drag, startPoint x: 504, startPoint y: 410, endPoint x: 520, endPoint y: 434, distance: 28.5
click at [520, 434] on div "Janela de atendimento Grade de atendimento Capacidade Transportadoras Veículos …" at bounding box center [703, 337] width 1407 height 674
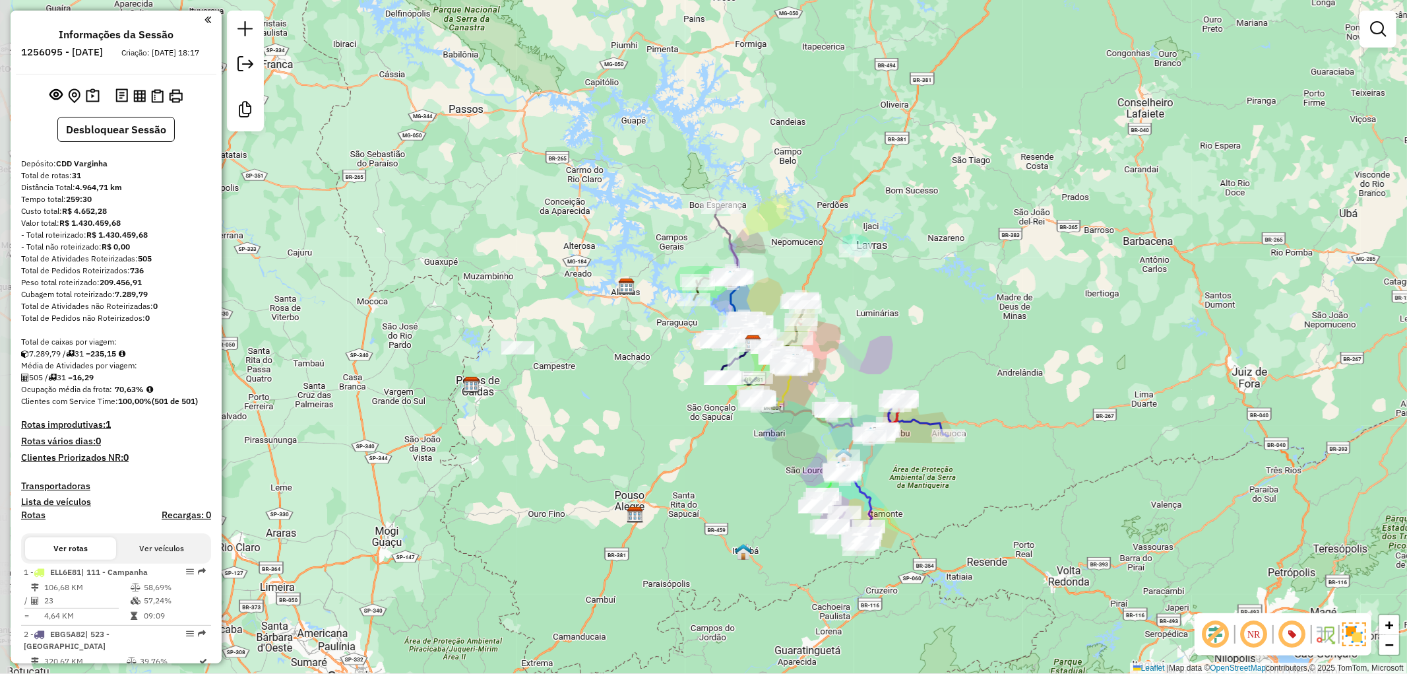
drag, startPoint x: 565, startPoint y: 259, endPoint x: 591, endPoint y: 287, distance: 37.4
click at [591, 287] on div "Janela de atendimento Grade de atendimento Capacidade Transportadoras Veículos …" at bounding box center [703, 337] width 1407 height 674
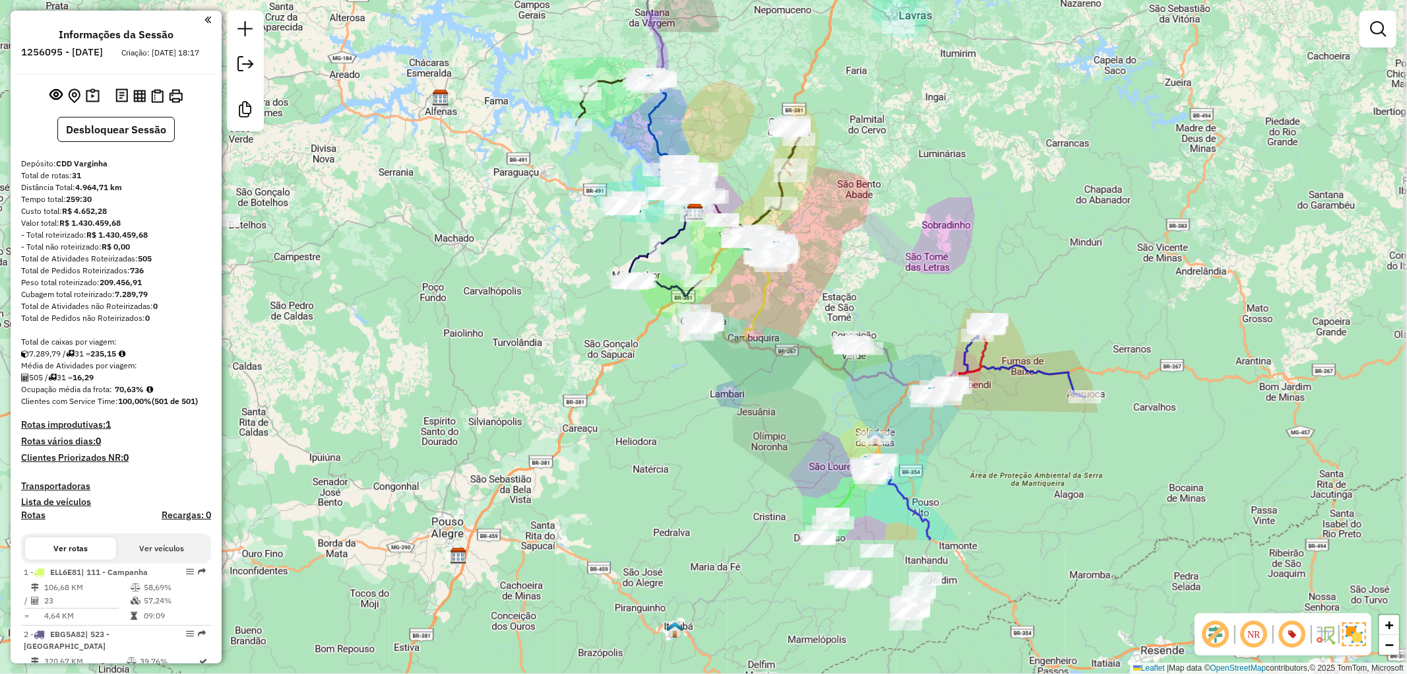
drag, startPoint x: 726, startPoint y: 541, endPoint x: 492, endPoint y: 343, distance: 306.2
click at [492, 343] on div "Janela de atendimento Grade de atendimento Capacidade Transportadoras Veículos …" at bounding box center [703, 337] width 1407 height 674
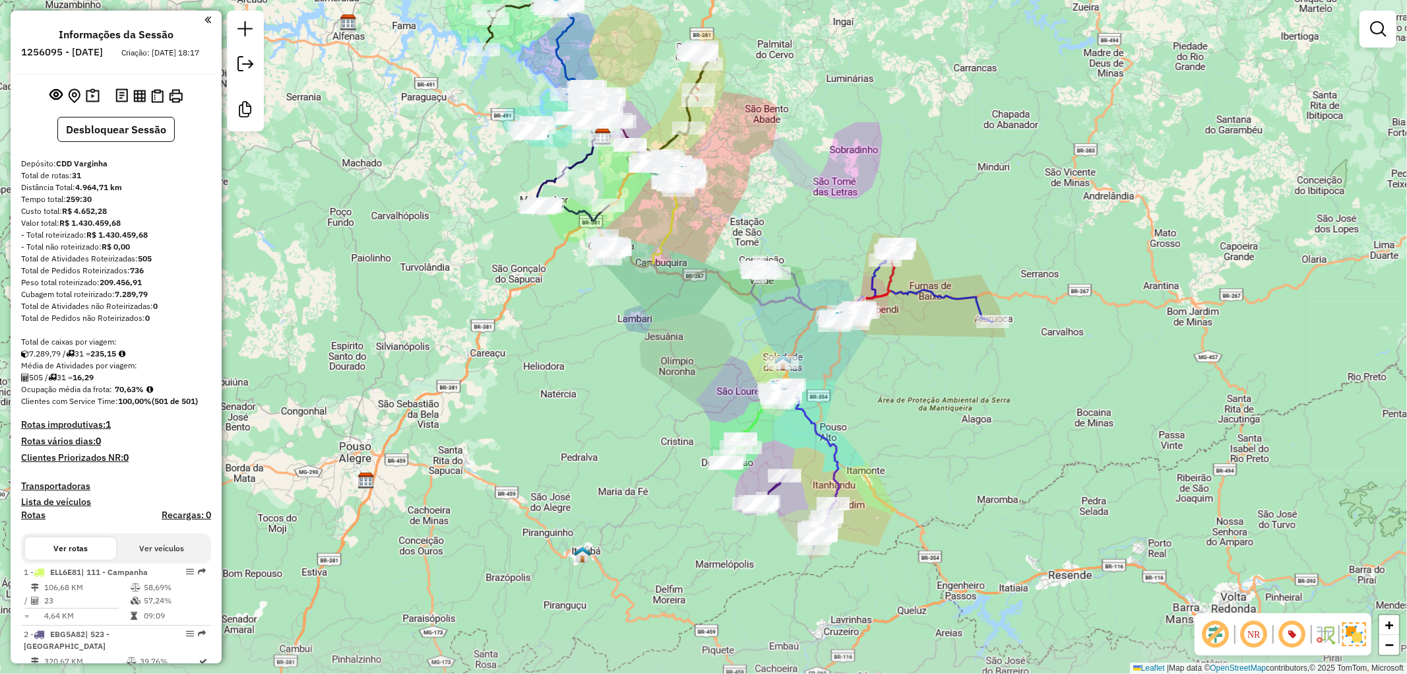
drag, startPoint x: 1082, startPoint y: 465, endPoint x: 990, endPoint y: 390, distance: 119.1
click at [990, 390] on div "Janela de atendimento Grade de atendimento Capacidade Transportadoras Veículos …" at bounding box center [703, 337] width 1407 height 674
